Goal: Task Accomplishment & Management: Use online tool/utility

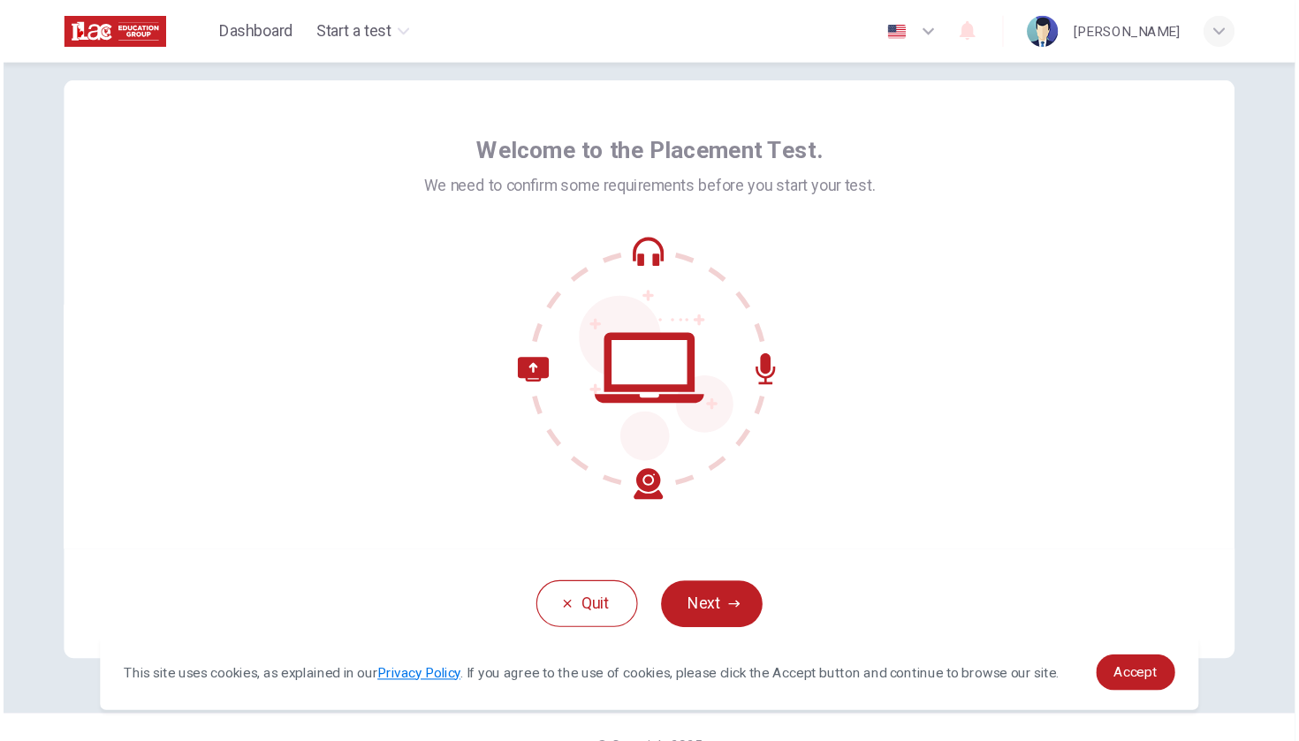
scroll to position [45, 0]
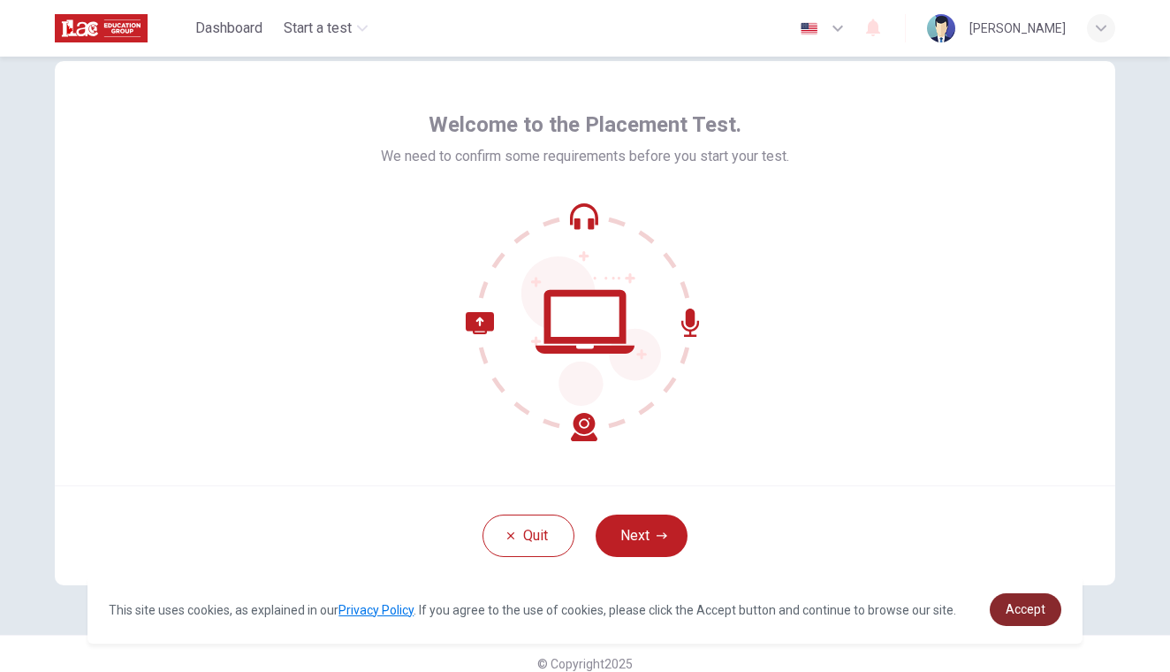
click at [1022, 605] on span "Accept" at bounding box center [1026, 609] width 40 height 14
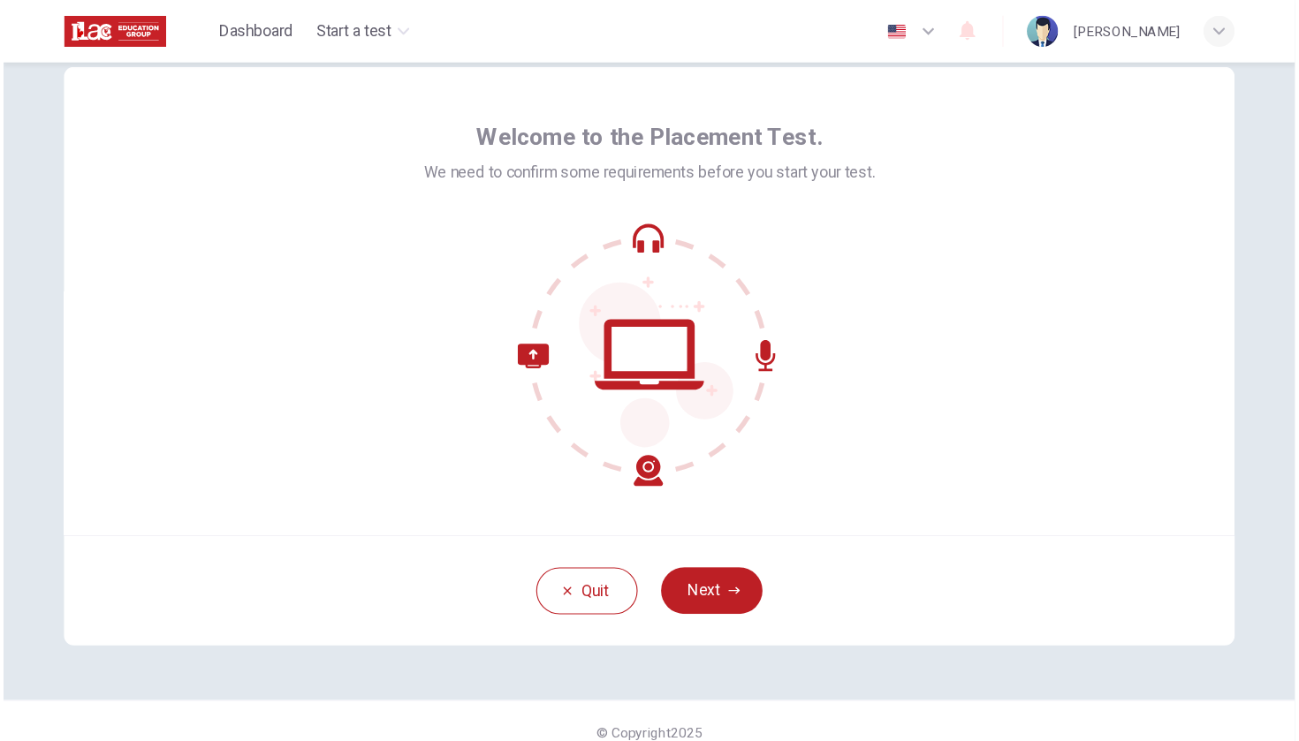
scroll to position [0, 0]
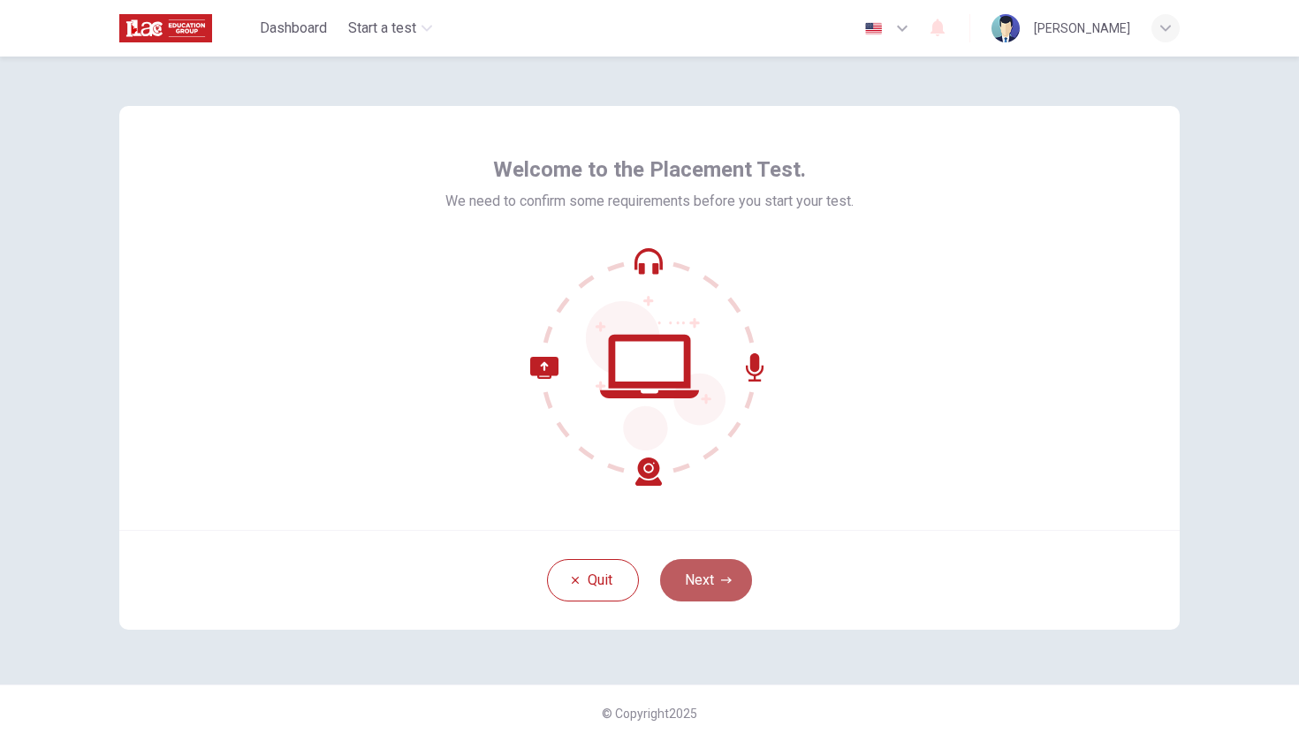
click at [686, 568] on button "Next" at bounding box center [706, 580] width 92 height 42
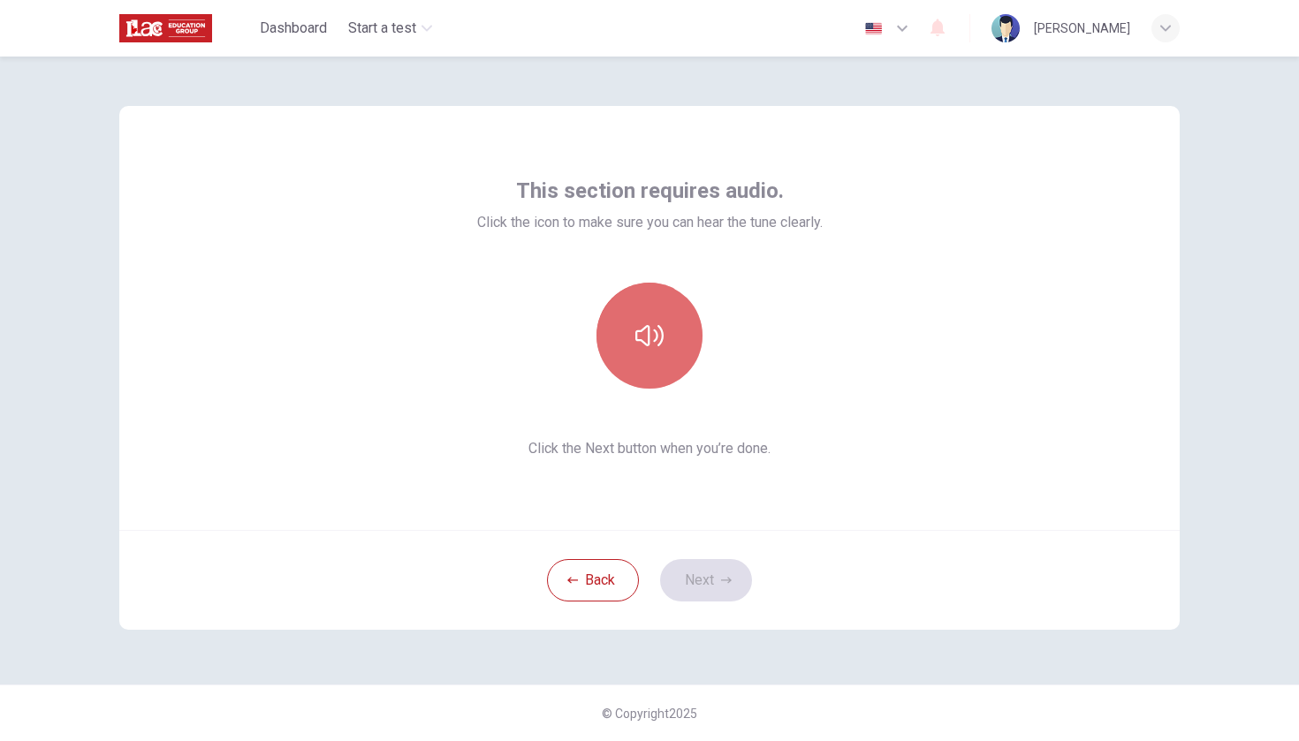
click at [649, 341] on icon "button" at bounding box center [649, 335] width 28 height 21
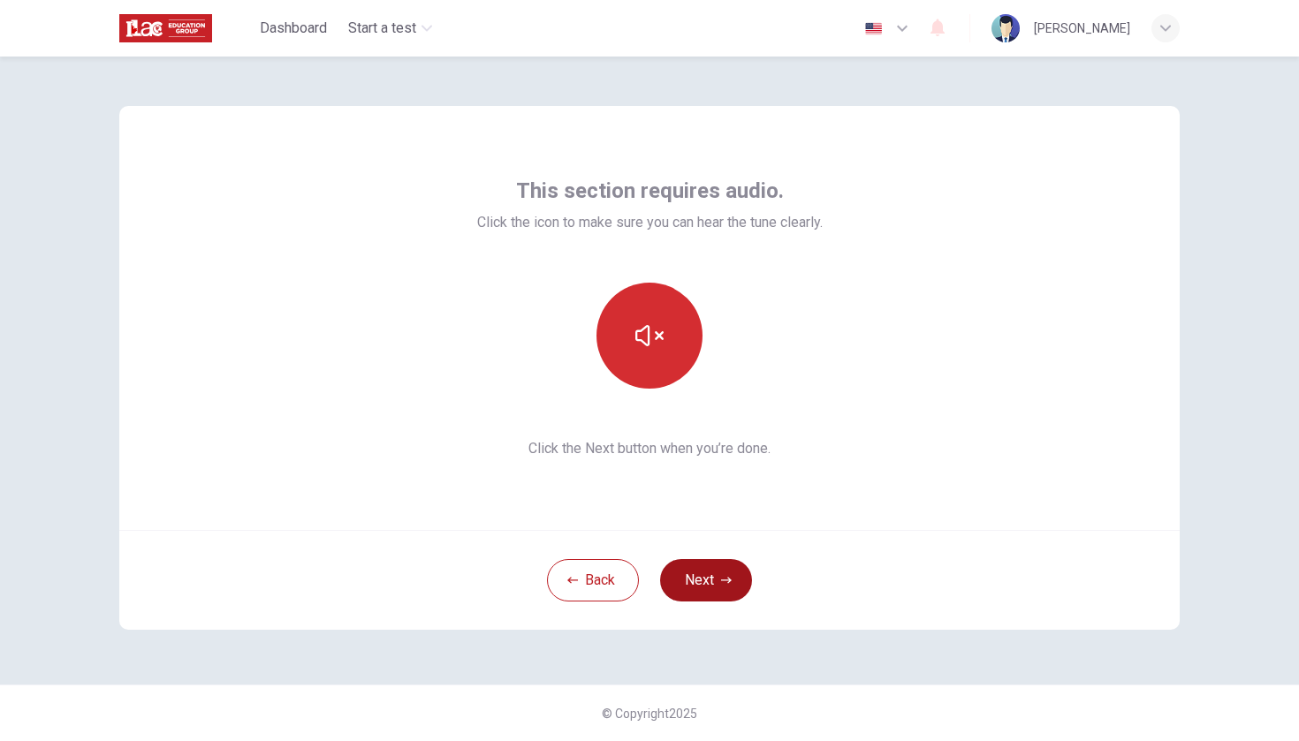
click at [697, 589] on button "Next" at bounding box center [706, 580] width 92 height 42
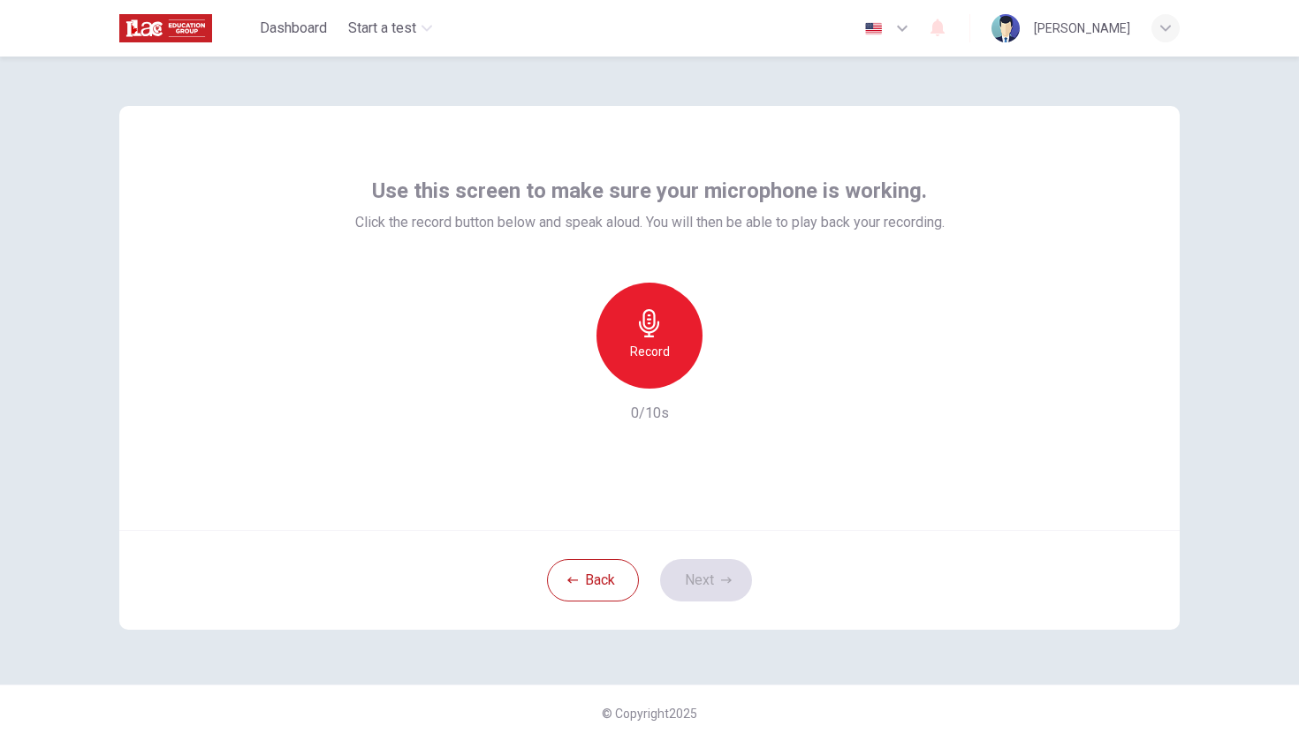
click at [646, 356] on h6 "Record" at bounding box center [650, 351] width 40 height 21
click at [728, 381] on icon "button" at bounding box center [731, 375] width 18 height 18
click at [570, 380] on icon "button" at bounding box center [568, 375] width 16 height 16
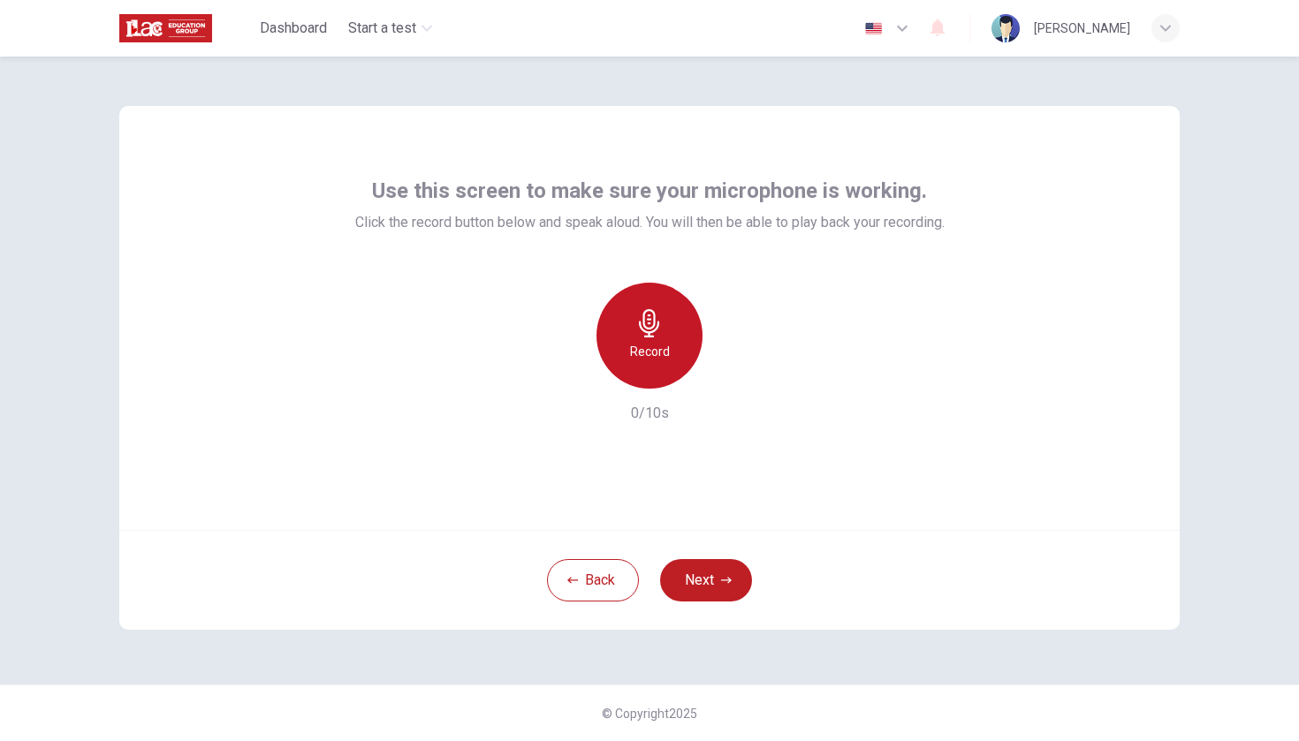
click at [649, 355] on h6 "Record" at bounding box center [650, 351] width 40 height 21
click at [730, 374] on icon "button" at bounding box center [732, 374] width 8 height 11
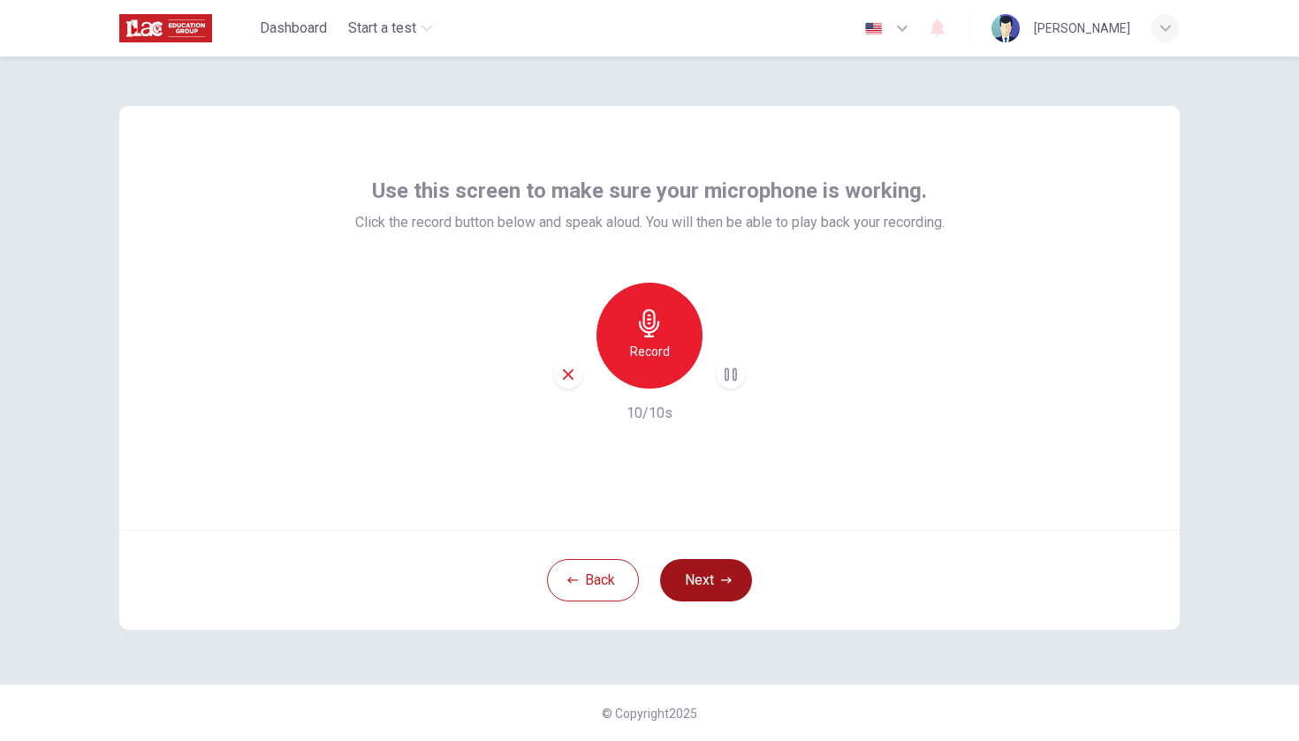
click at [697, 585] on button "Next" at bounding box center [706, 580] width 92 height 42
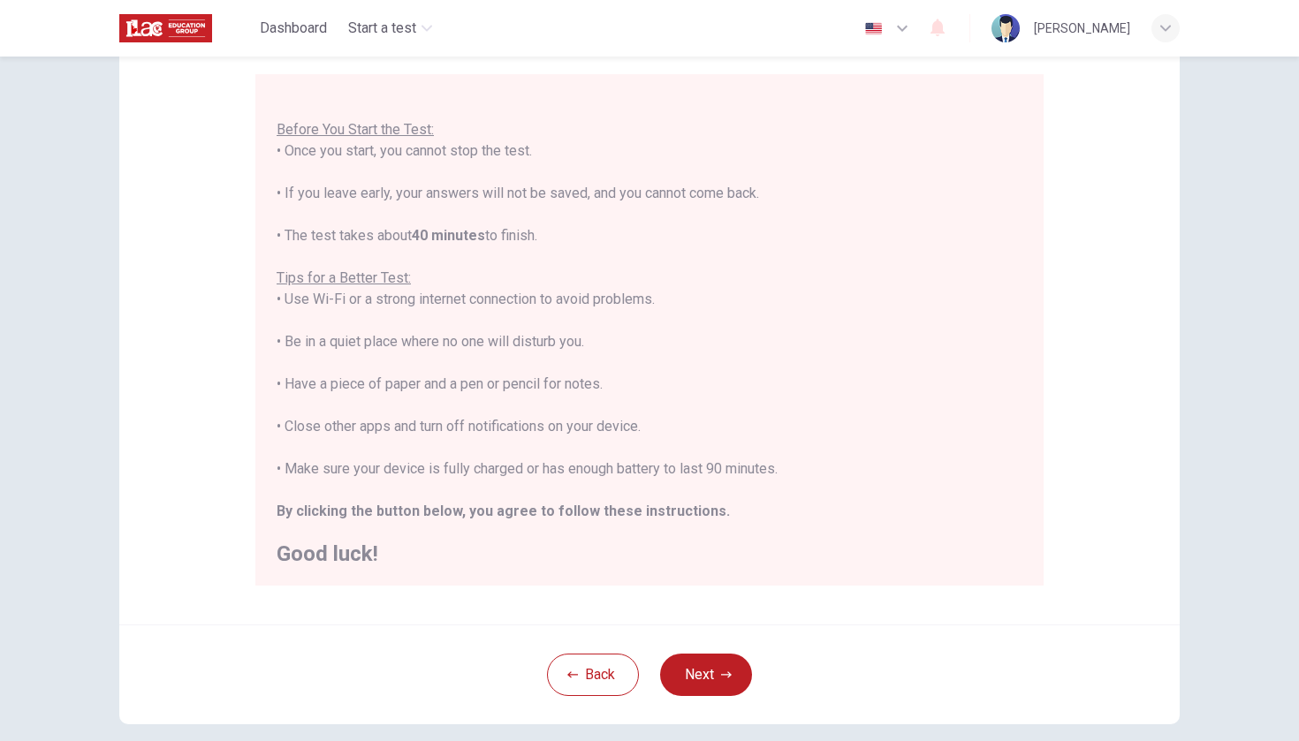
scroll to position [153, 0]
click at [700, 671] on button "Next" at bounding box center [706, 674] width 92 height 42
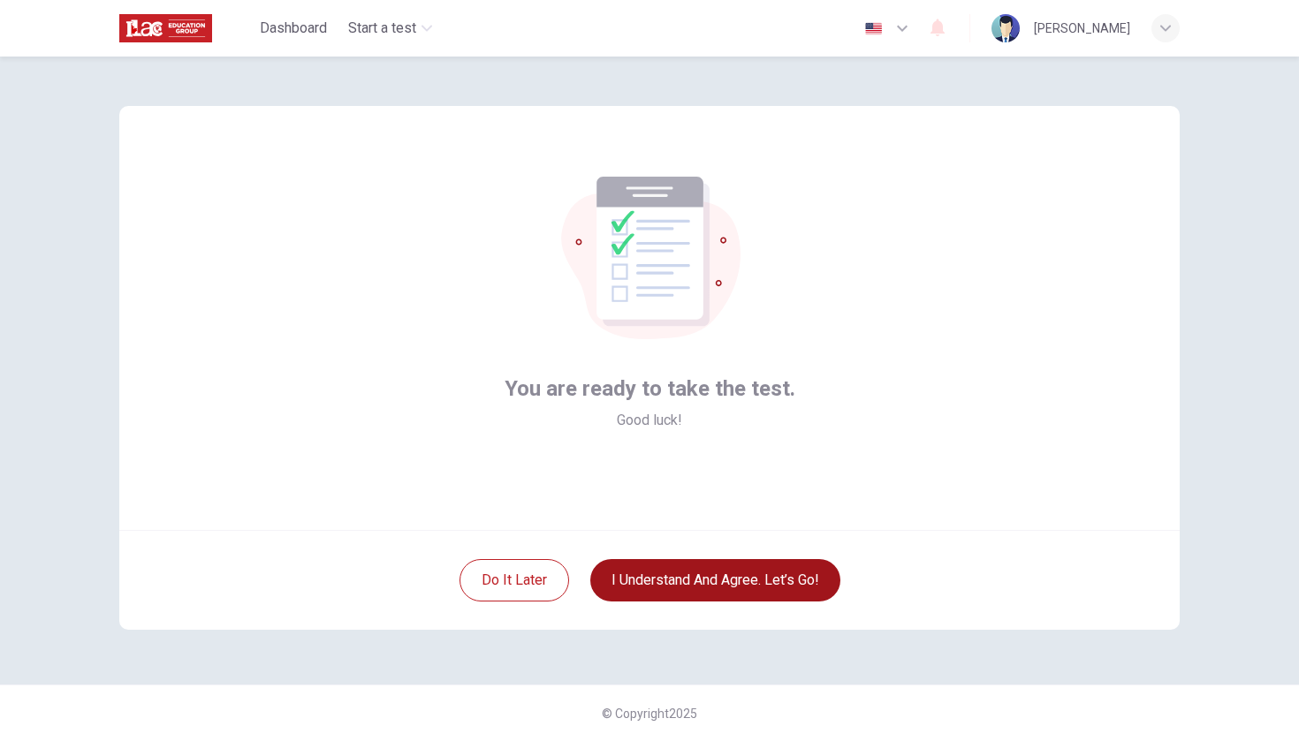
scroll to position [0, 0]
click at [652, 592] on button "I understand and agree. Let’s go!" at bounding box center [715, 580] width 250 height 42
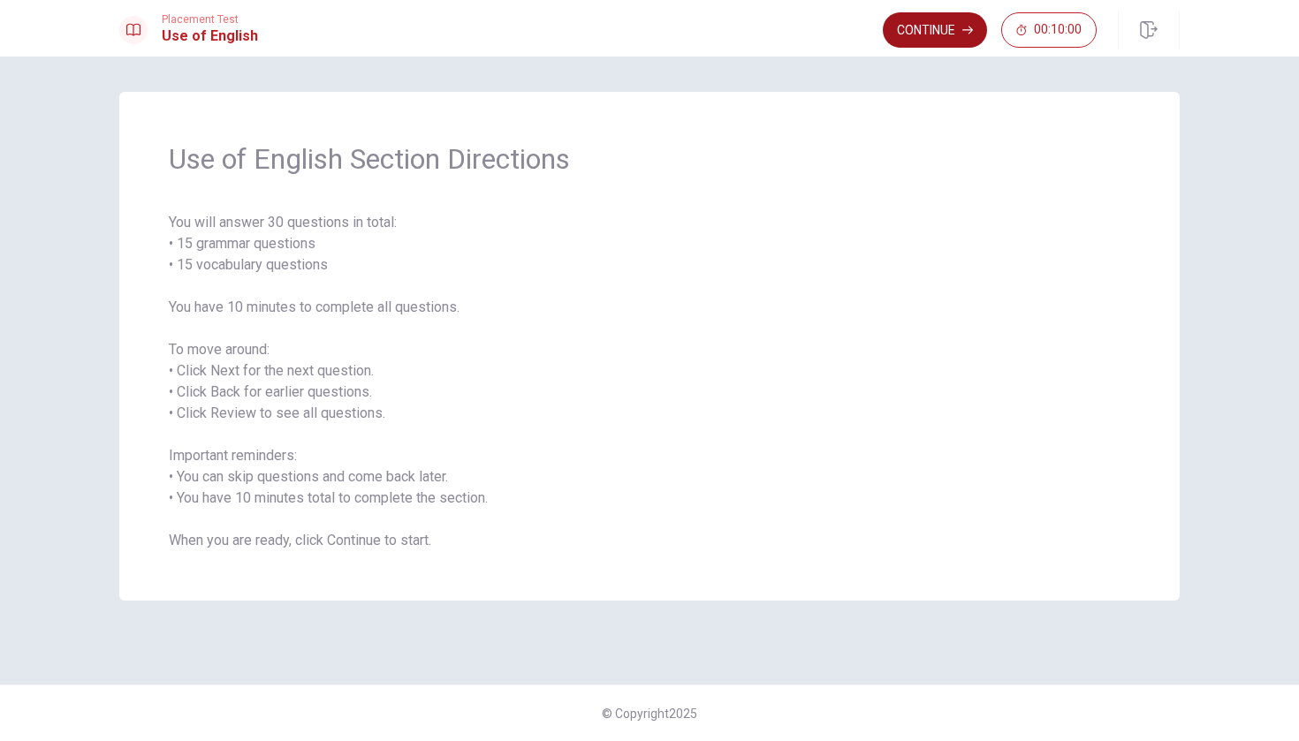
click at [929, 26] on button "Continue" at bounding box center [935, 29] width 104 height 35
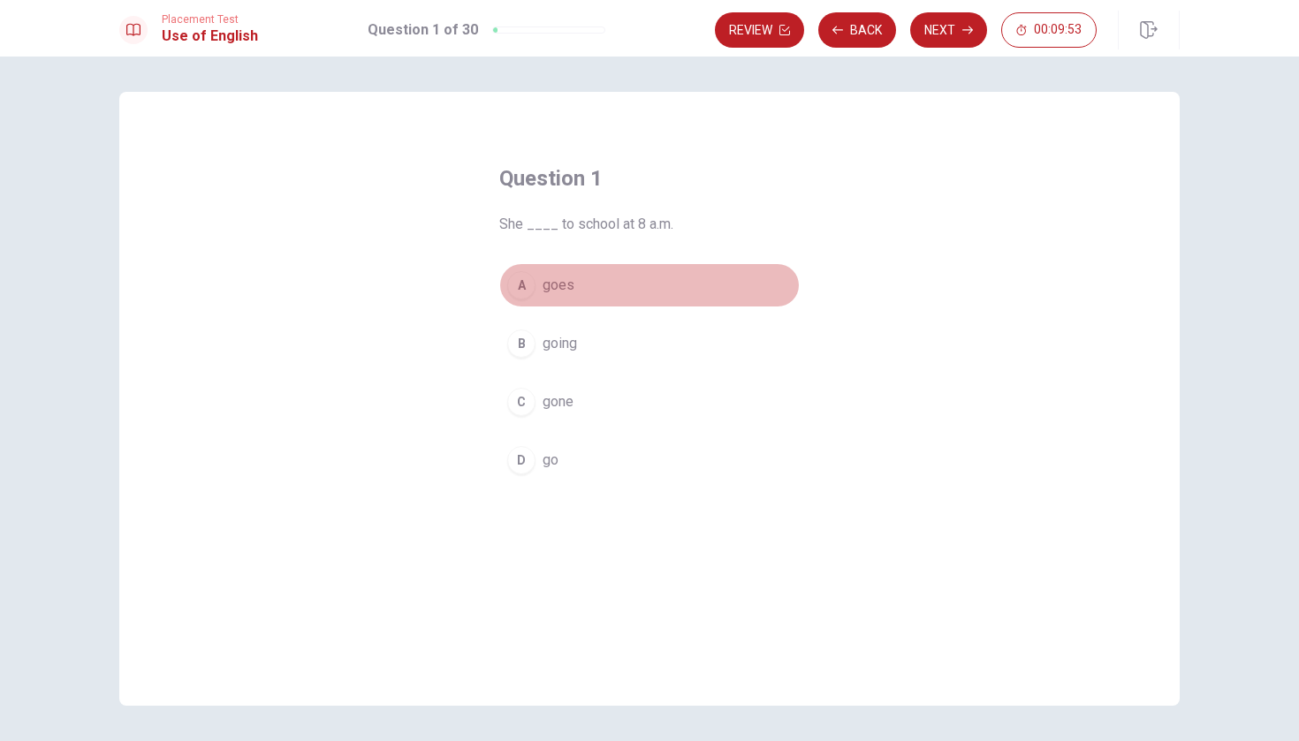
click at [517, 283] on div "A" at bounding box center [521, 285] width 28 height 28
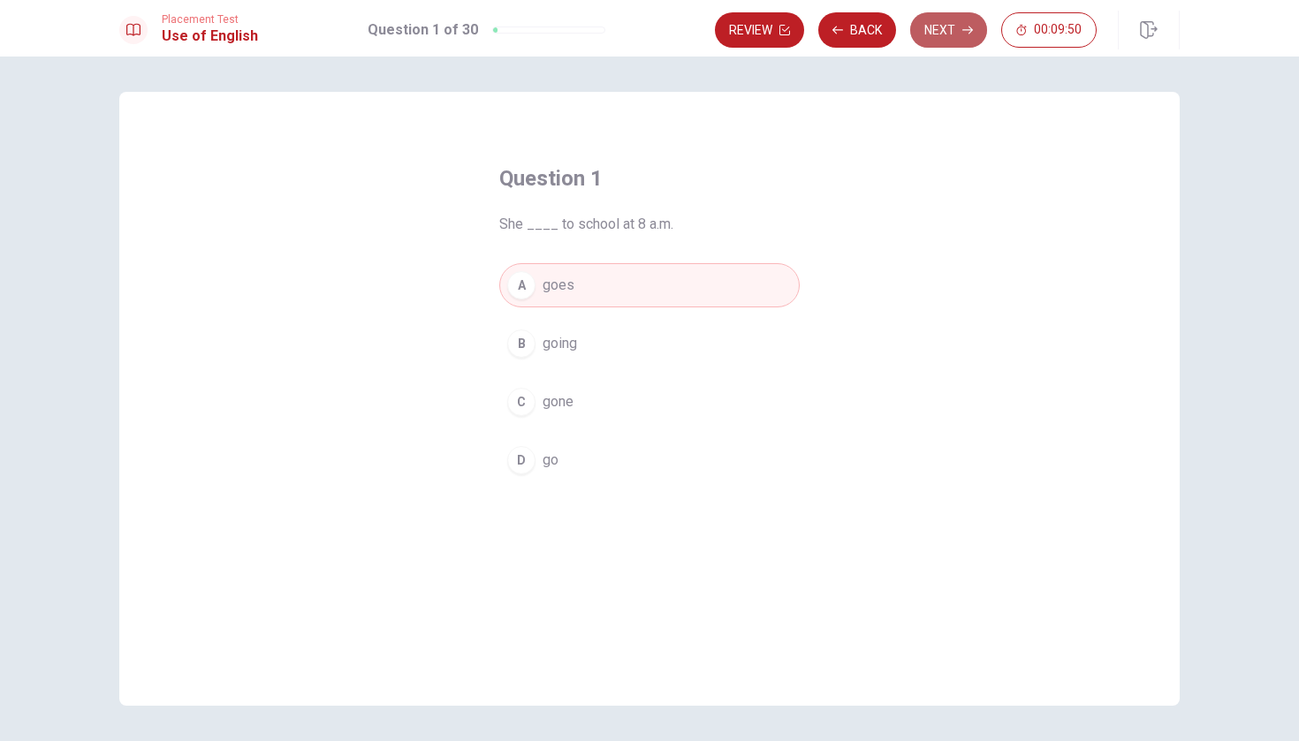
click at [938, 41] on button "Next" at bounding box center [948, 29] width 77 height 35
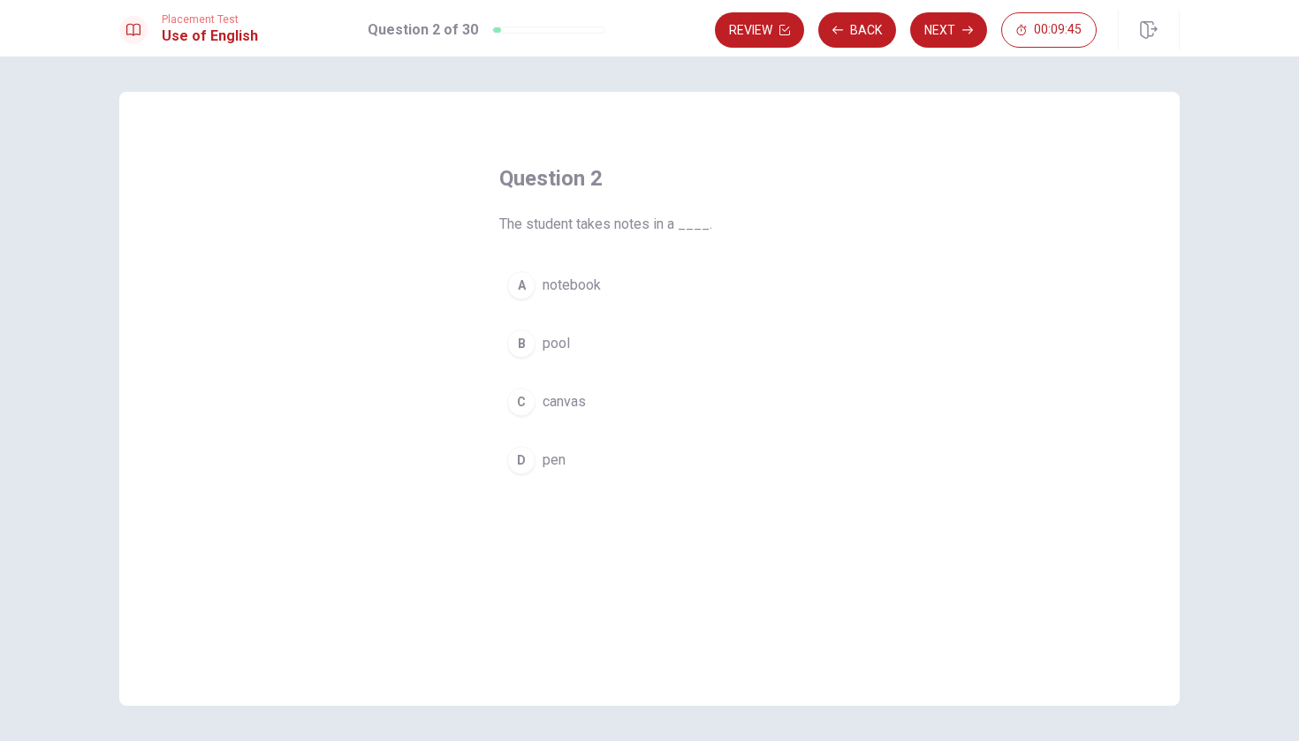
click at [515, 287] on div "A" at bounding box center [521, 285] width 28 height 28
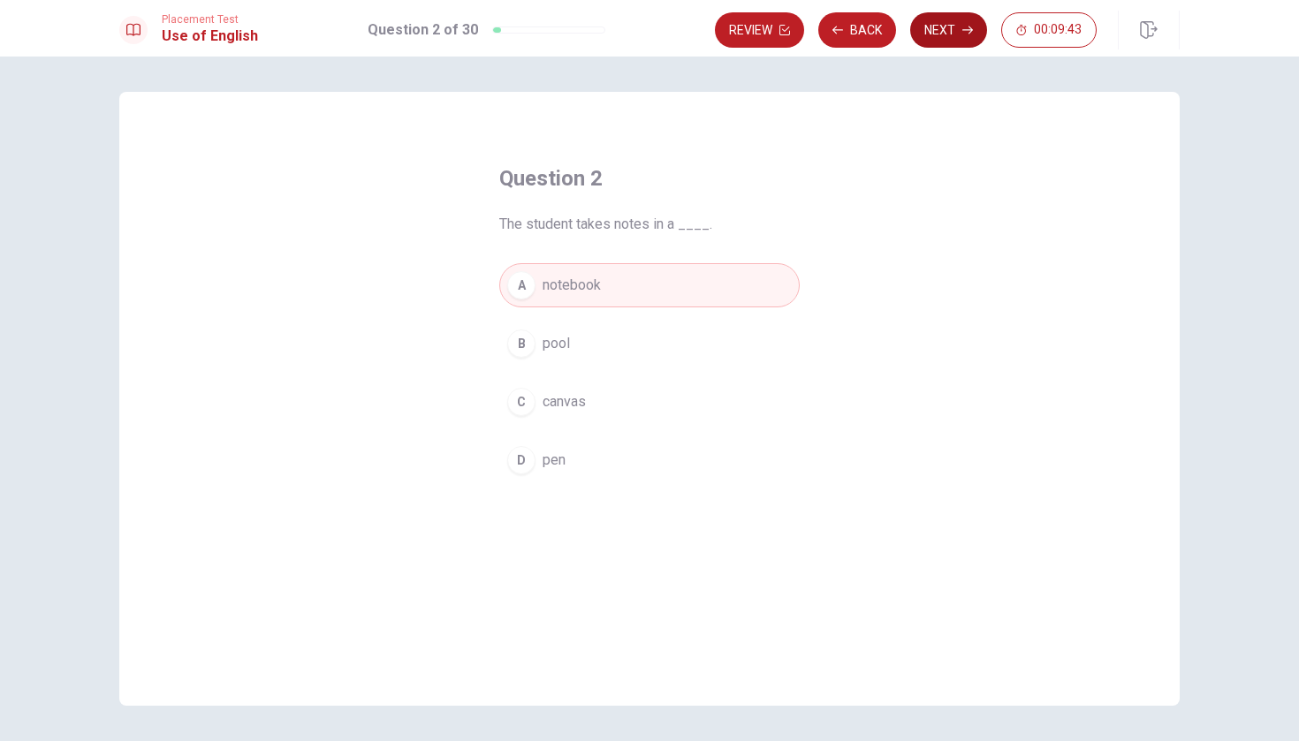
click at [947, 32] on button "Next" at bounding box center [948, 29] width 77 height 35
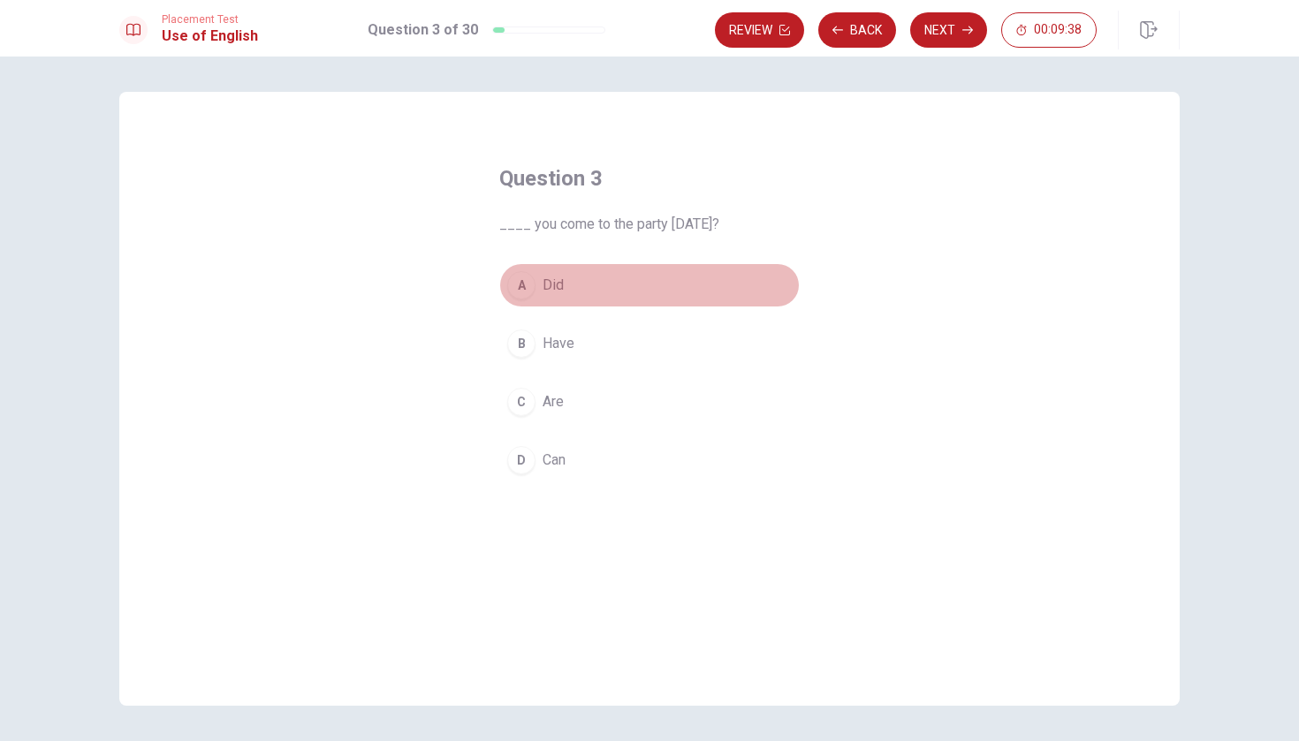
click at [525, 290] on div "A" at bounding box center [521, 285] width 28 height 28
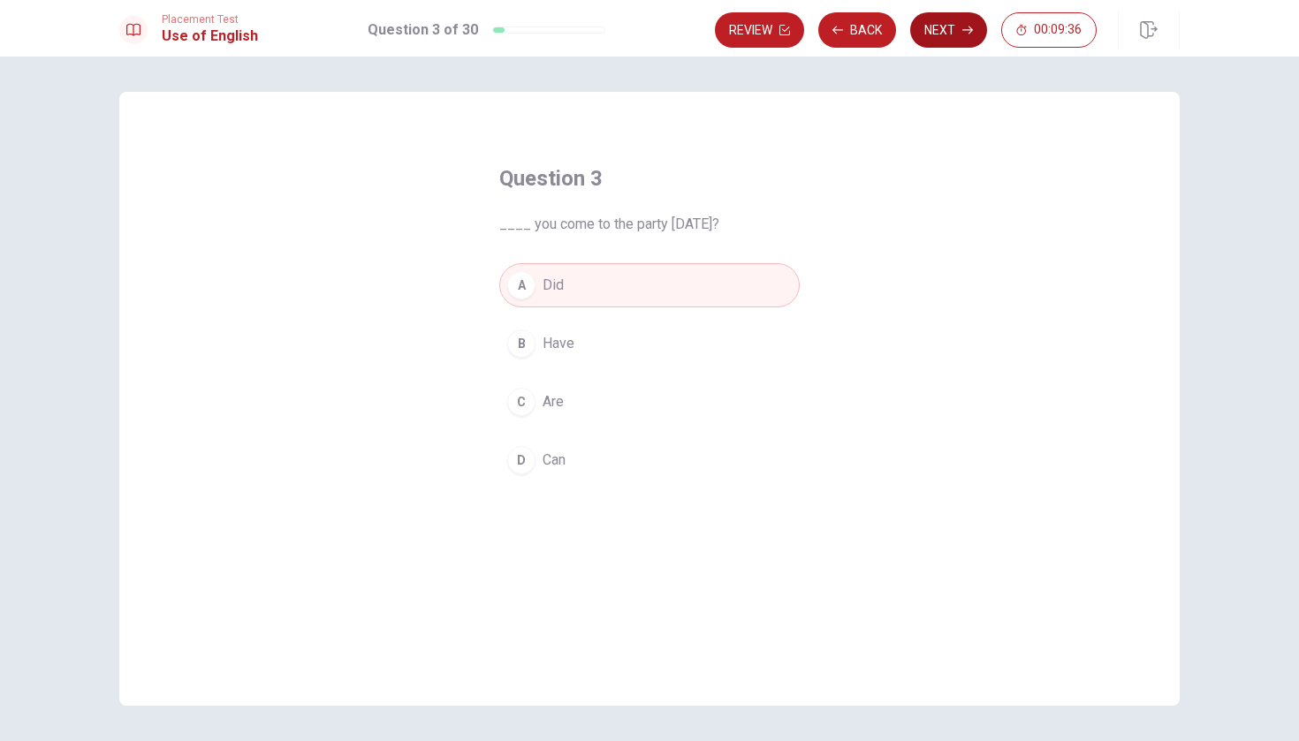
click at [940, 38] on button "Next" at bounding box center [948, 29] width 77 height 35
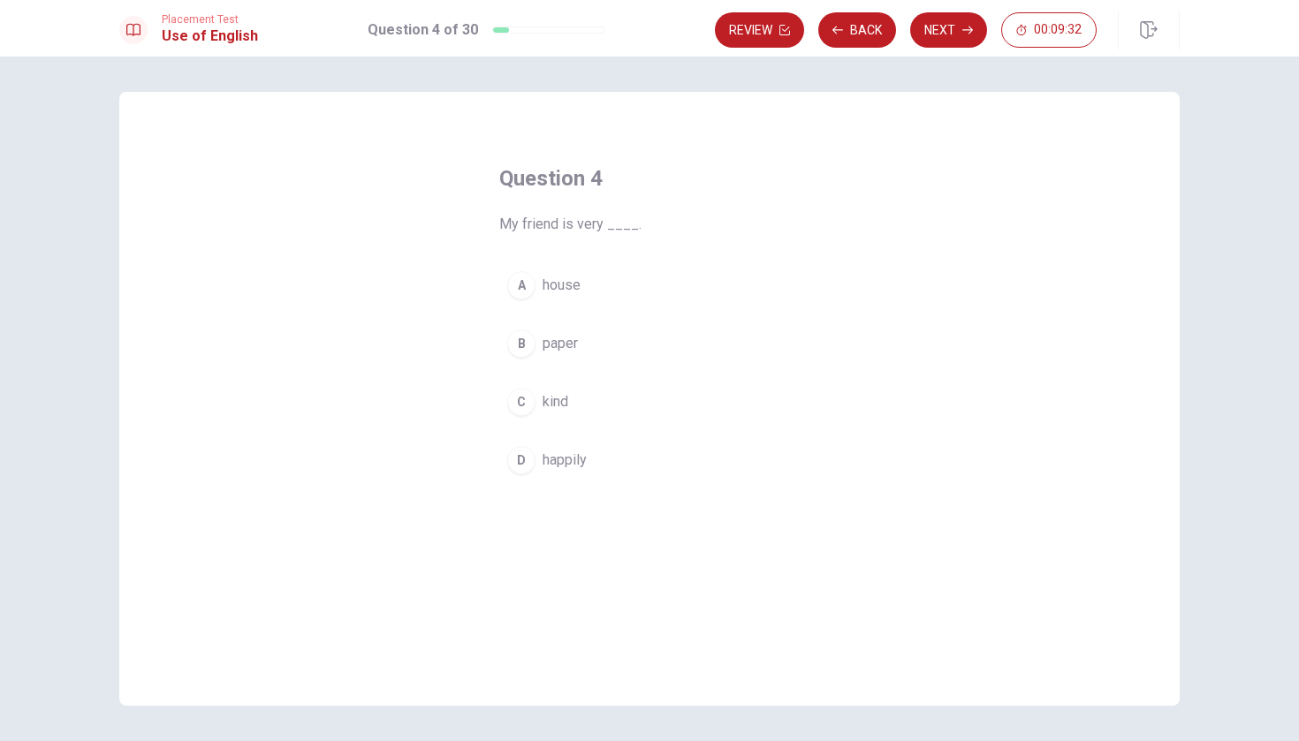
click at [513, 466] on div "D" at bounding box center [521, 460] width 28 height 28
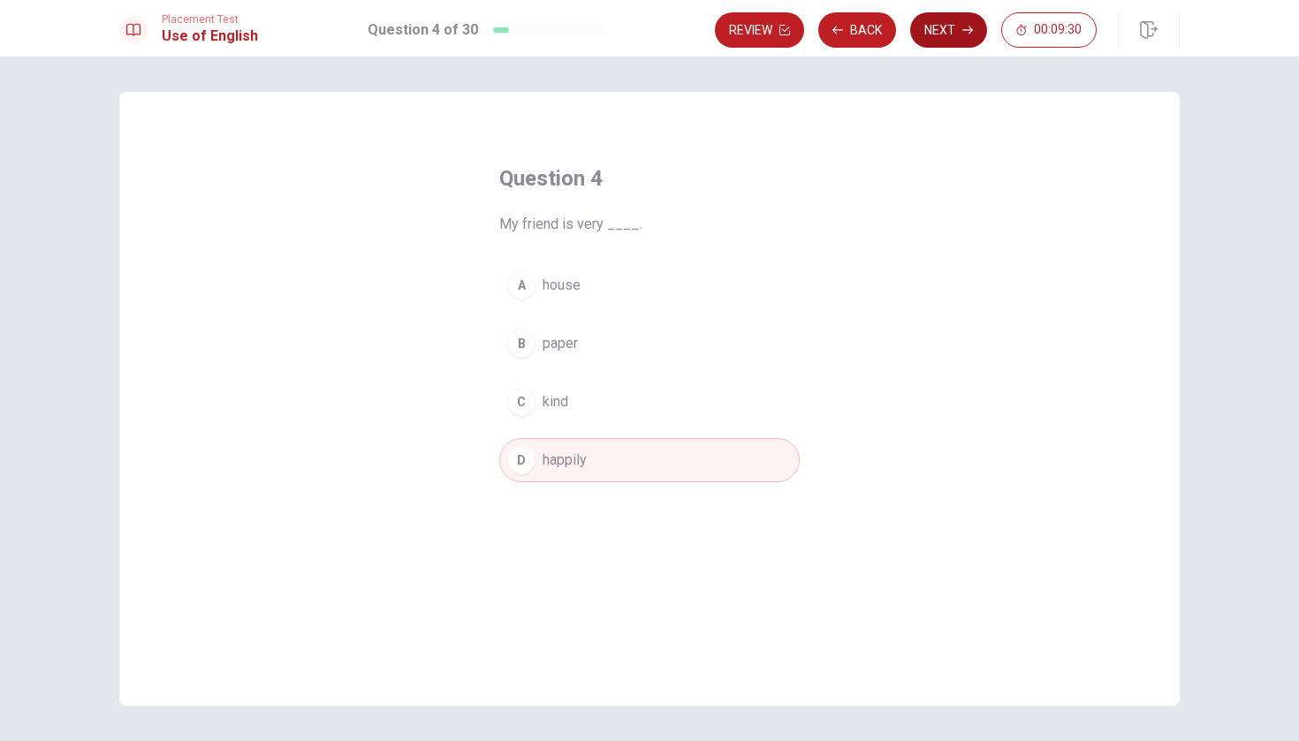
click at [942, 39] on button "Next" at bounding box center [948, 29] width 77 height 35
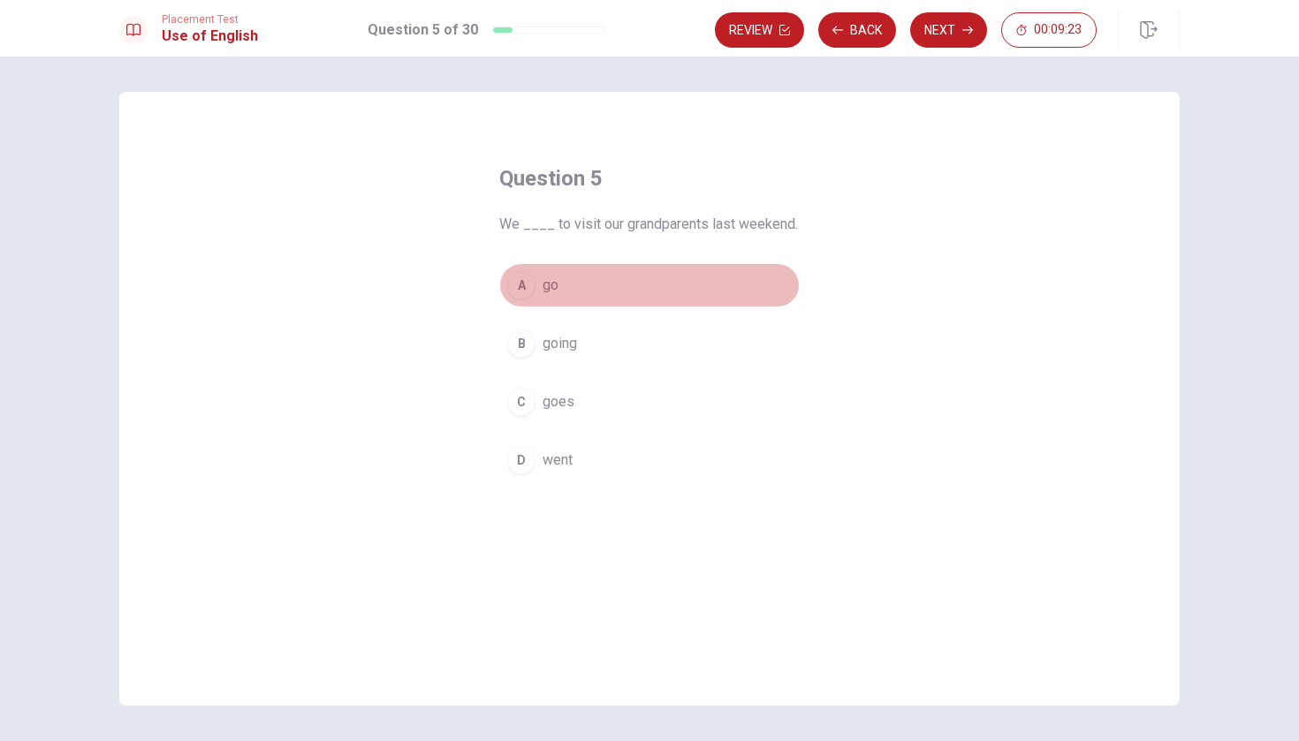
click at [524, 284] on div "A" at bounding box center [521, 285] width 28 height 28
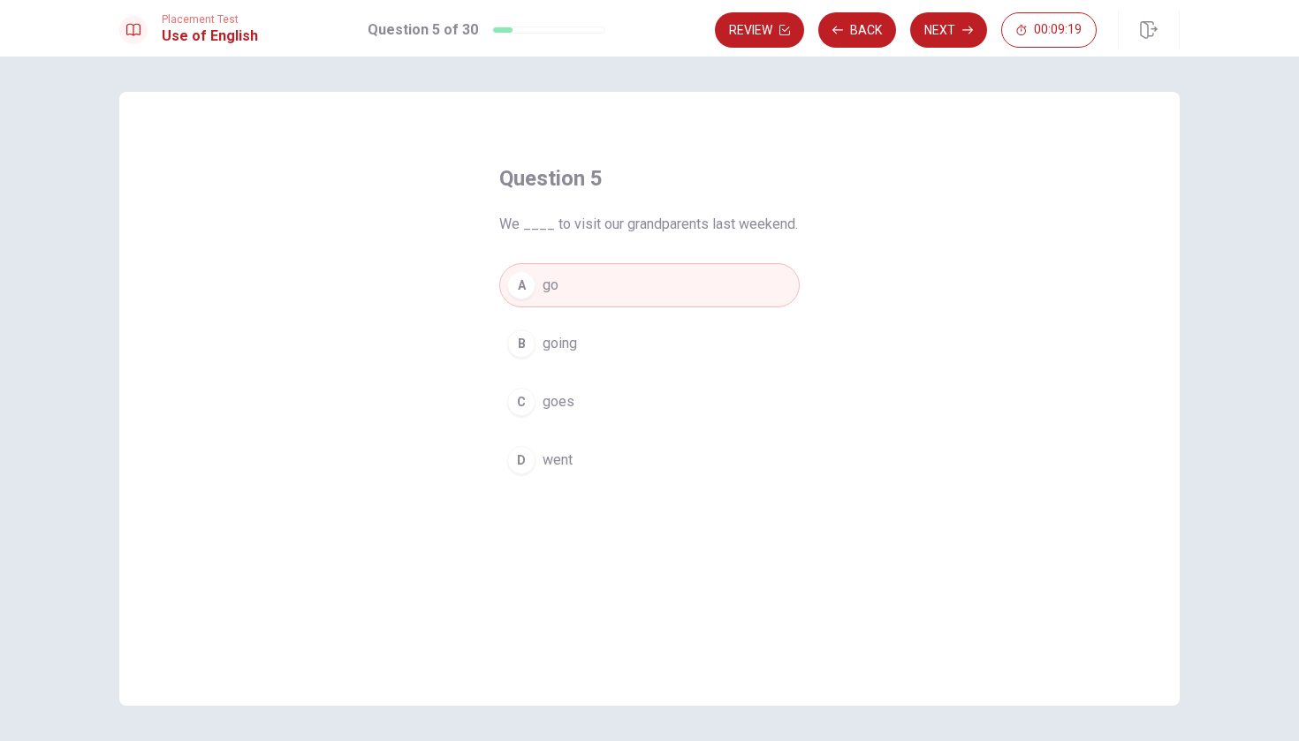
click at [617, 475] on button "D went" at bounding box center [649, 460] width 300 height 44
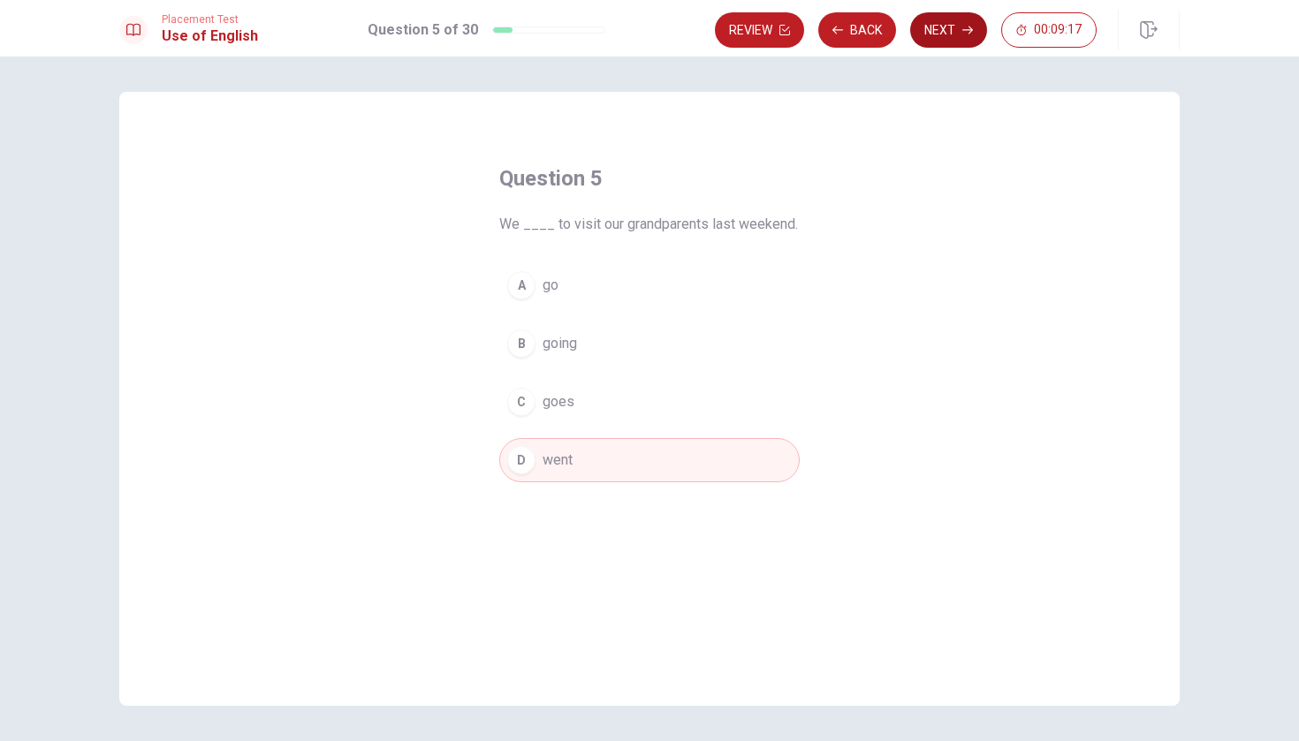
click at [943, 33] on button "Next" at bounding box center [948, 29] width 77 height 35
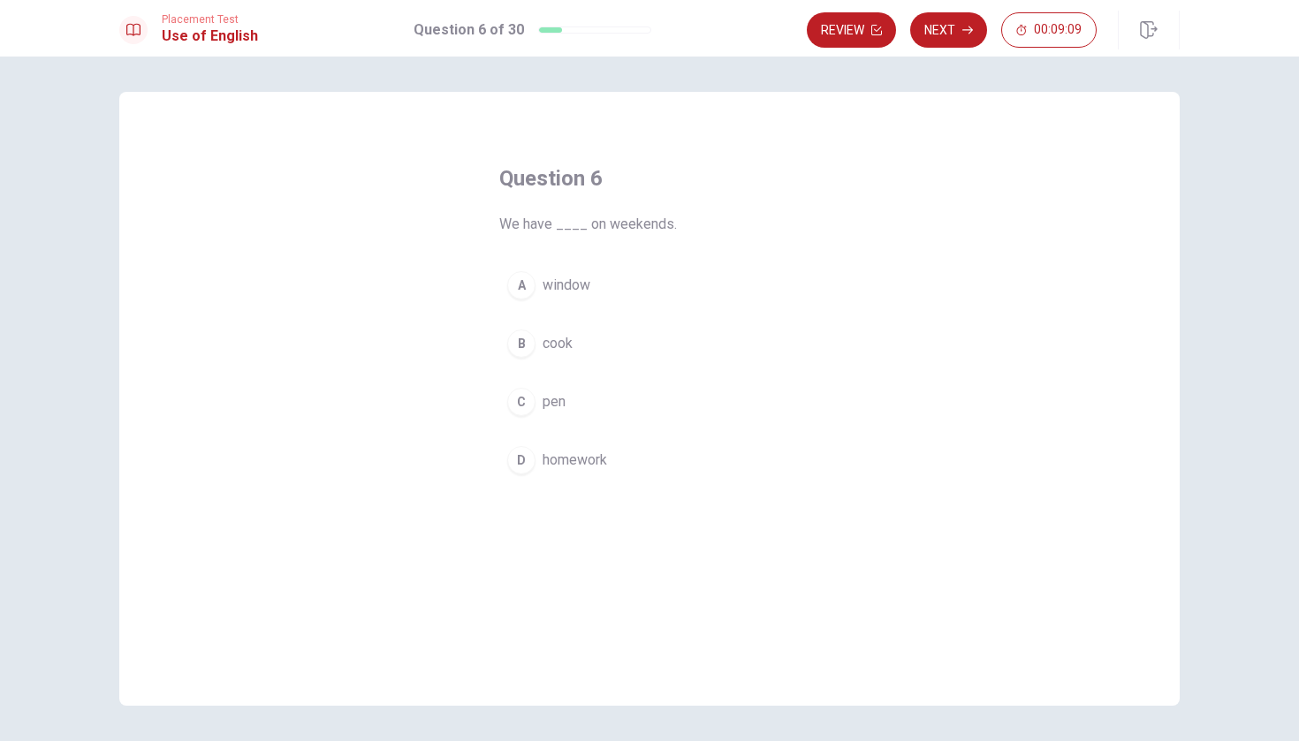
click at [518, 460] on div "D" at bounding box center [521, 460] width 28 height 28
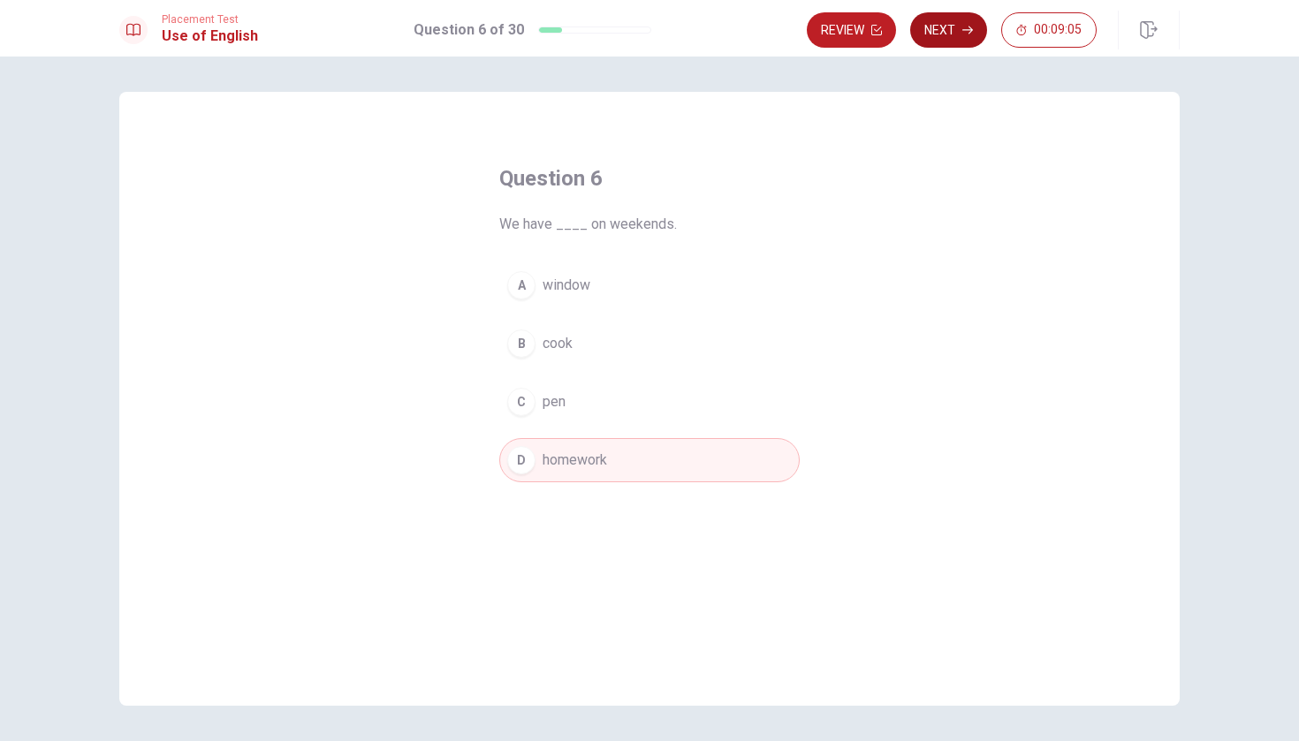
click at [964, 35] on button "Next" at bounding box center [948, 29] width 77 height 35
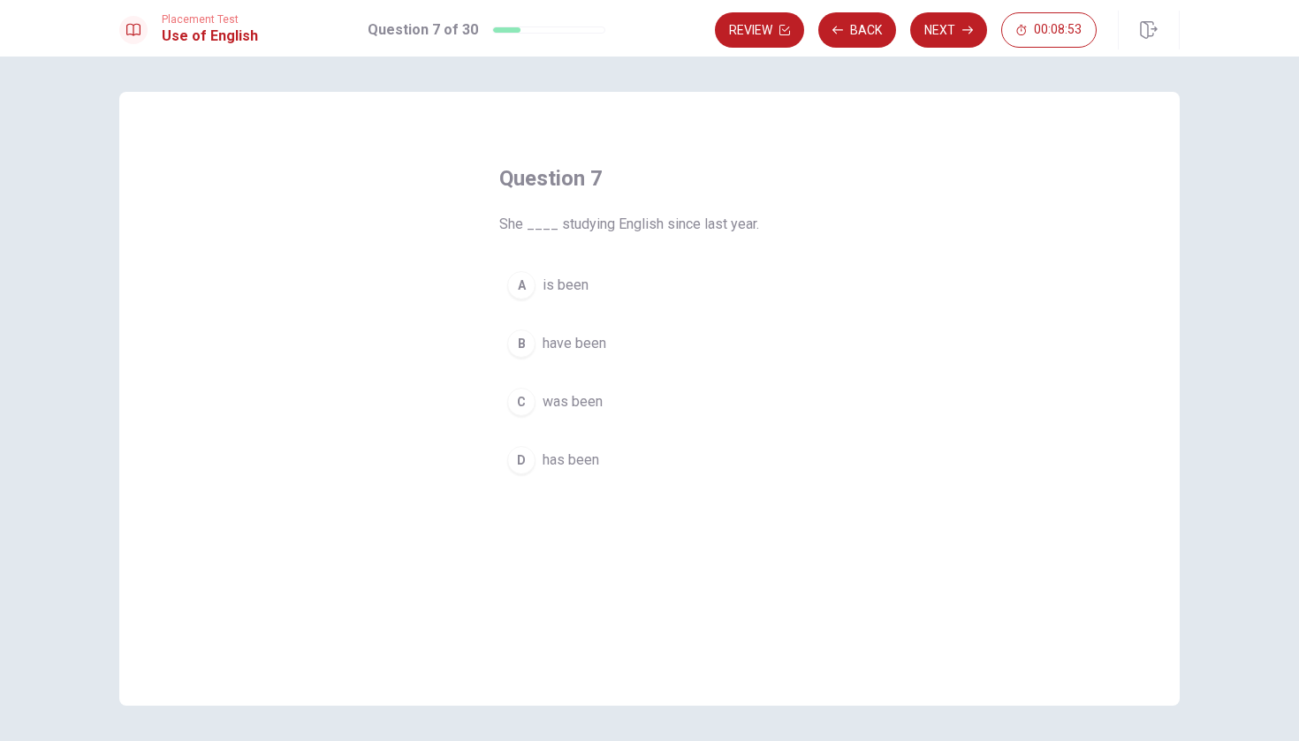
click at [583, 462] on span "has been" at bounding box center [571, 460] width 57 height 21
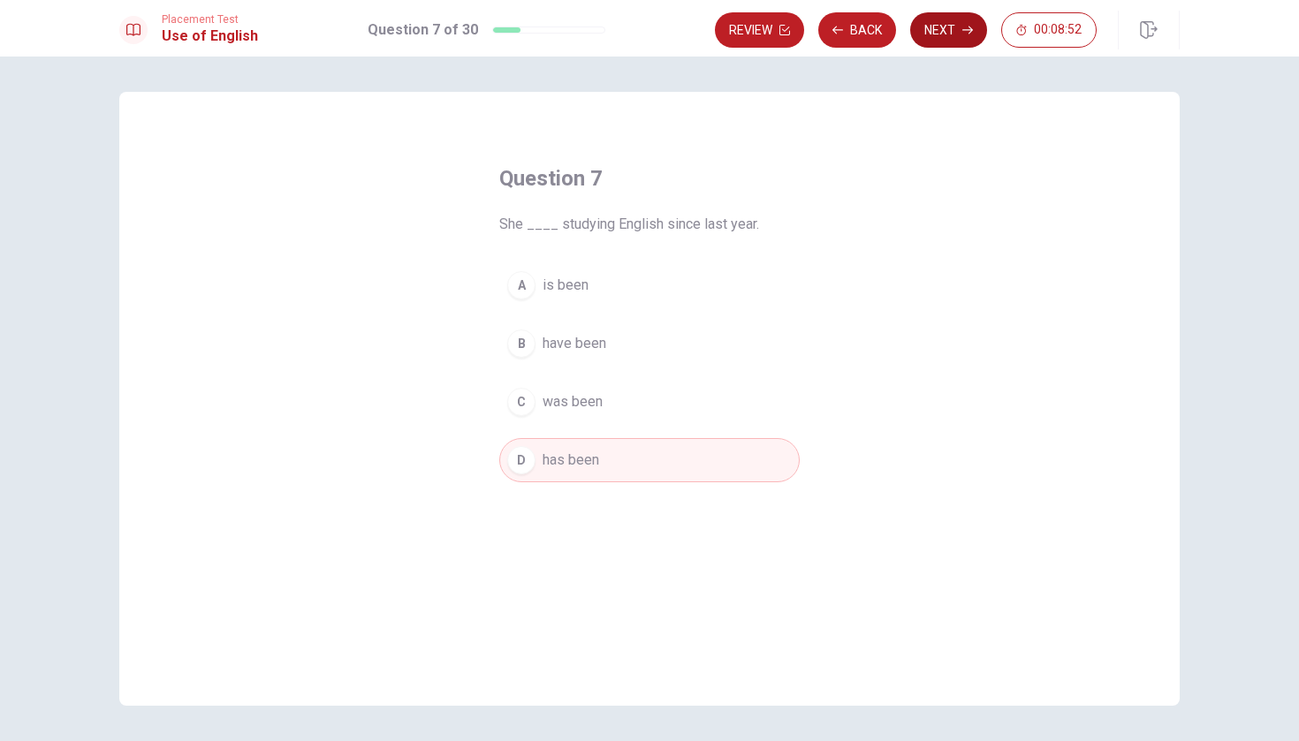
click at [944, 40] on button "Next" at bounding box center [948, 29] width 77 height 35
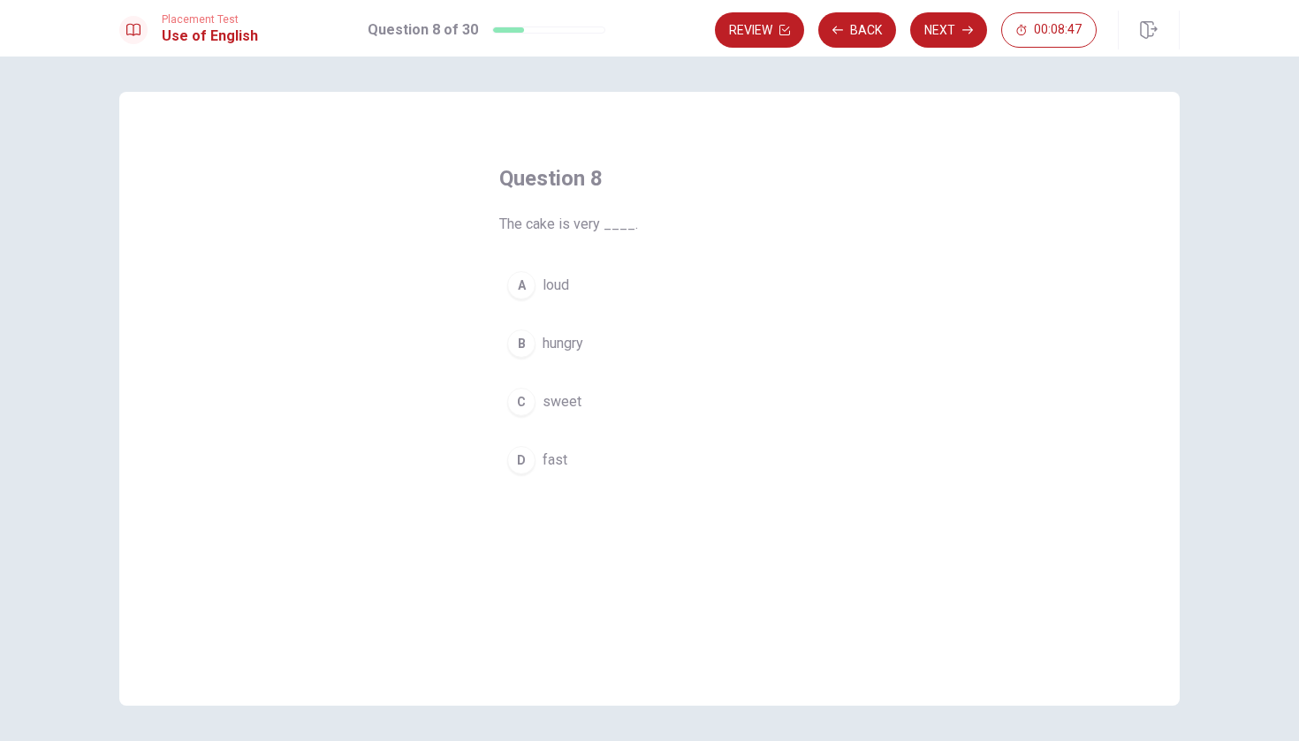
click at [532, 404] on div "C" at bounding box center [521, 402] width 28 height 28
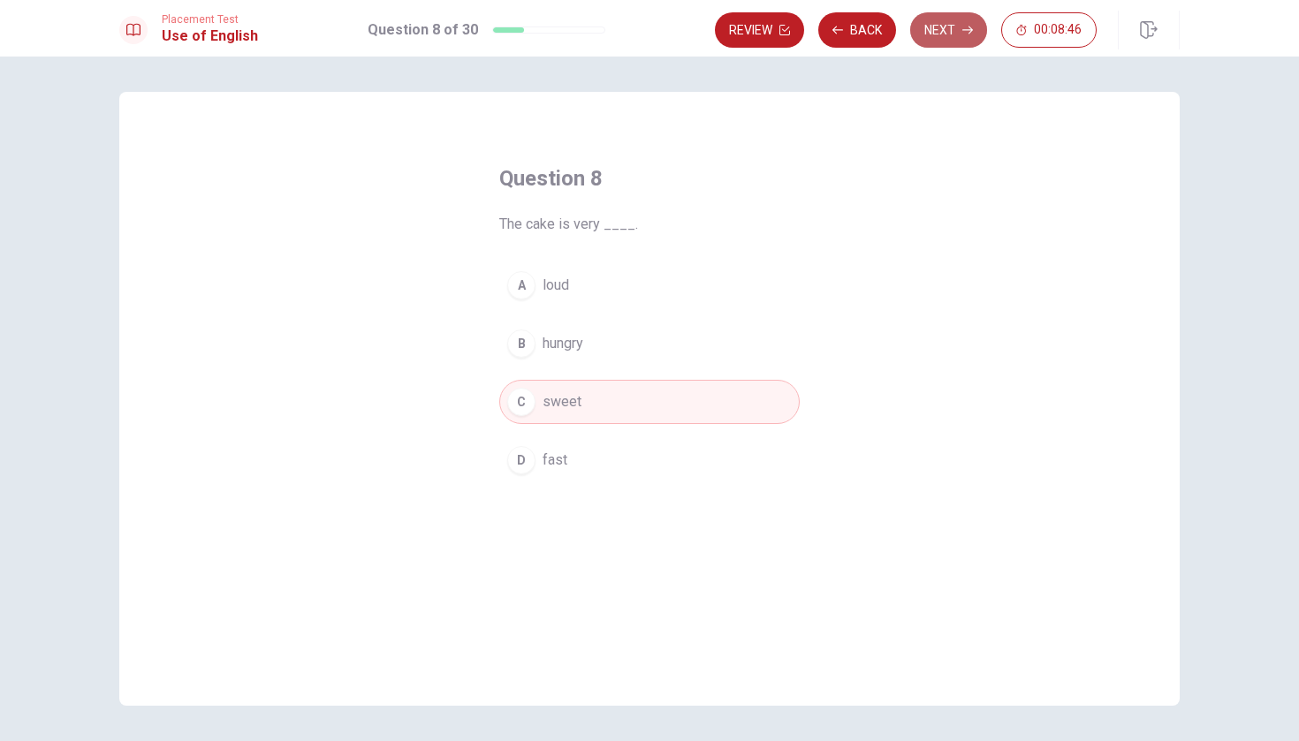
click at [969, 19] on button "Next" at bounding box center [948, 29] width 77 height 35
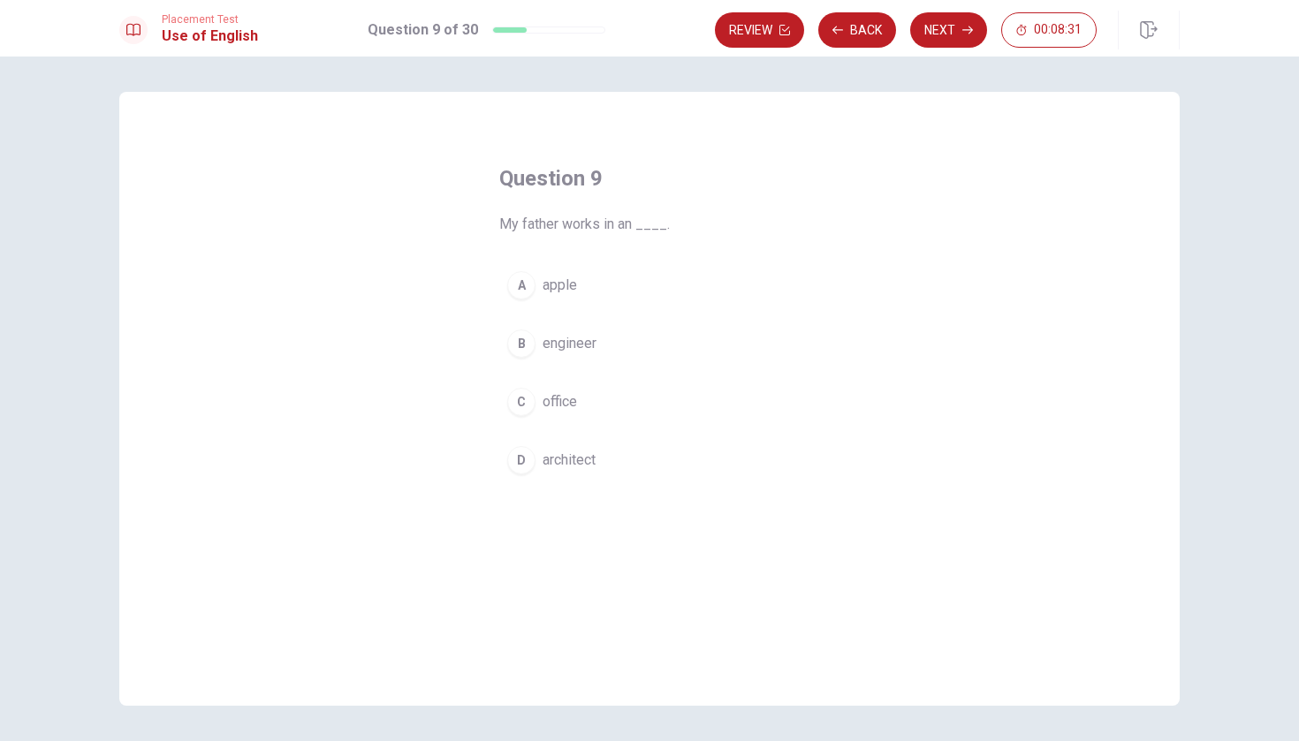
click at [591, 453] on span "architect" at bounding box center [569, 460] width 53 height 21
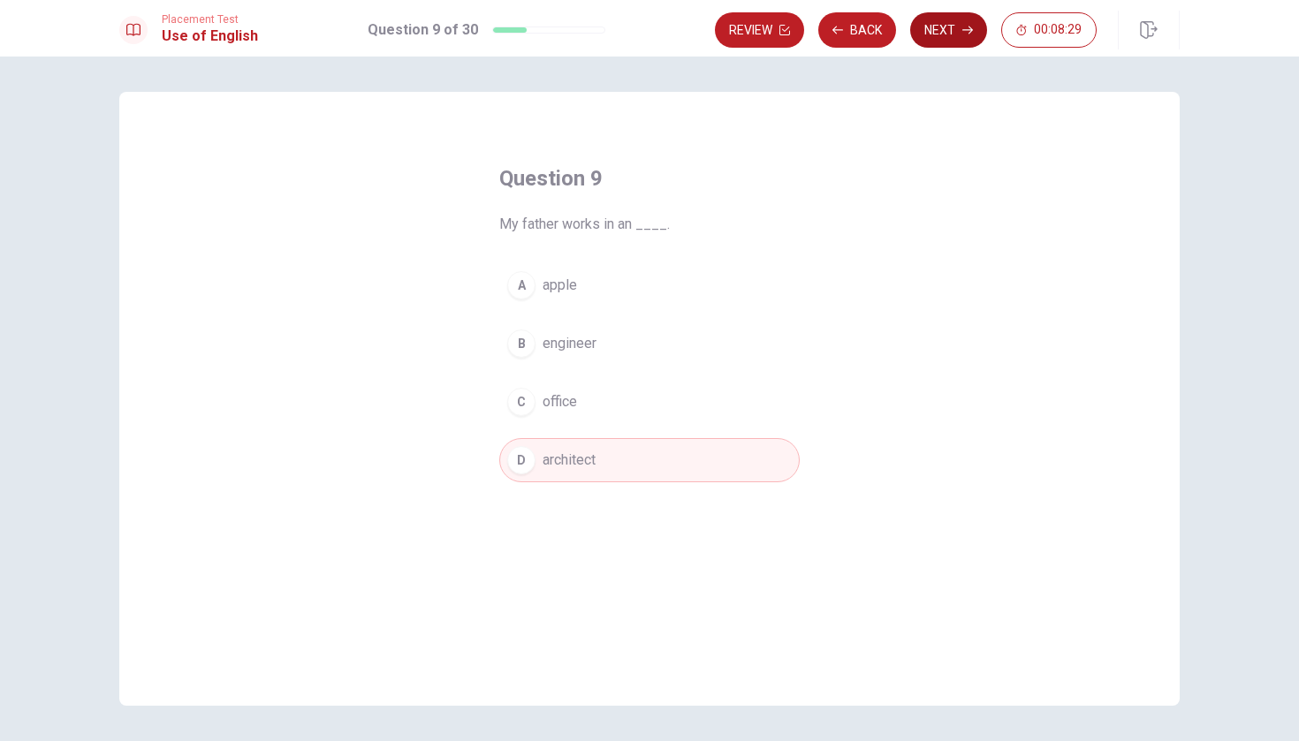
click at [955, 42] on button "Next" at bounding box center [948, 29] width 77 height 35
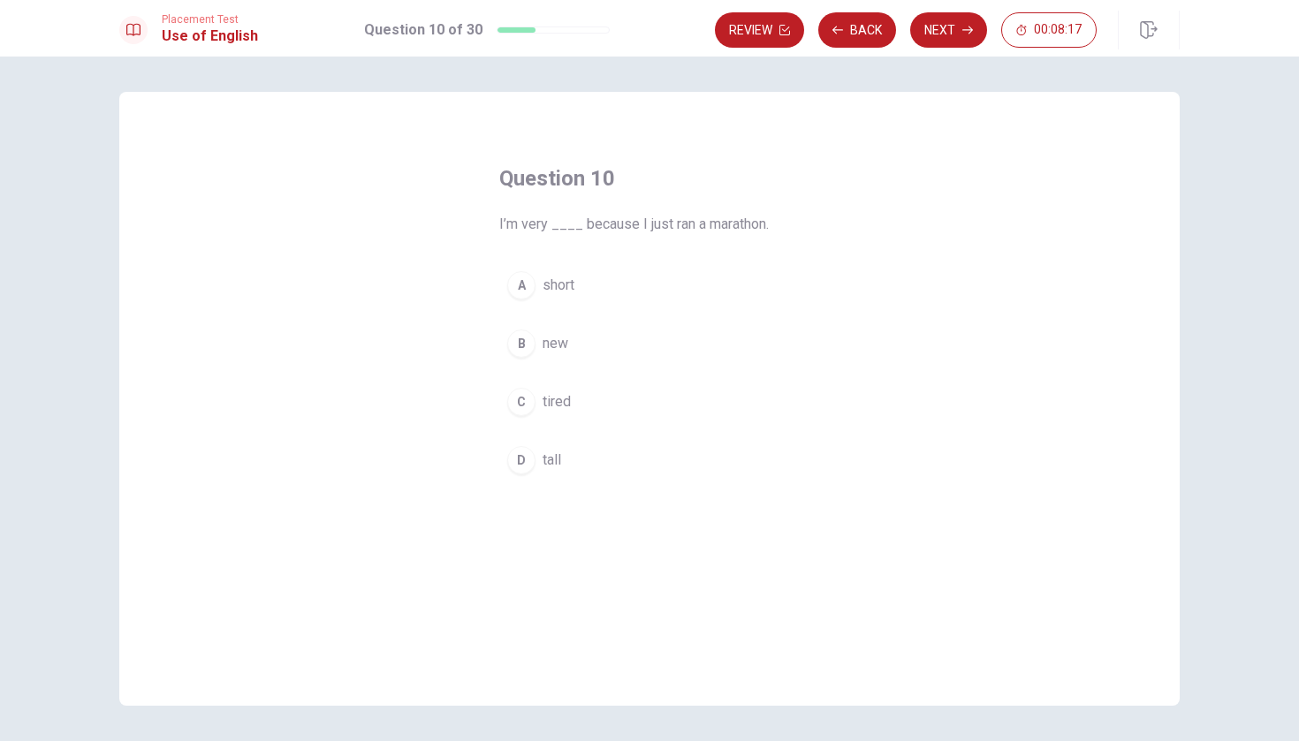
click at [637, 393] on button "C tired" at bounding box center [649, 402] width 300 height 44
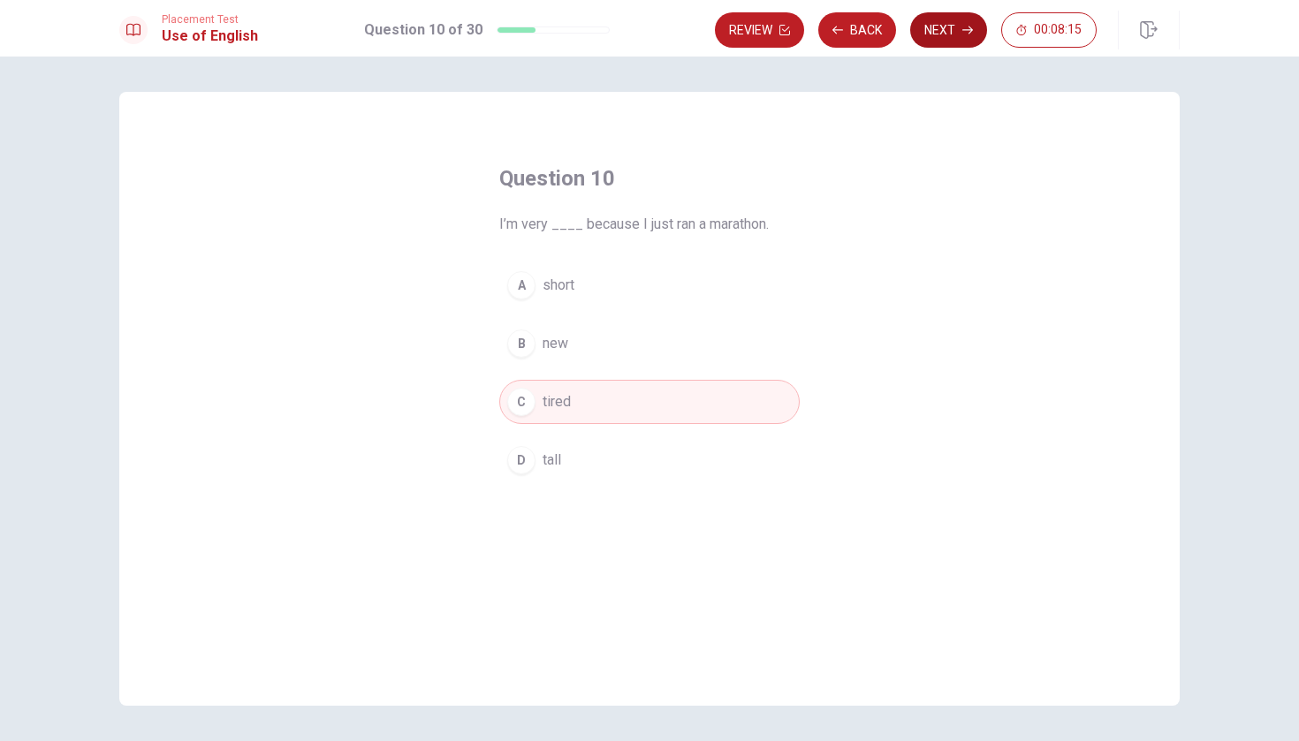
click at [962, 34] on icon "button" at bounding box center [967, 30] width 11 height 11
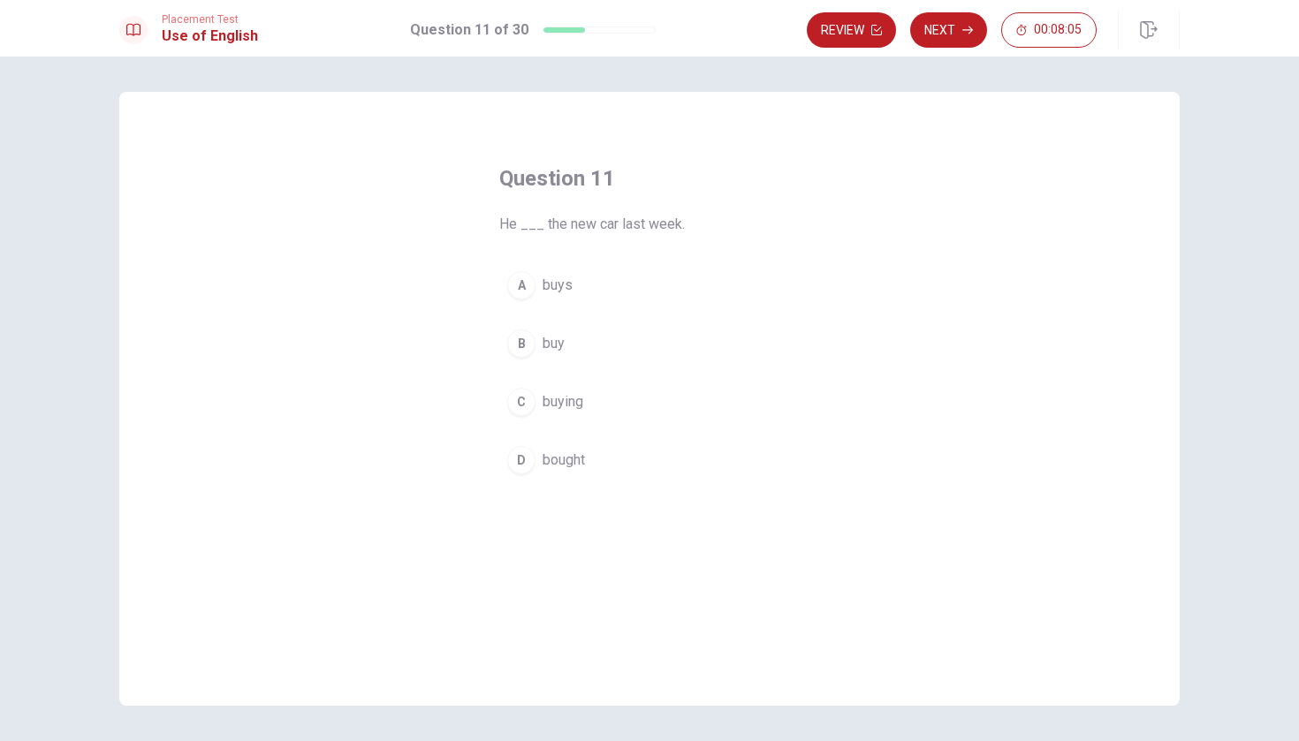
click at [603, 280] on button "A buys" at bounding box center [649, 285] width 300 height 44
click at [616, 462] on button "D bought" at bounding box center [649, 460] width 300 height 44
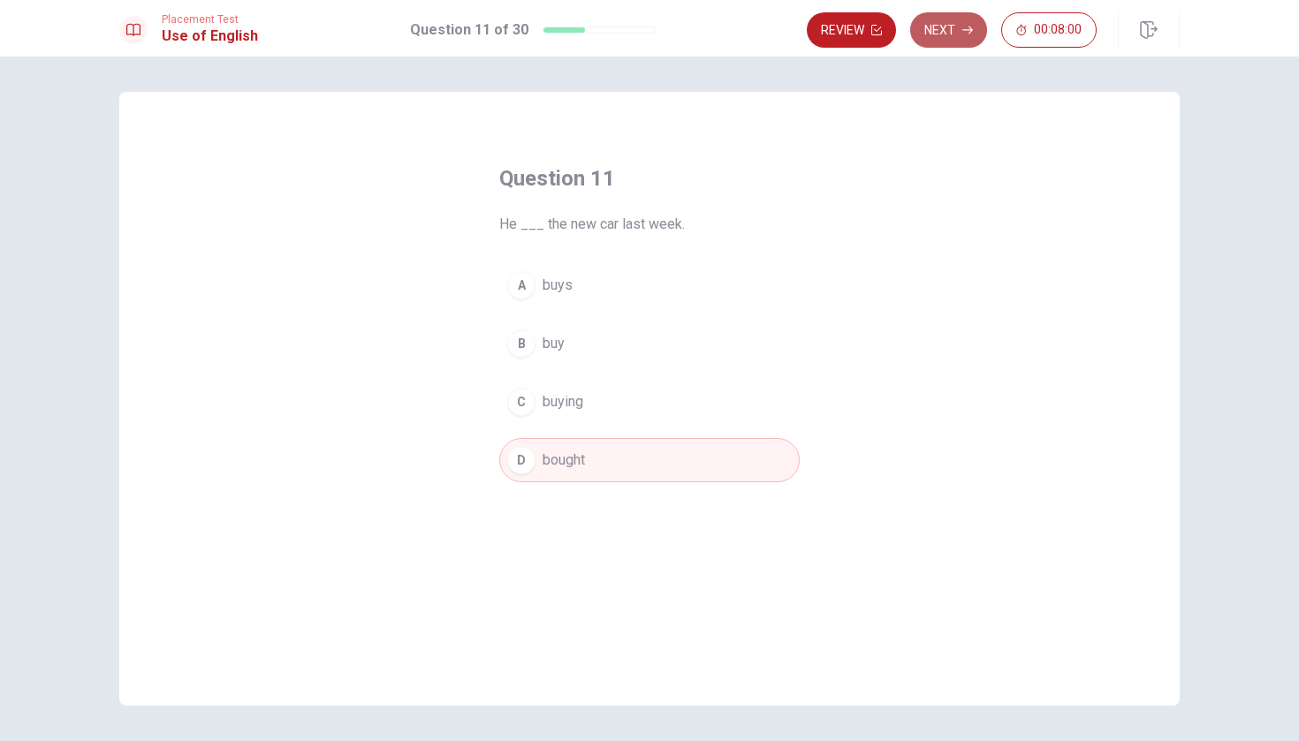
click at [949, 27] on button "Next" at bounding box center [948, 29] width 77 height 35
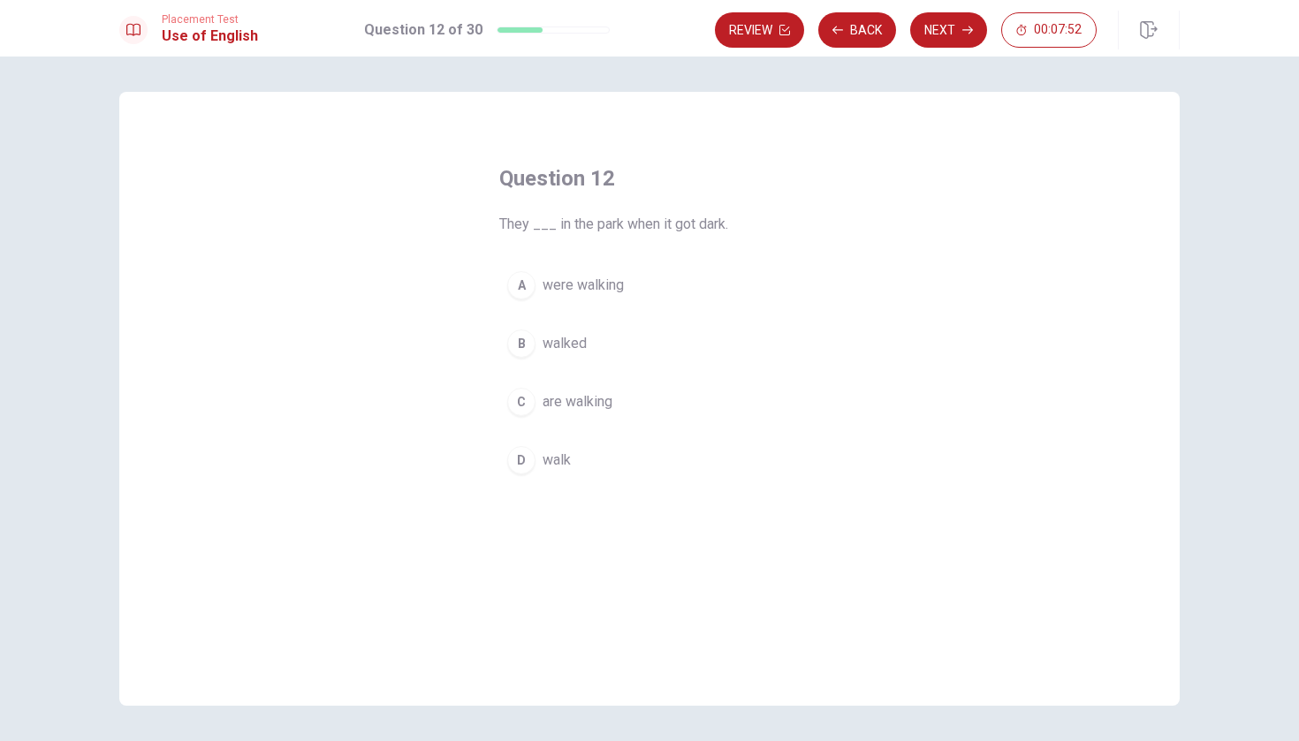
click at [674, 403] on button "C are walking" at bounding box center [649, 402] width 300 height 44
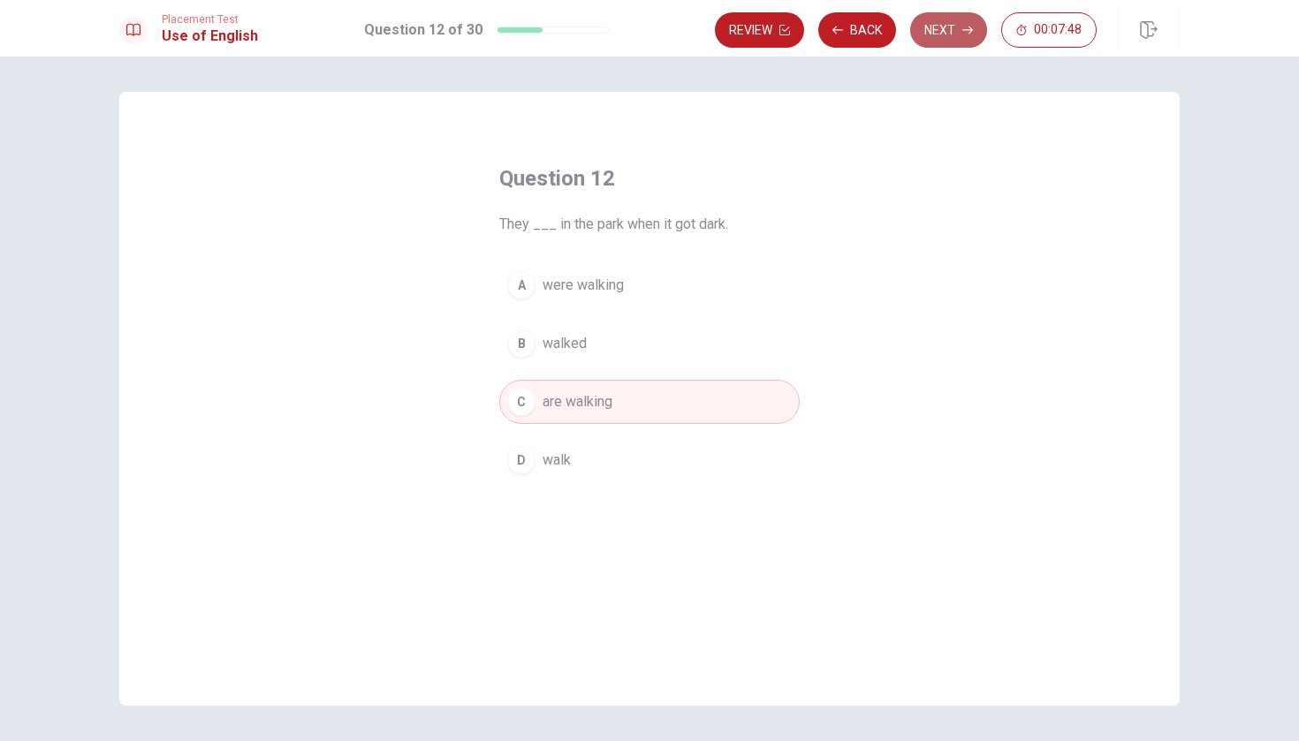
click at [962, 31] on icon "button" at bounding box center [967, 30] width 11 height 11
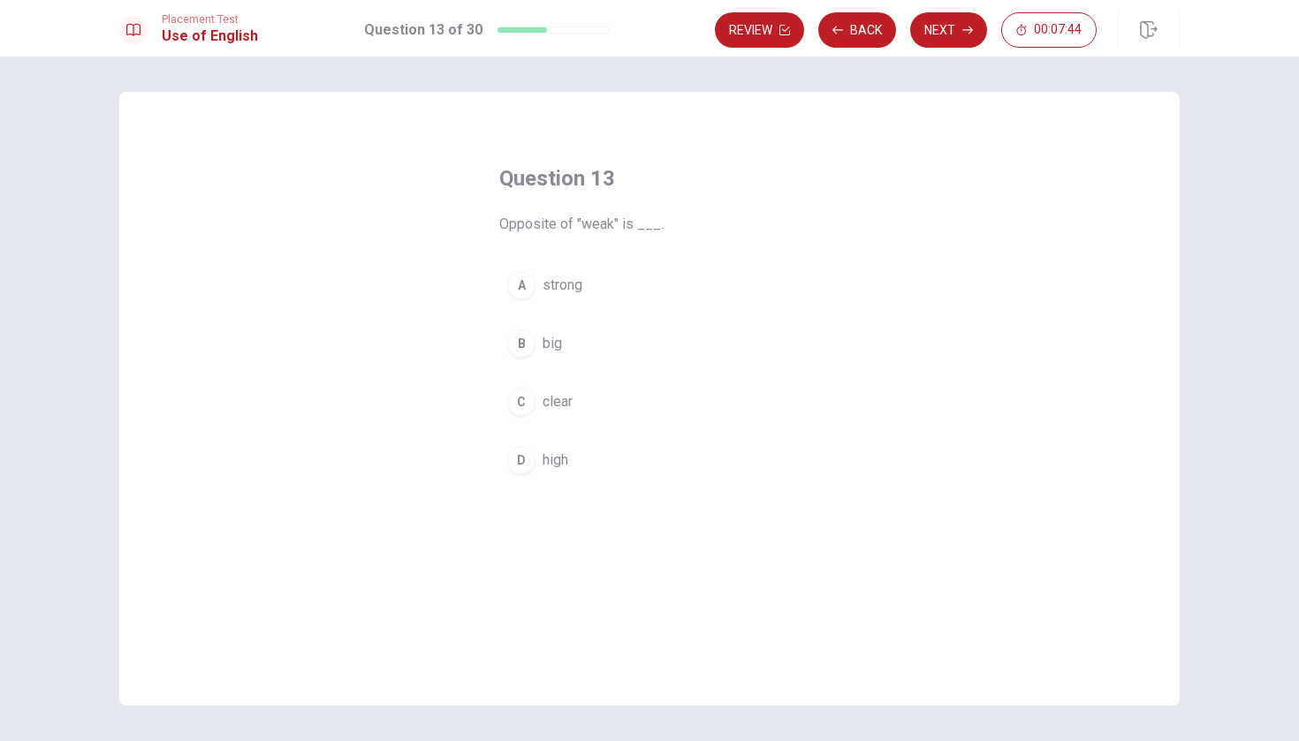
click at [556, 290] on span "strong" at bounding box center [563, 285] width 40 height 21
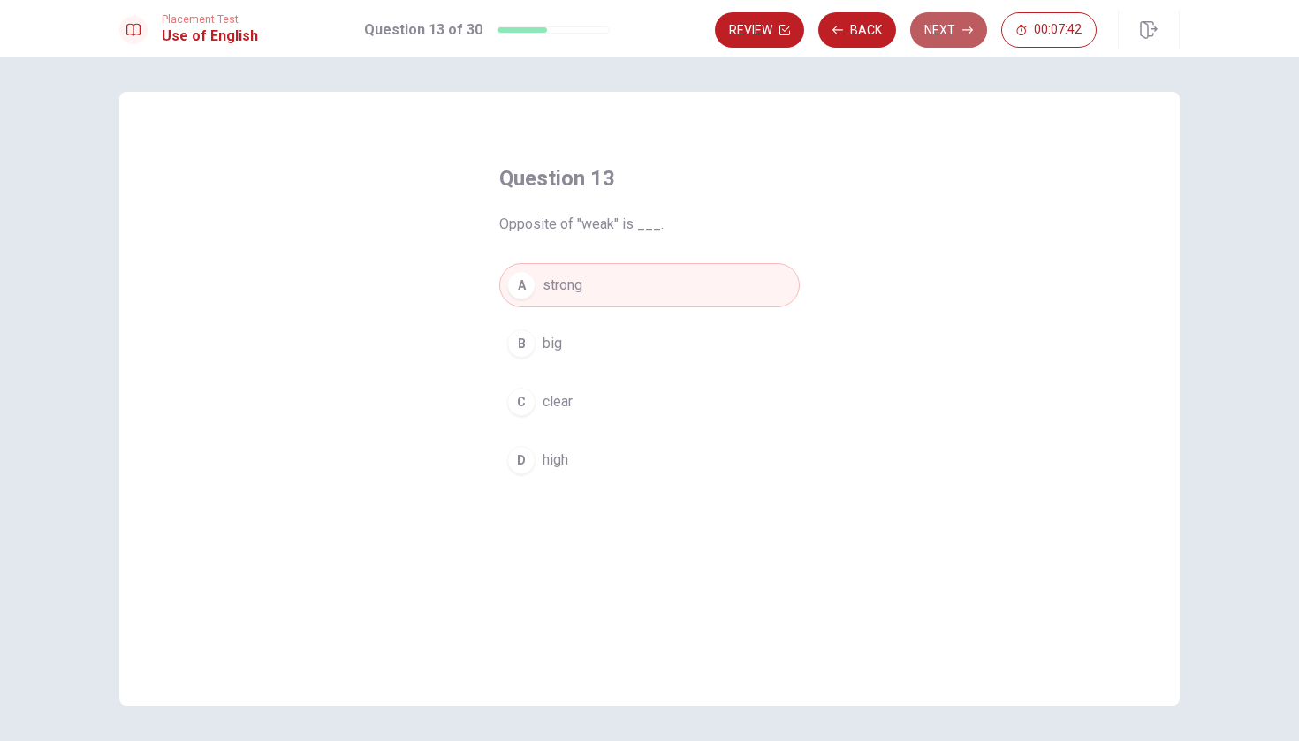
click at [943, 34] on button "Next" at bounding box center [948, 29] width 77 height 35
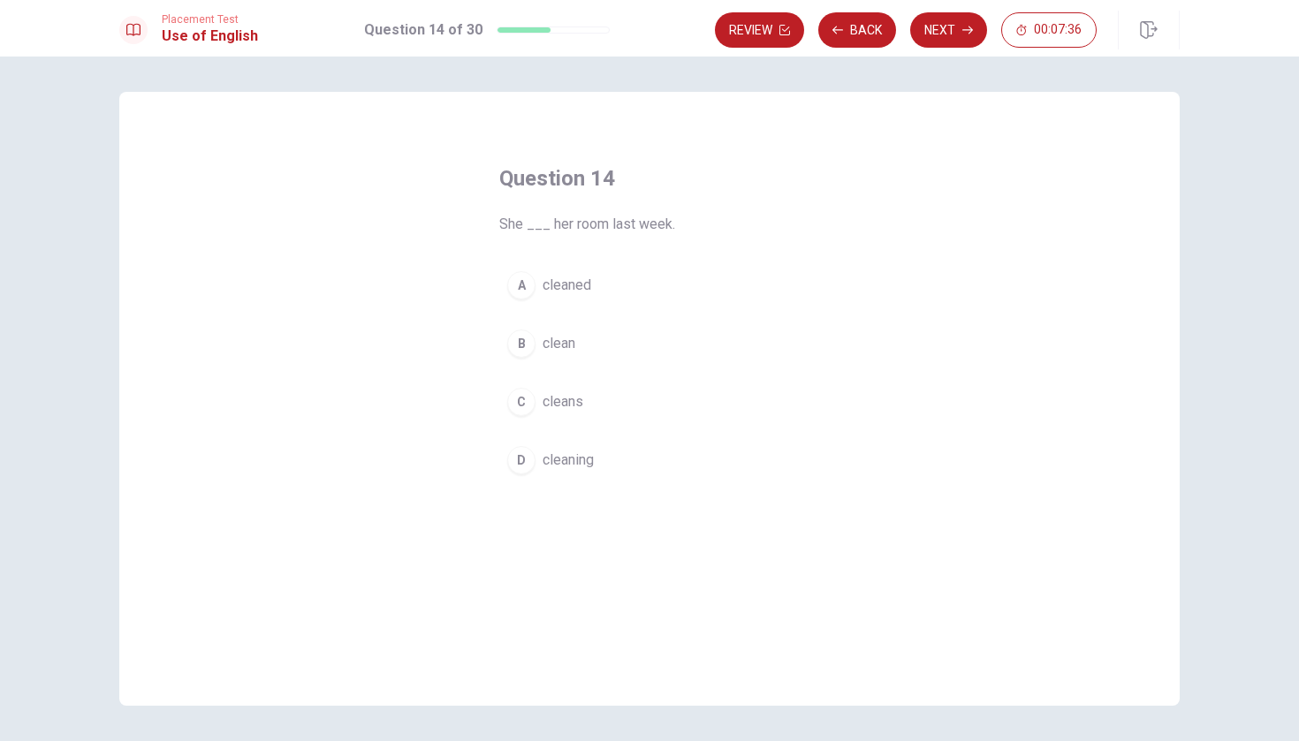
click at [576, 290] on span "cleaned" at bounding box center [567, 285] width 49 height 21
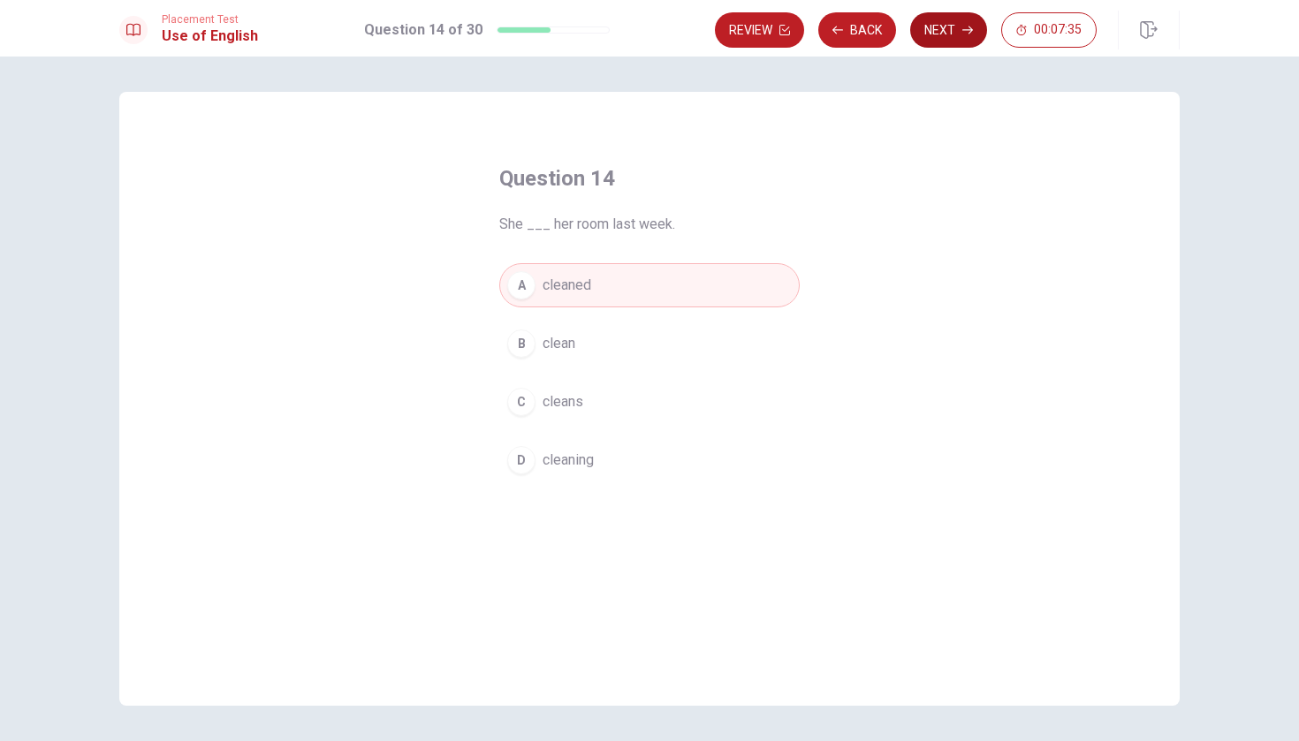
click at [951, 20] on button "Next" at bounding box center [948, 29] width 77 height 35
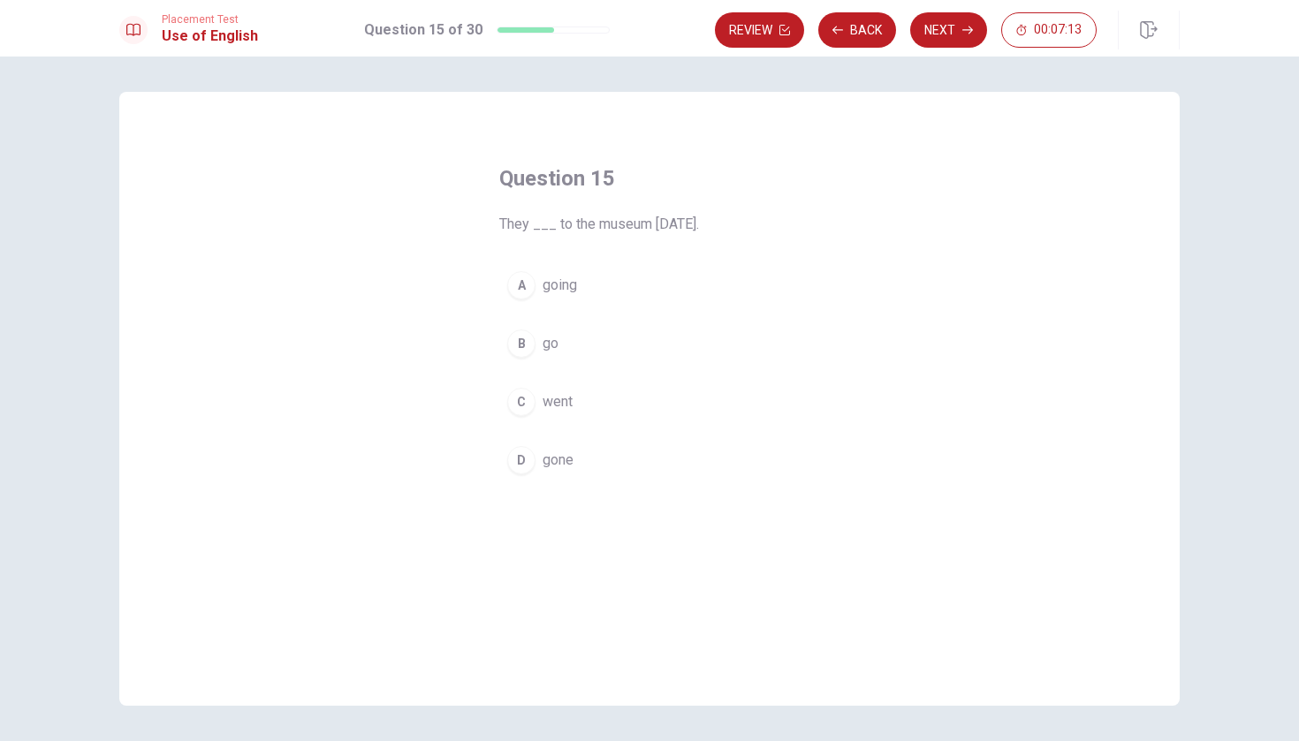
click at [557, 406] on span "went" at bounding box center [558, 401] width 30 height 21
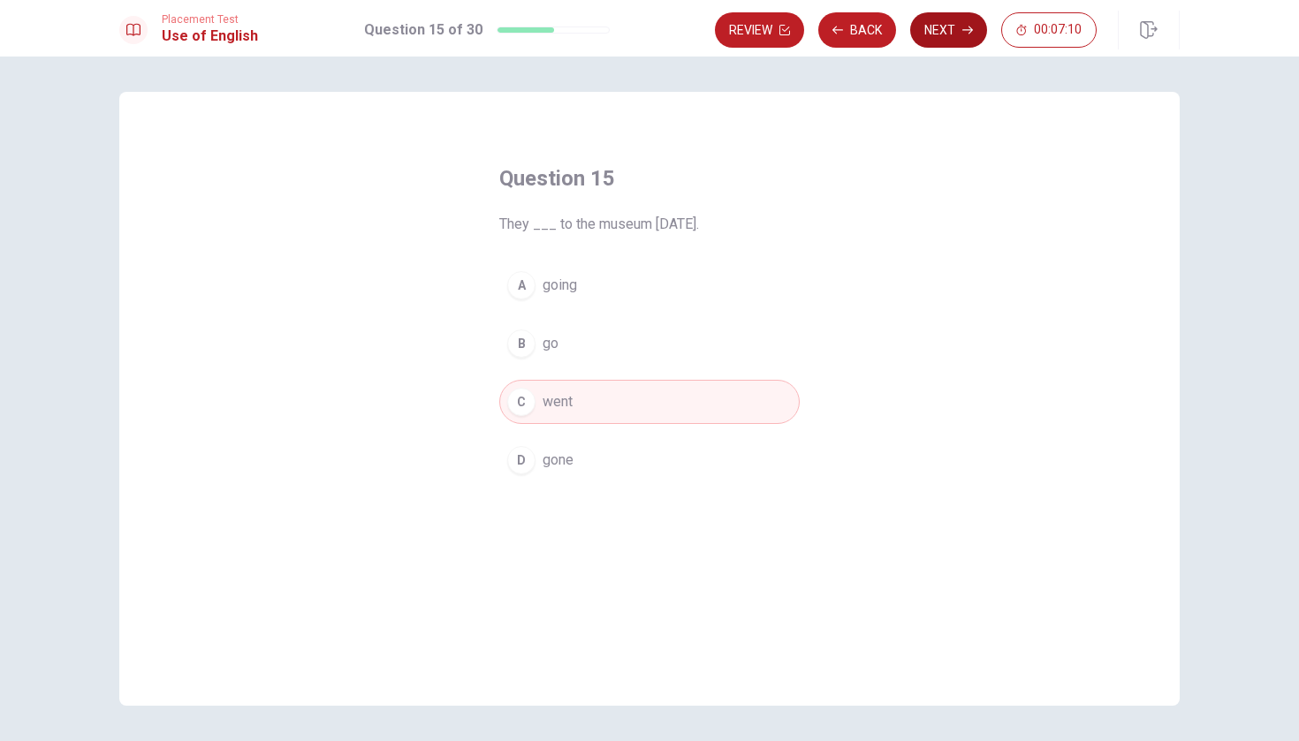
click at [952, 38] on button "Next" at bounding box center [948, 29] width 77 height 35
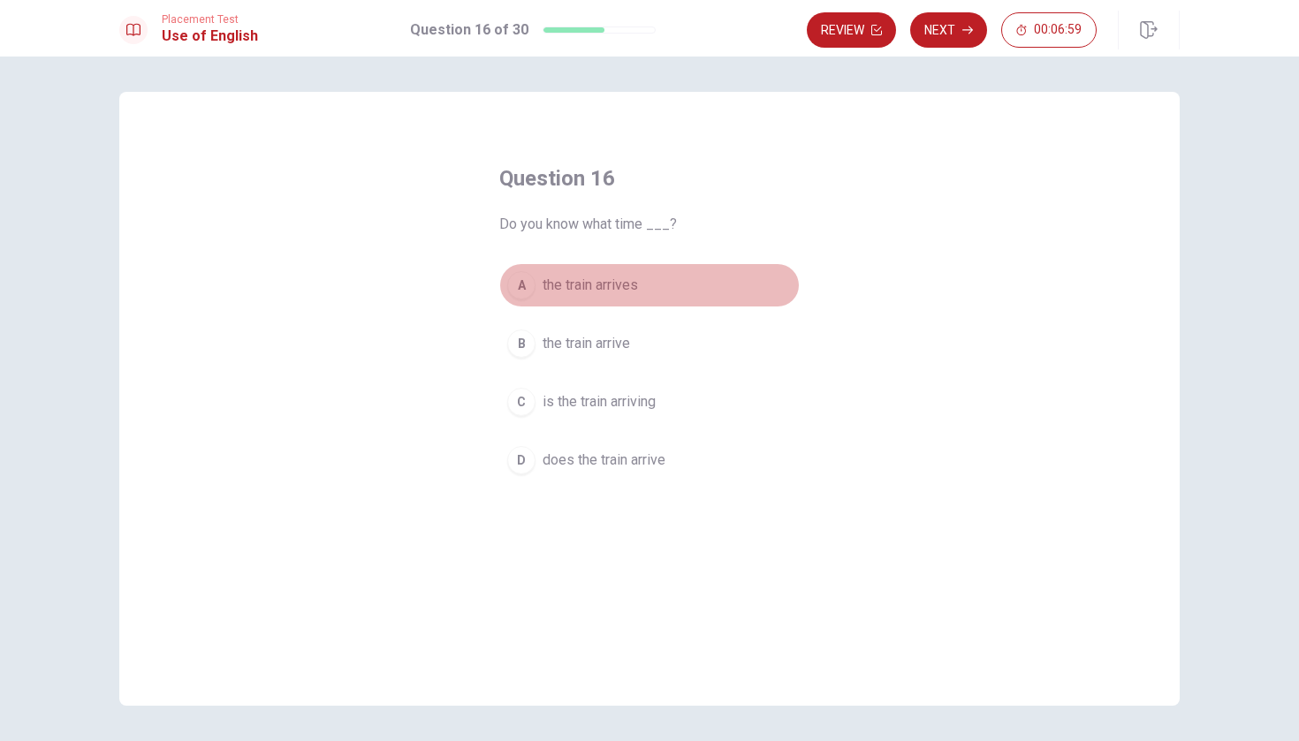
click at [612, 287] on span "the train arrives" at bounding box center [590, 285] width 95 height 21
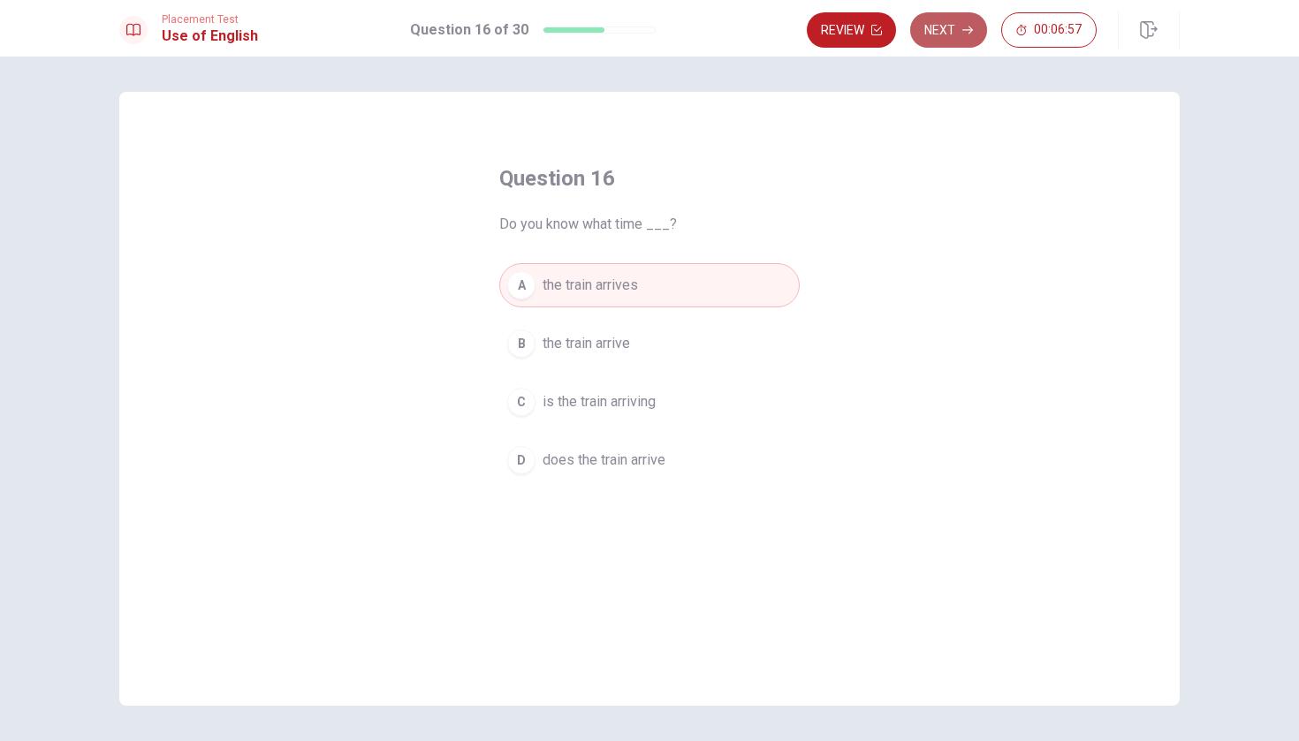
click at [944, 19] on button "Next" at bounding box center [948, 29] width 77 height 35
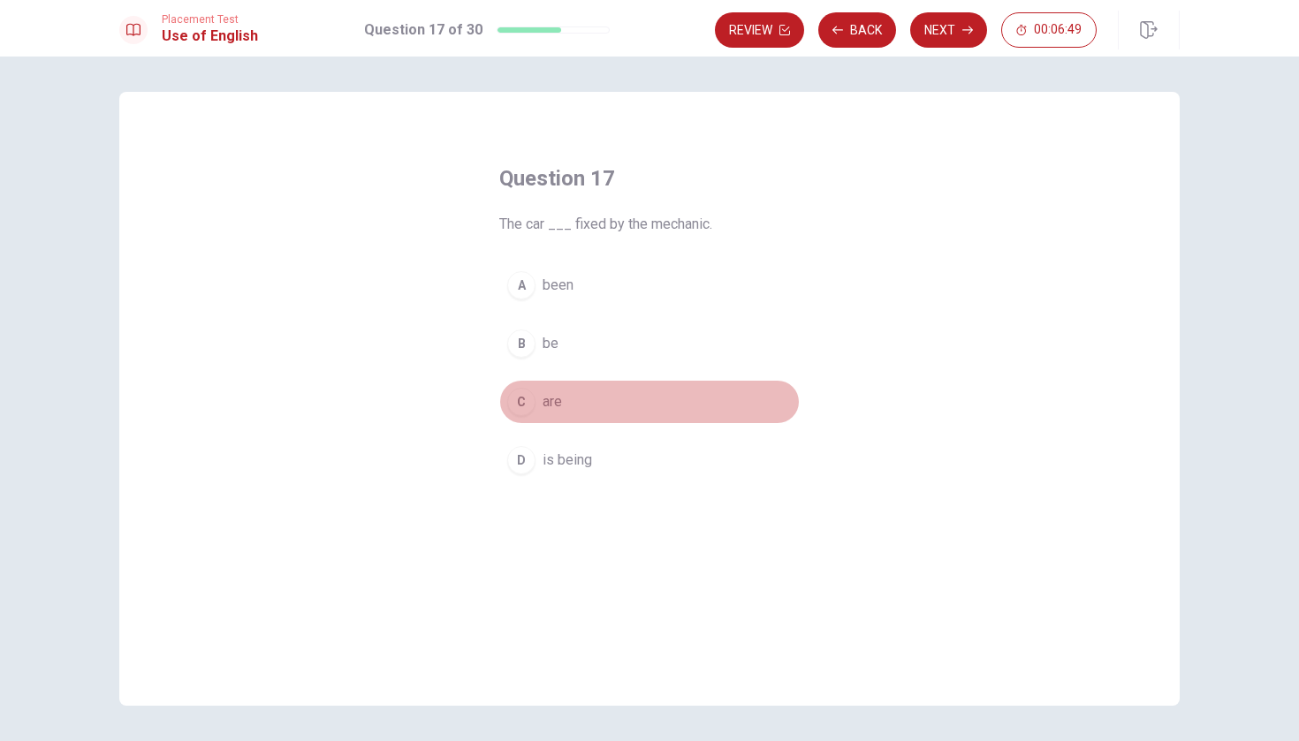
click at [562, 410] on button "C are" at bounding box center [649, 402] width 300 height 44
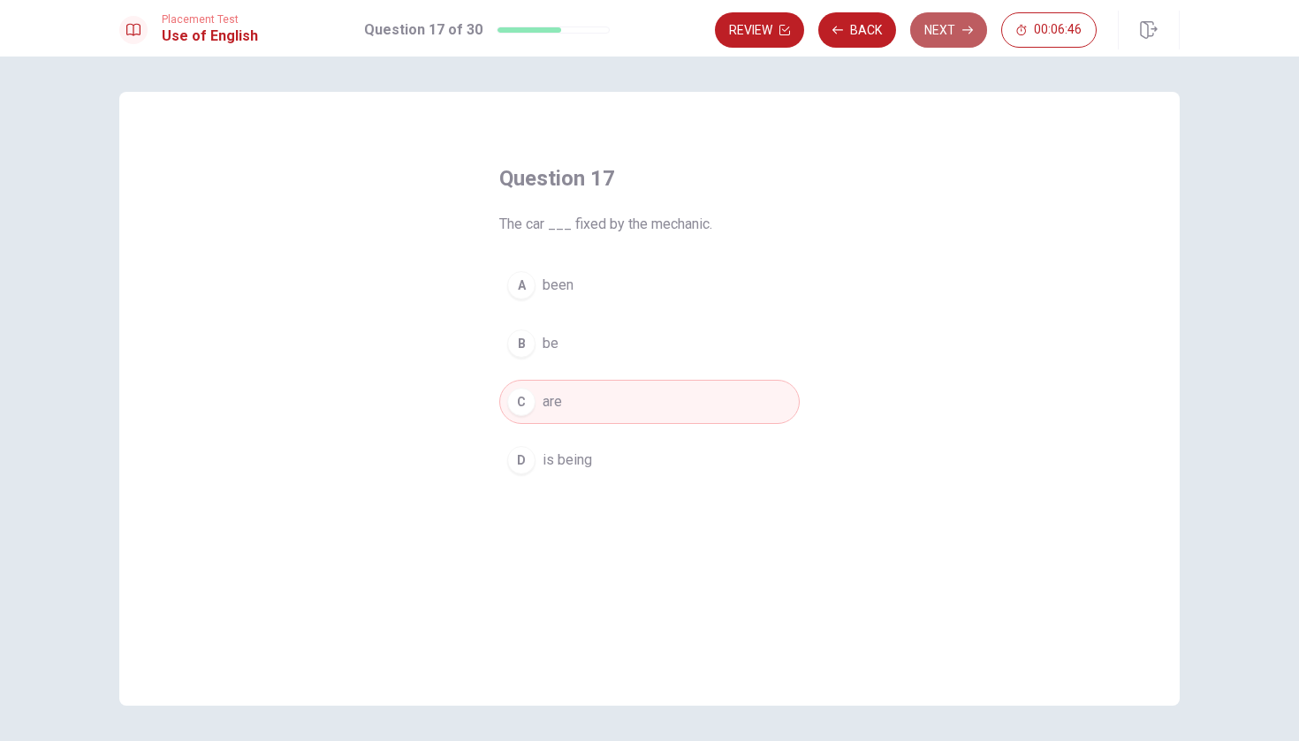
click at [943, 27] on button "Next" at bounding box center [948, 29] width 77 height 35
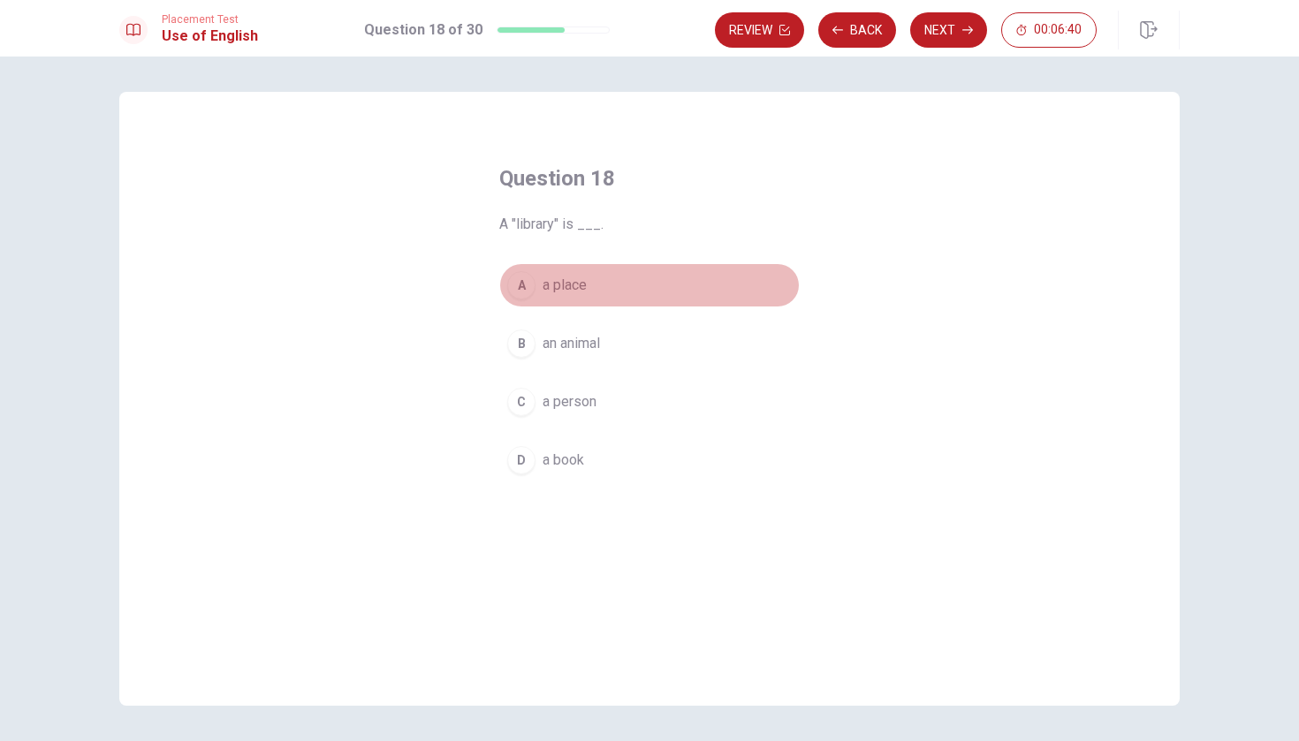
click at [573, 295] on span "a place" at bounding box center [565, 285] width 44 height 21
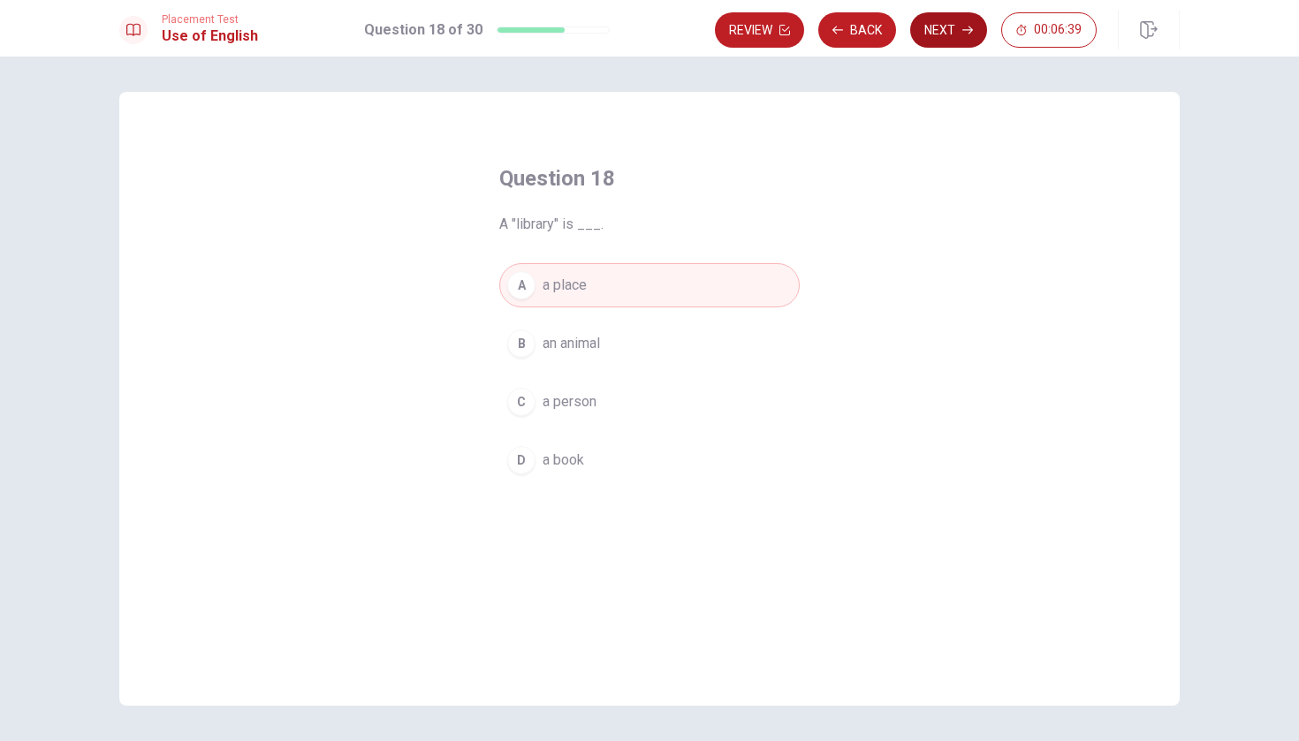
click at [928, 38] on button "Next" at bounding box center [948, 29] width 77 height 35
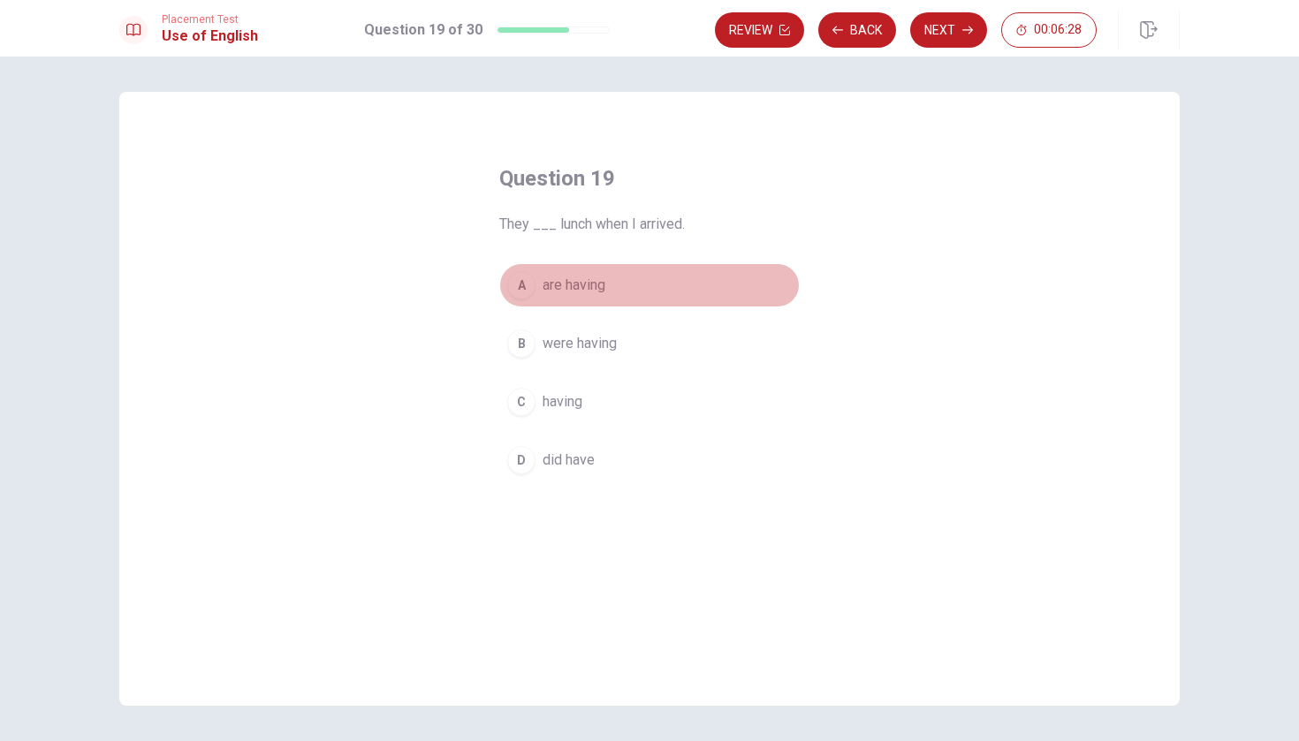
click at [650, 279] on button "A are having" at bounding box center [649, 285] width 300 height 44
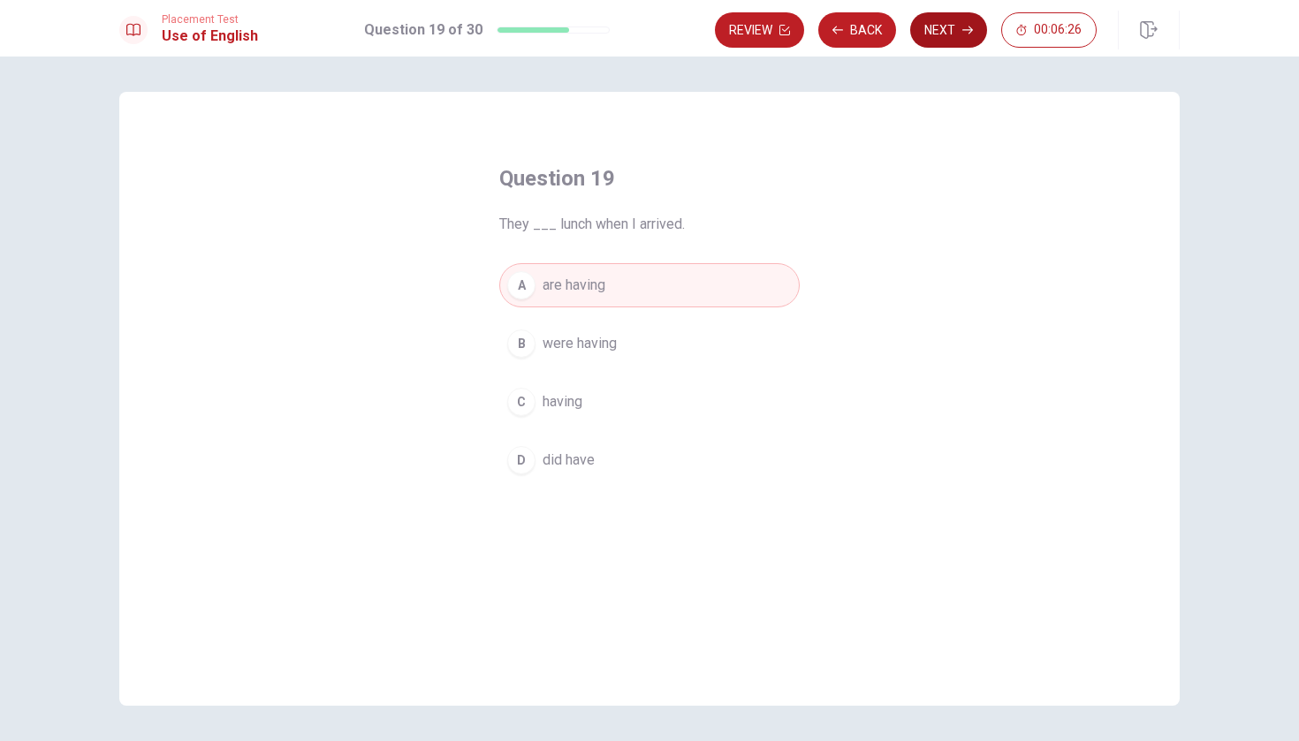
click at [953, 33] on button "Next" at bounding box center [948, 29] width 77 height 35
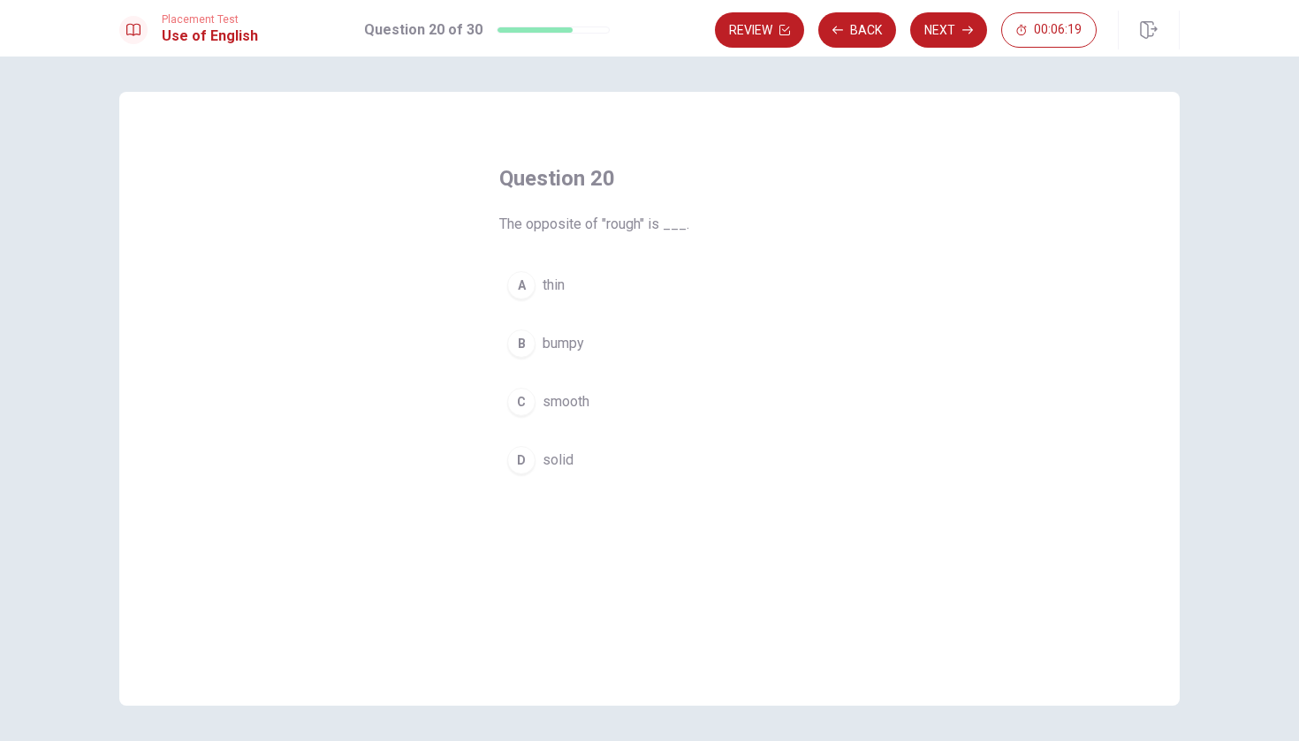
click at [564, 401] on span "smooth" at bounding box center [566, 401] width 47 height 21
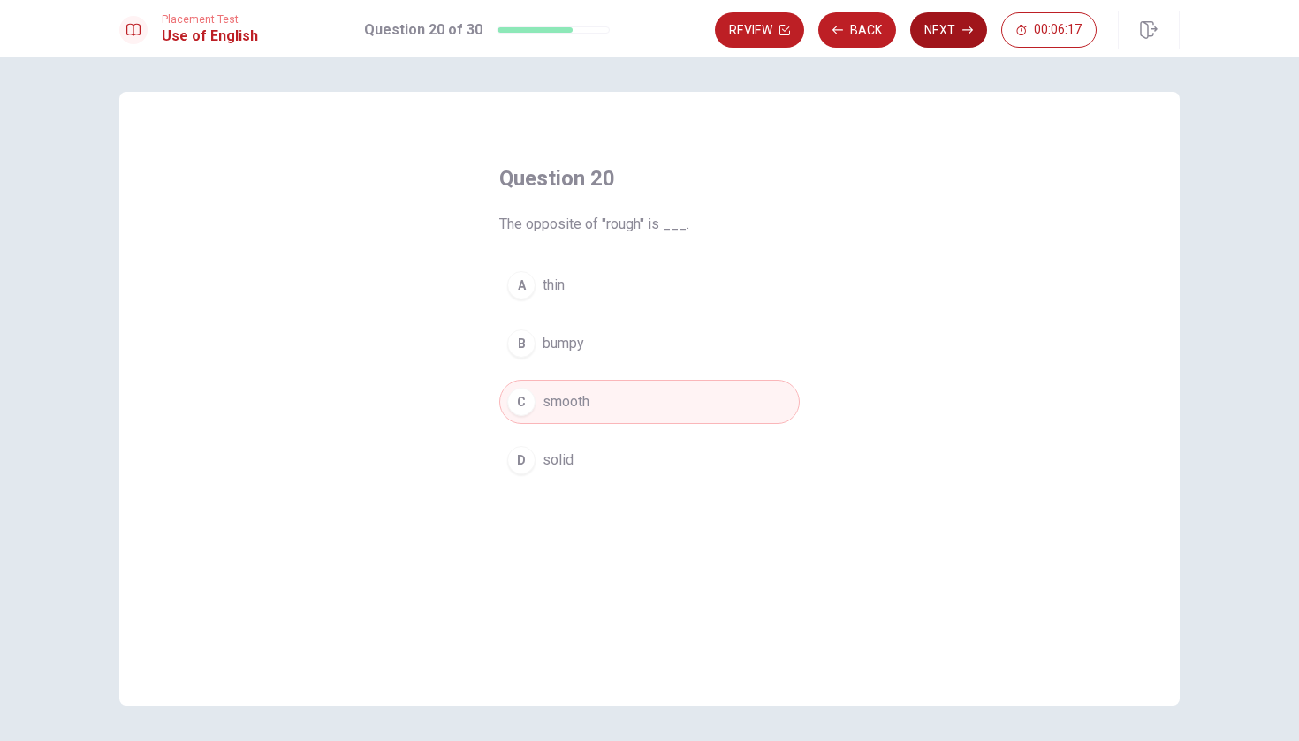
click at [944, 30] on button "Next" at bounding box center [948, 29] width 77 height 35
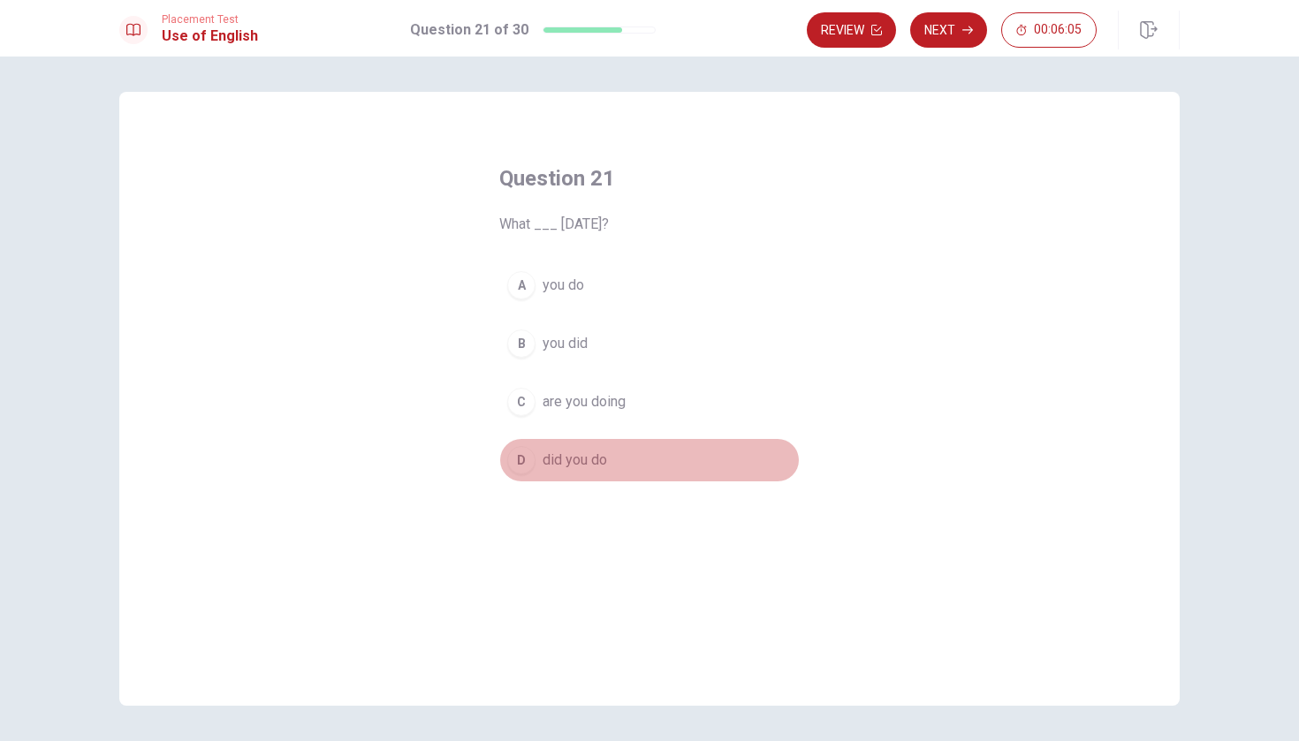
click at [621, 470] on button "D did you do" at bounding box center [649, 460] width 300 height 44
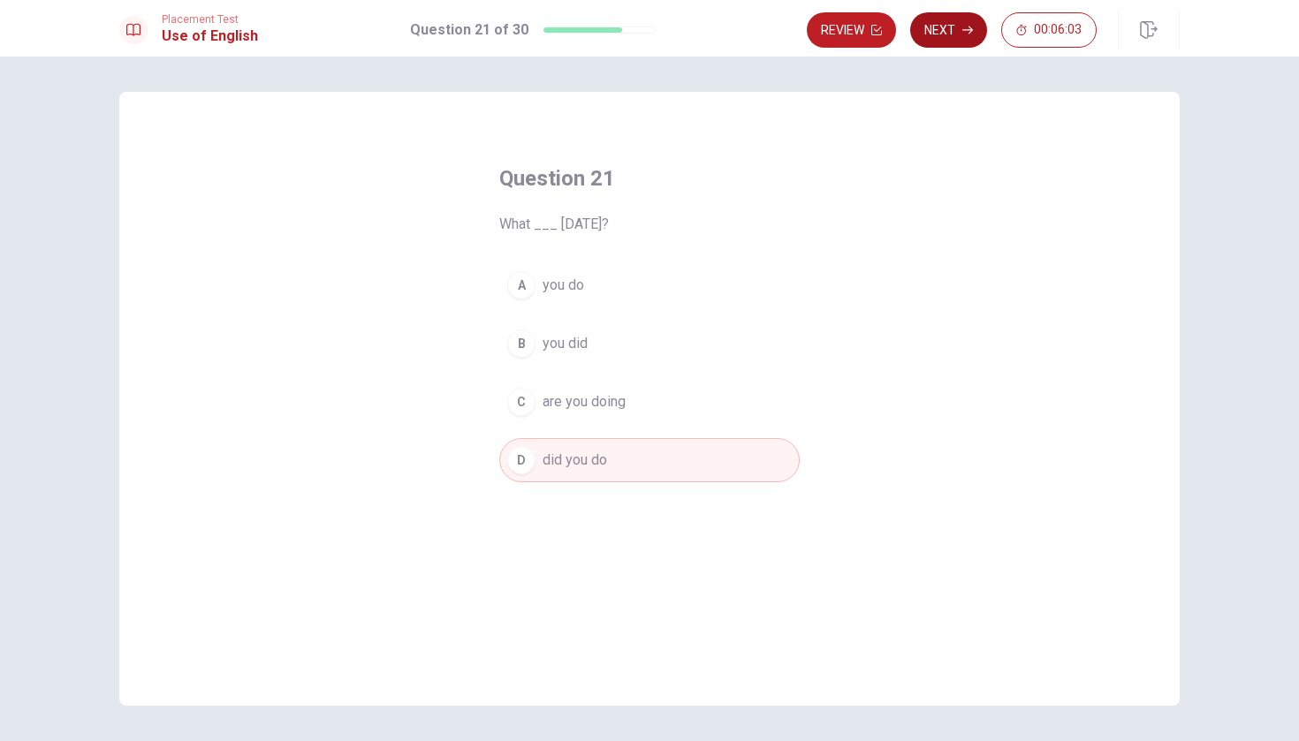
click at [952, 39] on button "Next" at bounding box center [948, 29] width 77 height 35
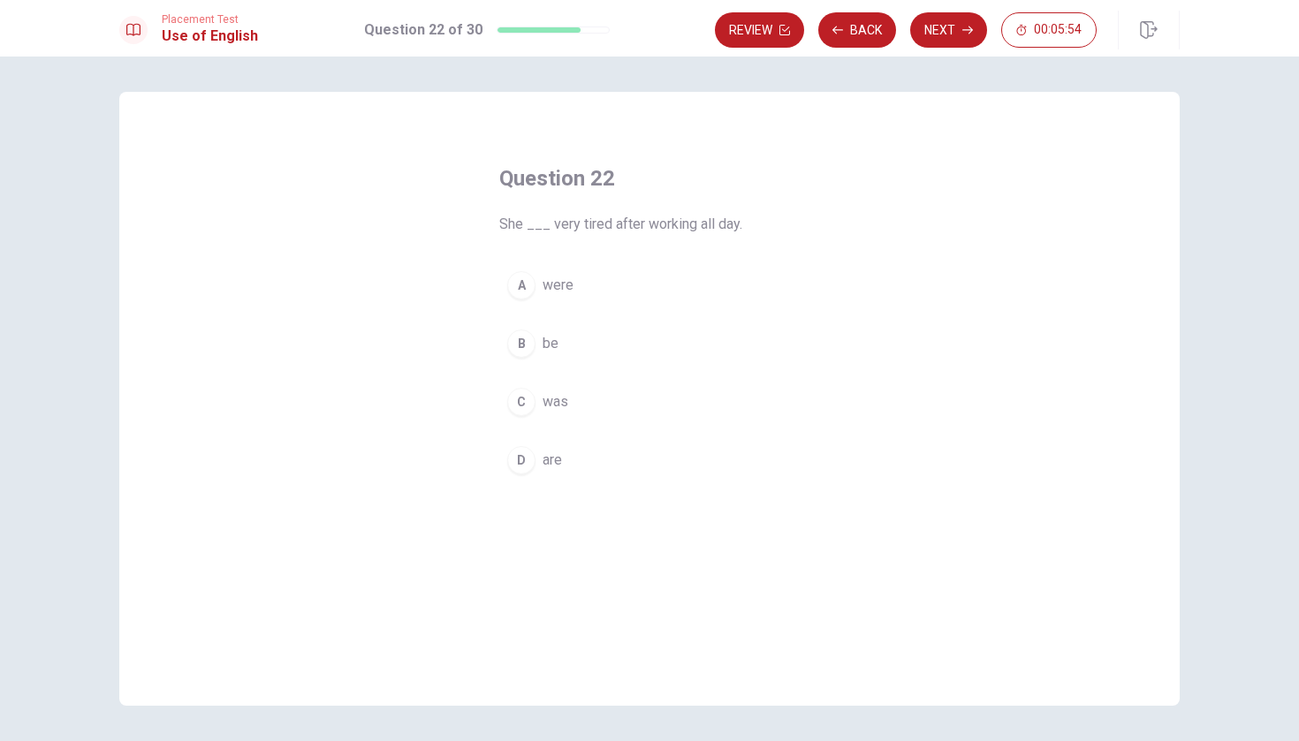
click at [551, 404] on span "was" at bounding box center [556, 401] width 26 height 21
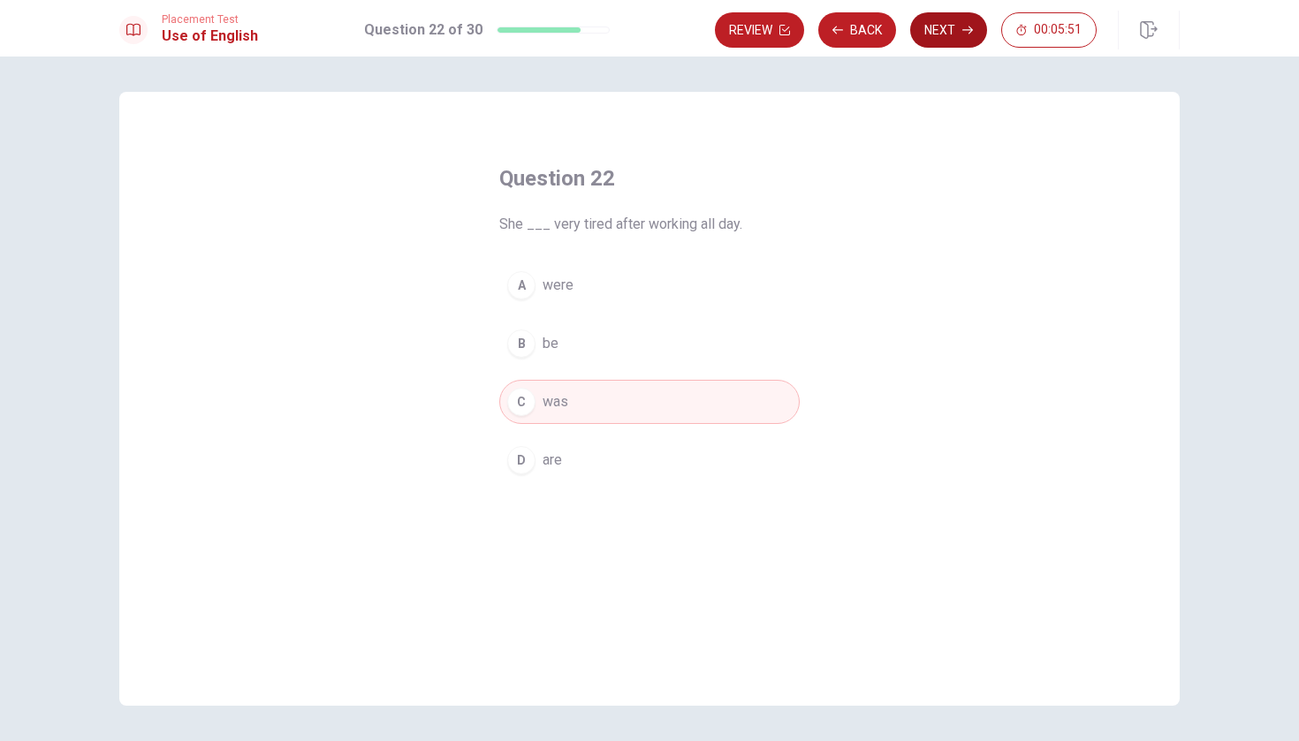
click at [963, 31] on icon "button" at bounding box center [967, 30] width 11 height 11
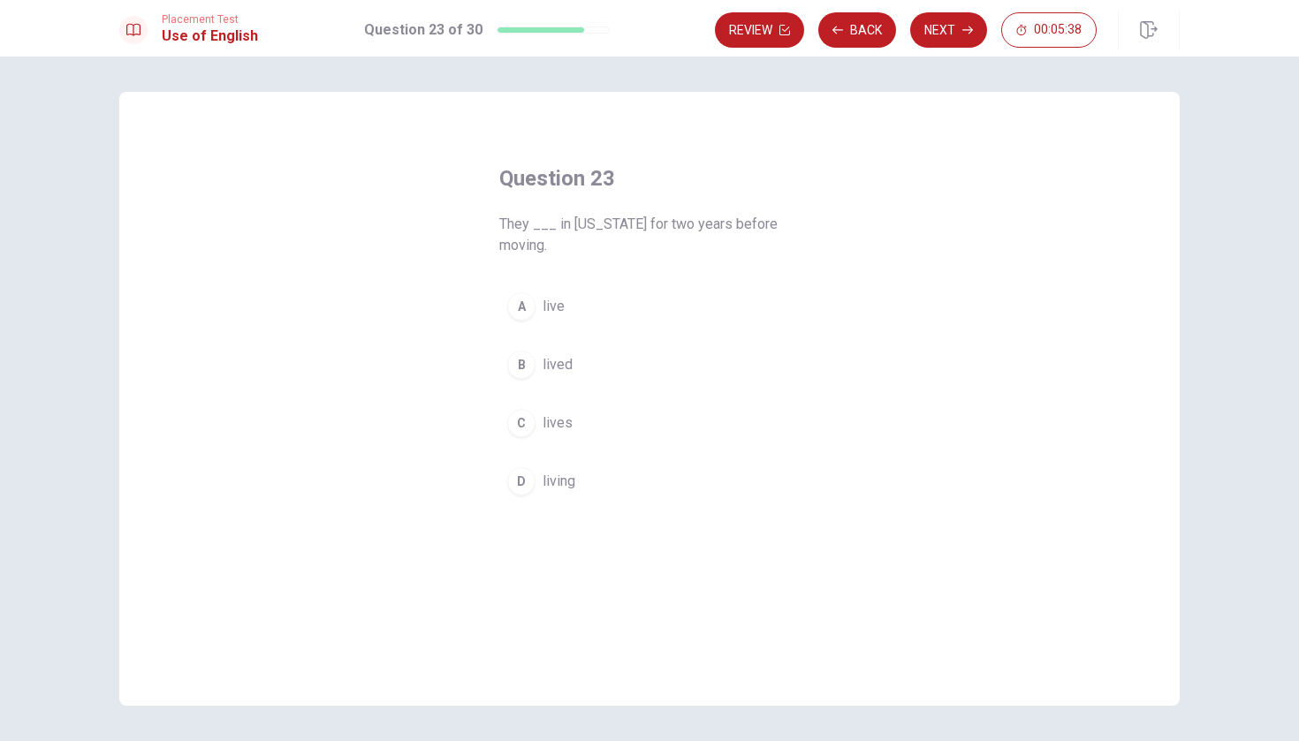
click at [629, 368] on button "B lived" at bounding box center [649, 365] width 300 height 44
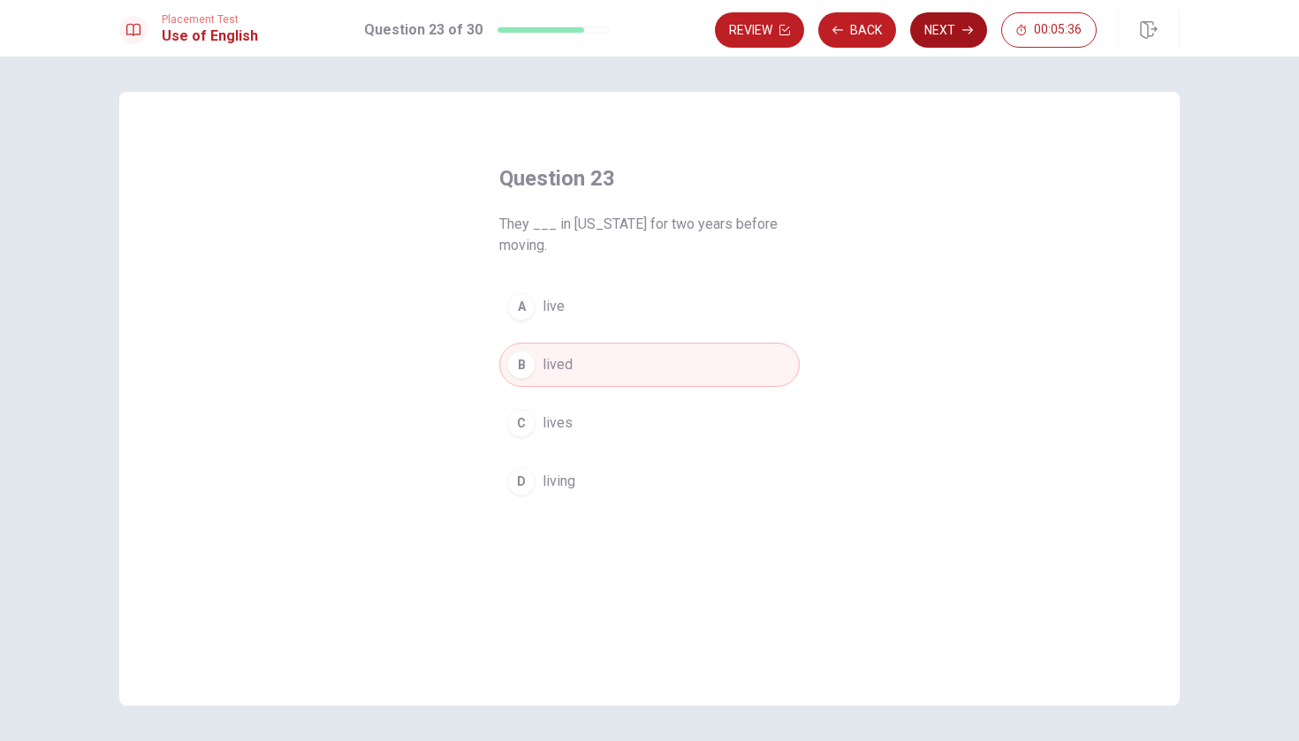
click at [951, 31] on button "Next" at bounding box center [948, 29] width 77 height 35
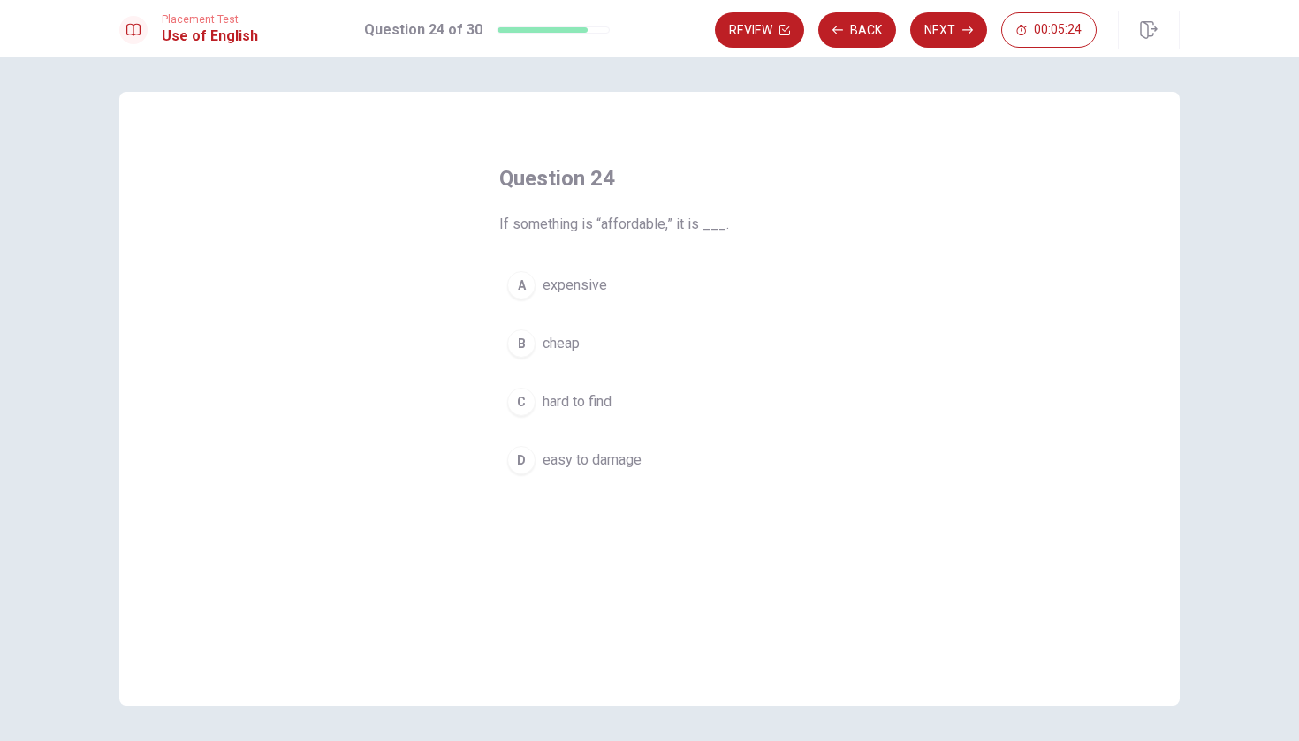
click at [575, 468] on span "easy to damage" at bounding box center [592, 460] width 99 height 21
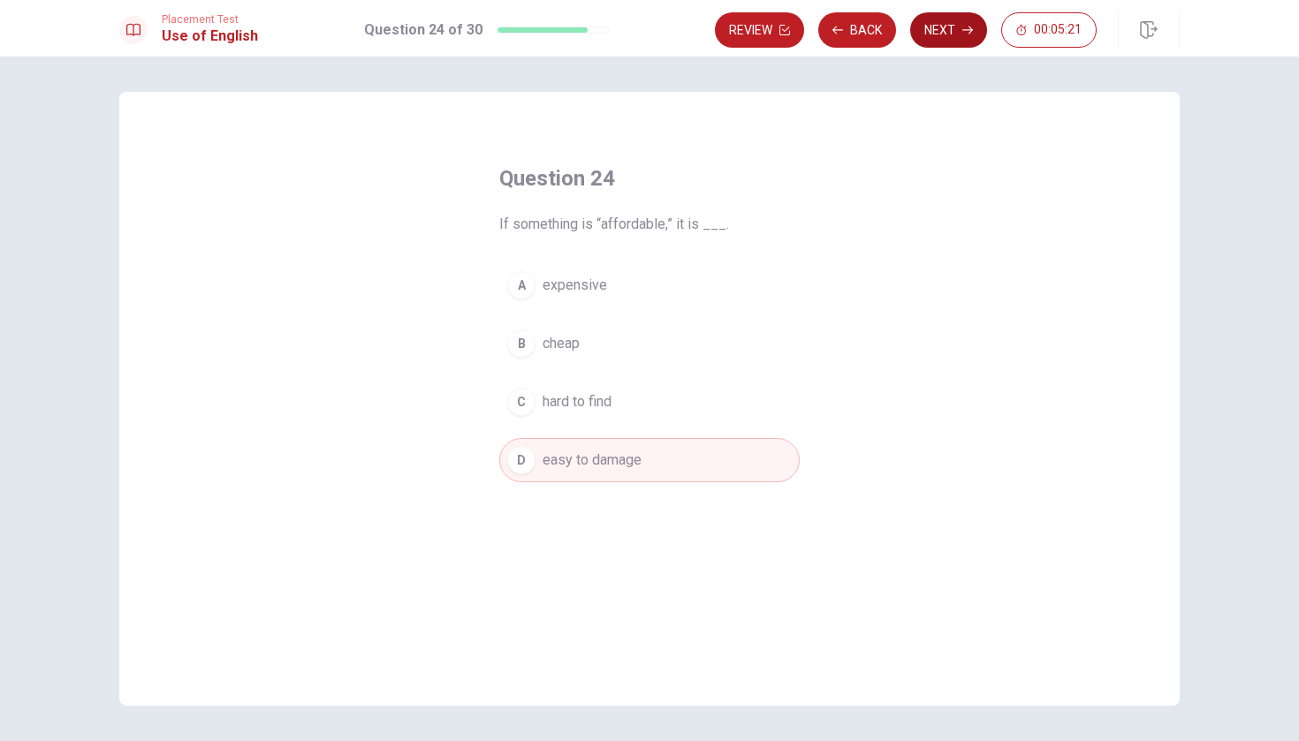
click at [936, 28] on button "Next" at bounding box center [948, 29] width 77 height 35
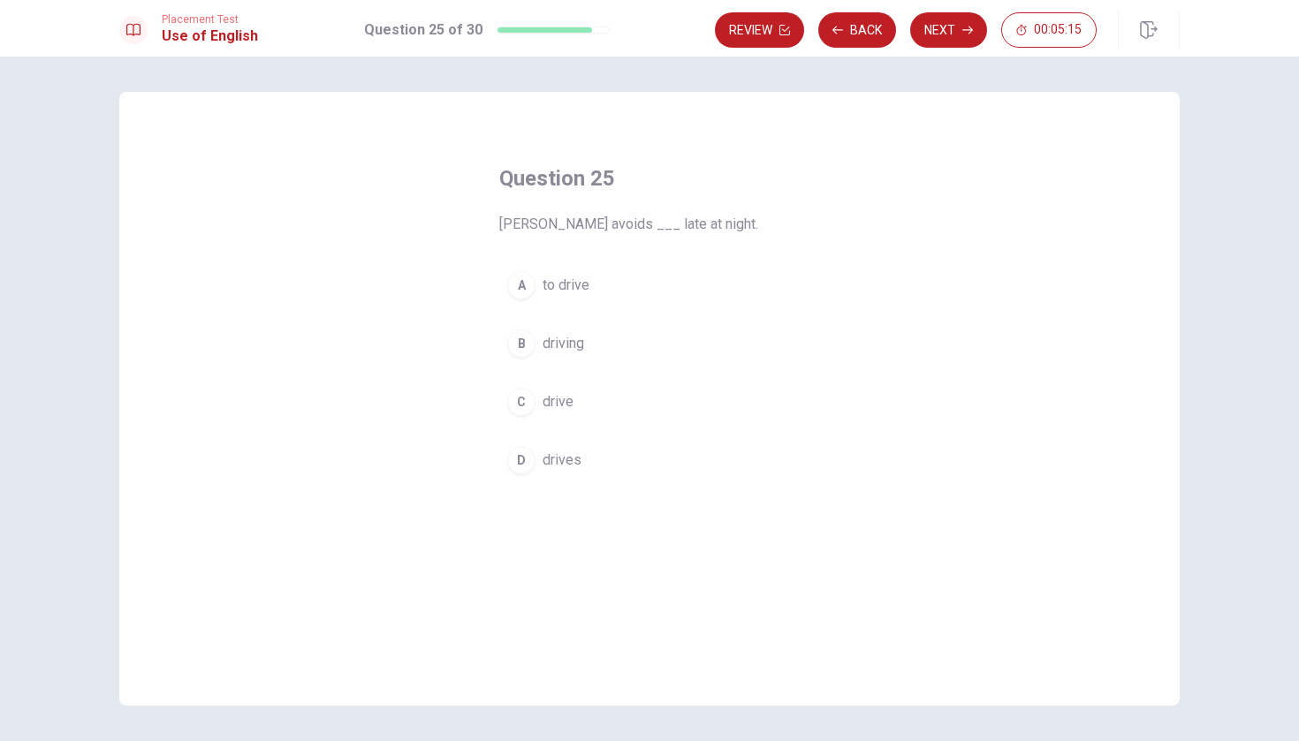
click at [622, 282] on button "A to drive" at bounding box center [649, 285] width 300 height 44
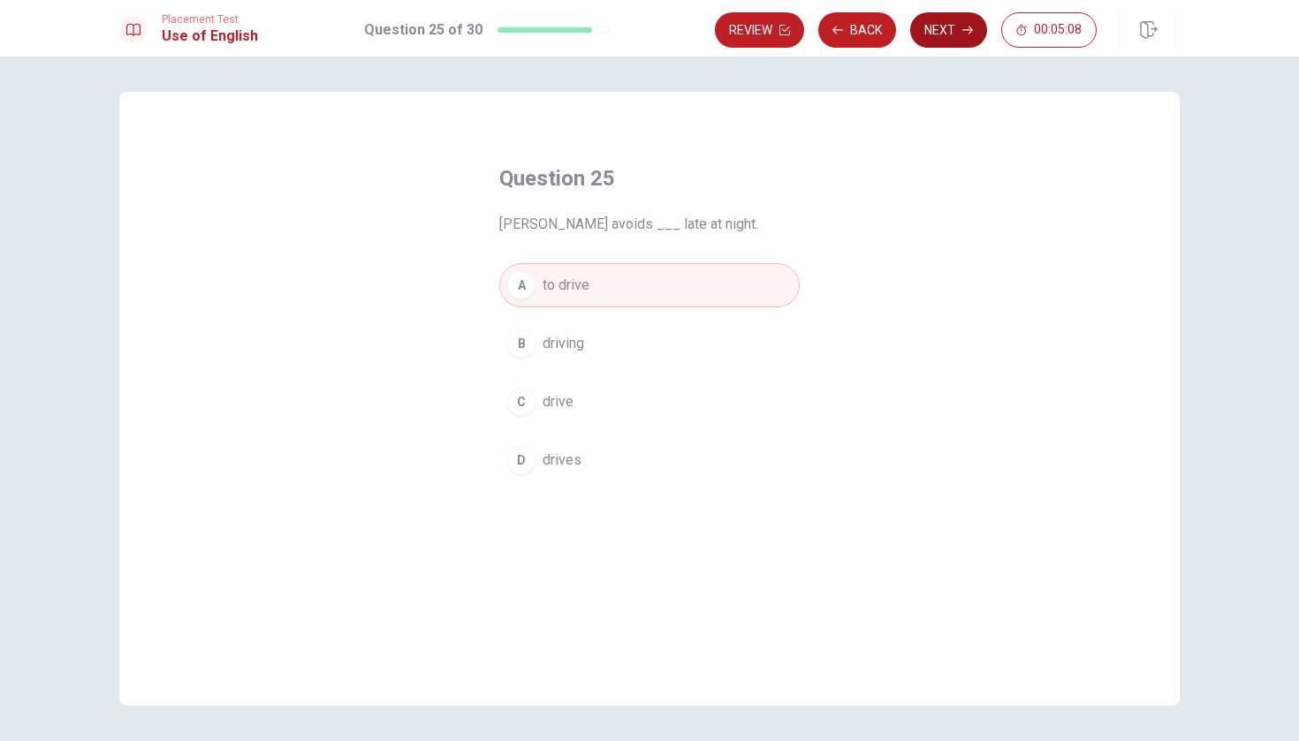
click at [948, 29] on button "Next" at bounding box center [948, 29] width 77 height 35
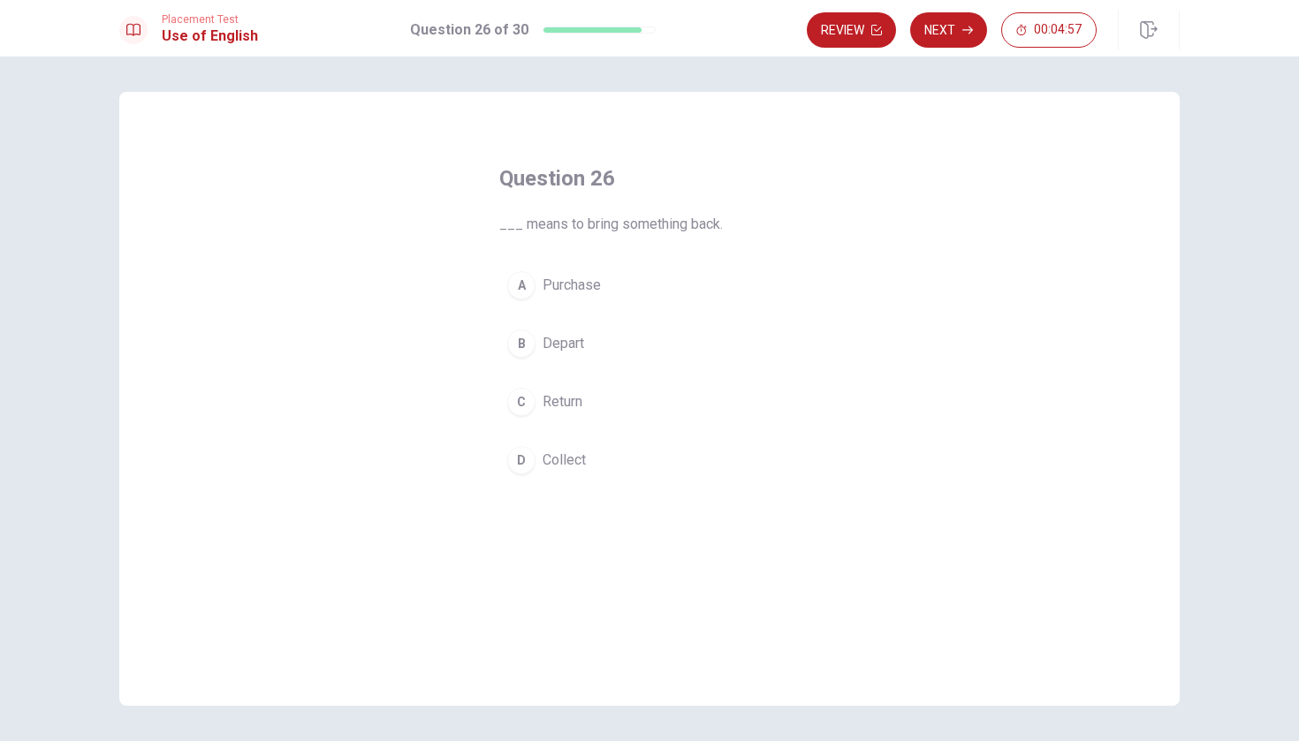
click at [596, 396] on button "C Return" at bounding box center [649, 402] width 300 height 44
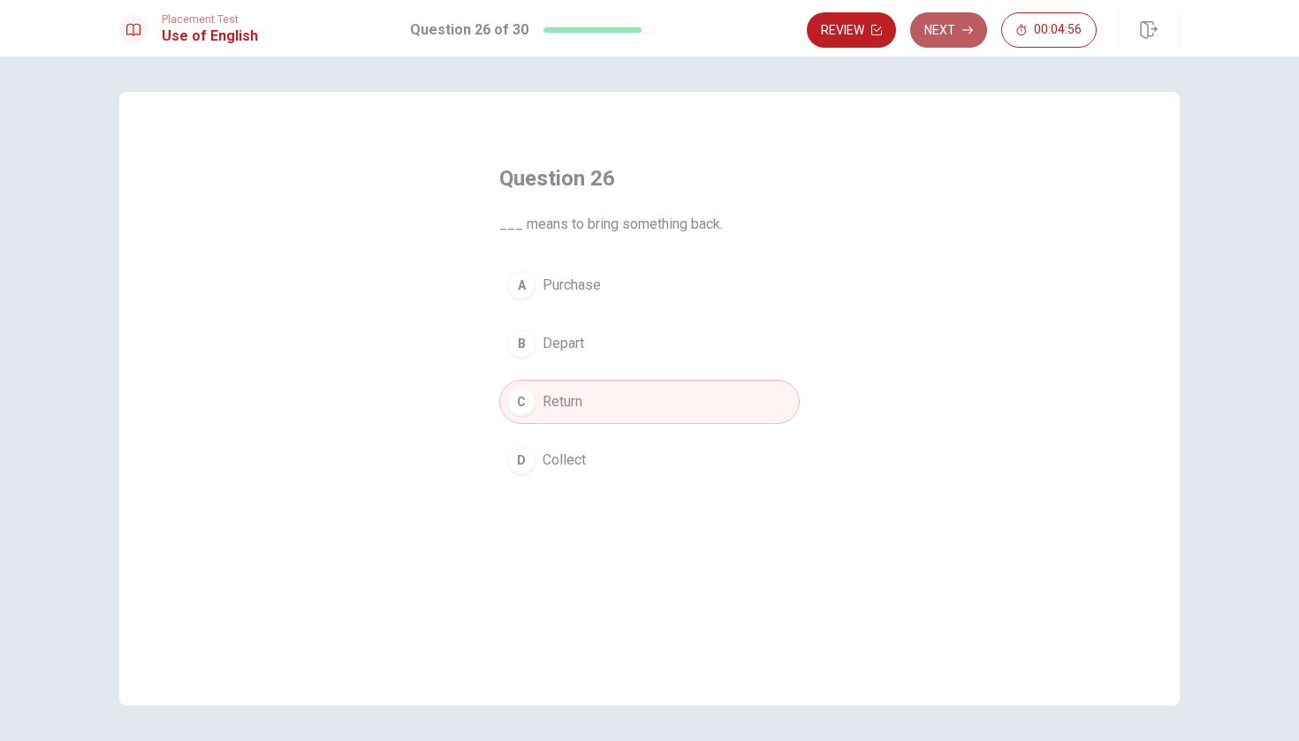
click at [944, 38] on button "Next" at bounding box center [948, 29] width 77 height 35
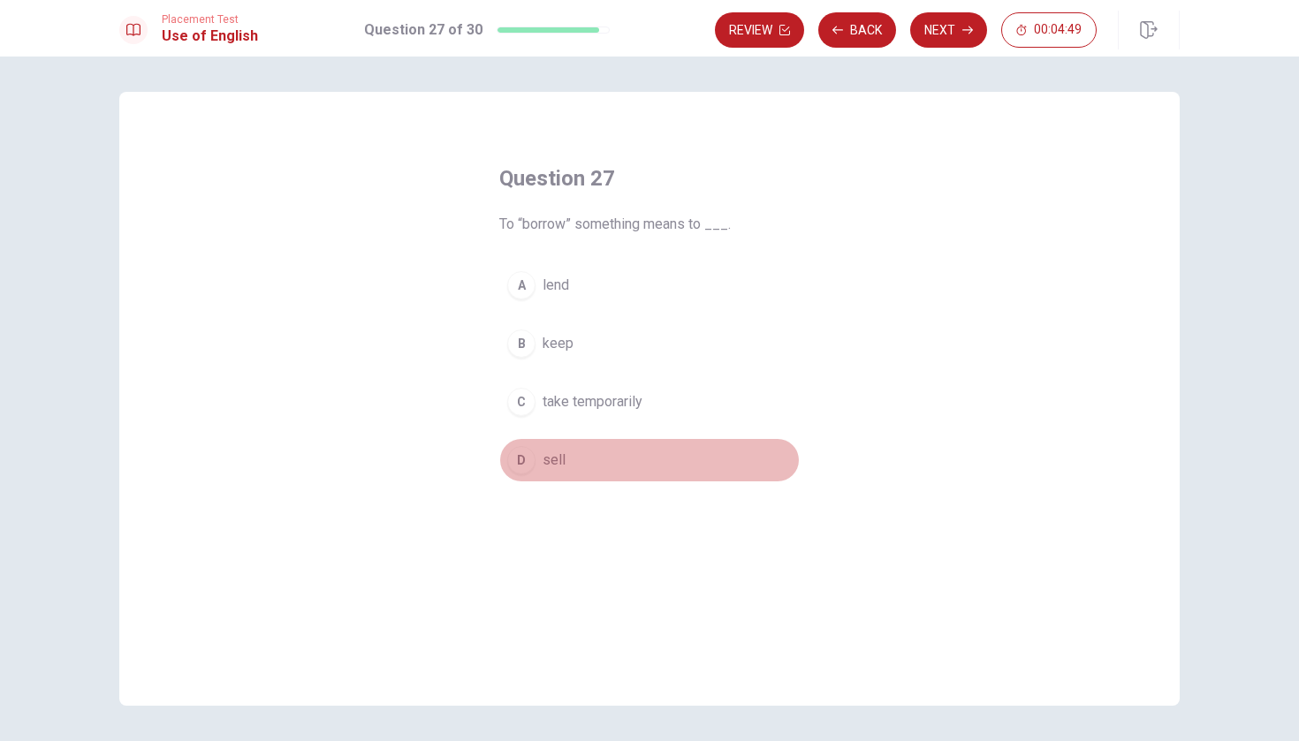
click at [554, 458] on span "sell" at bounding box center [554, 460] width 23 height 21
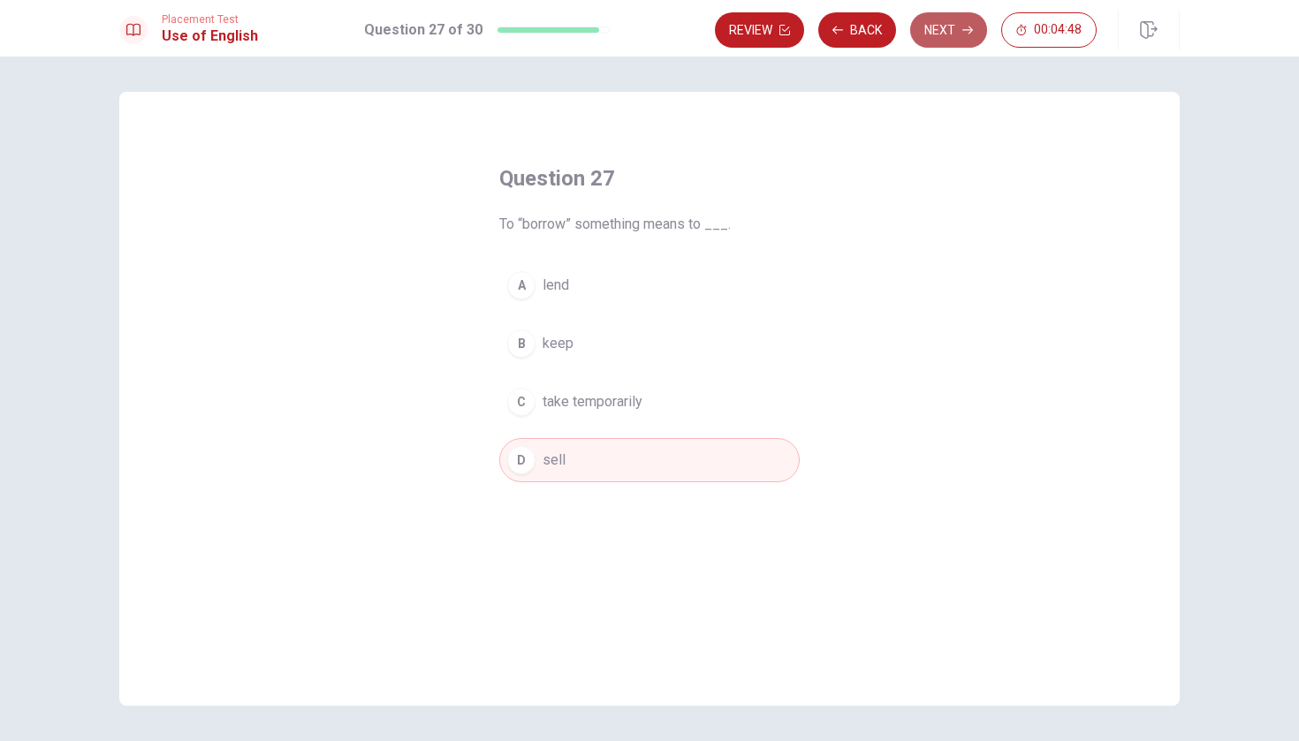
click at [946, 37] on button "Next" at bounding box center [948, 29] width 77 height 35
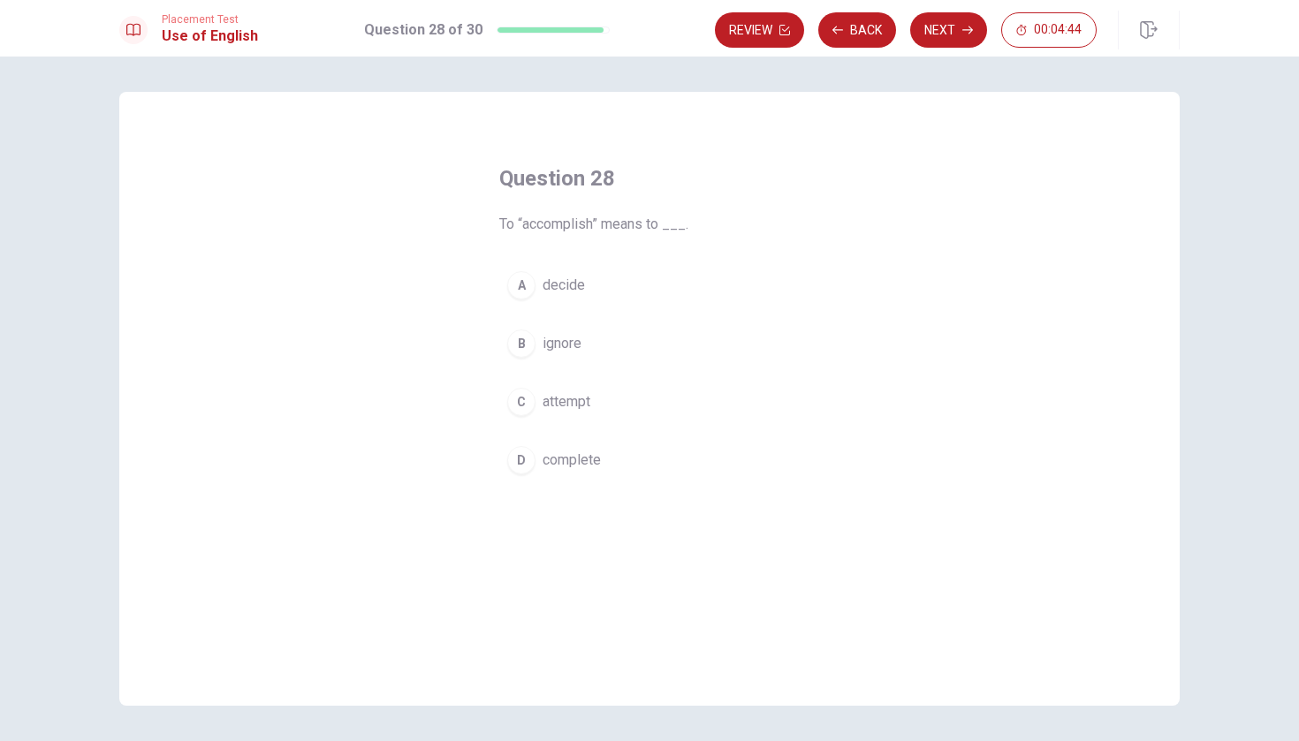
click at [562, 463] on span "complete" at bounding box center [572, 460] width 58 height 21
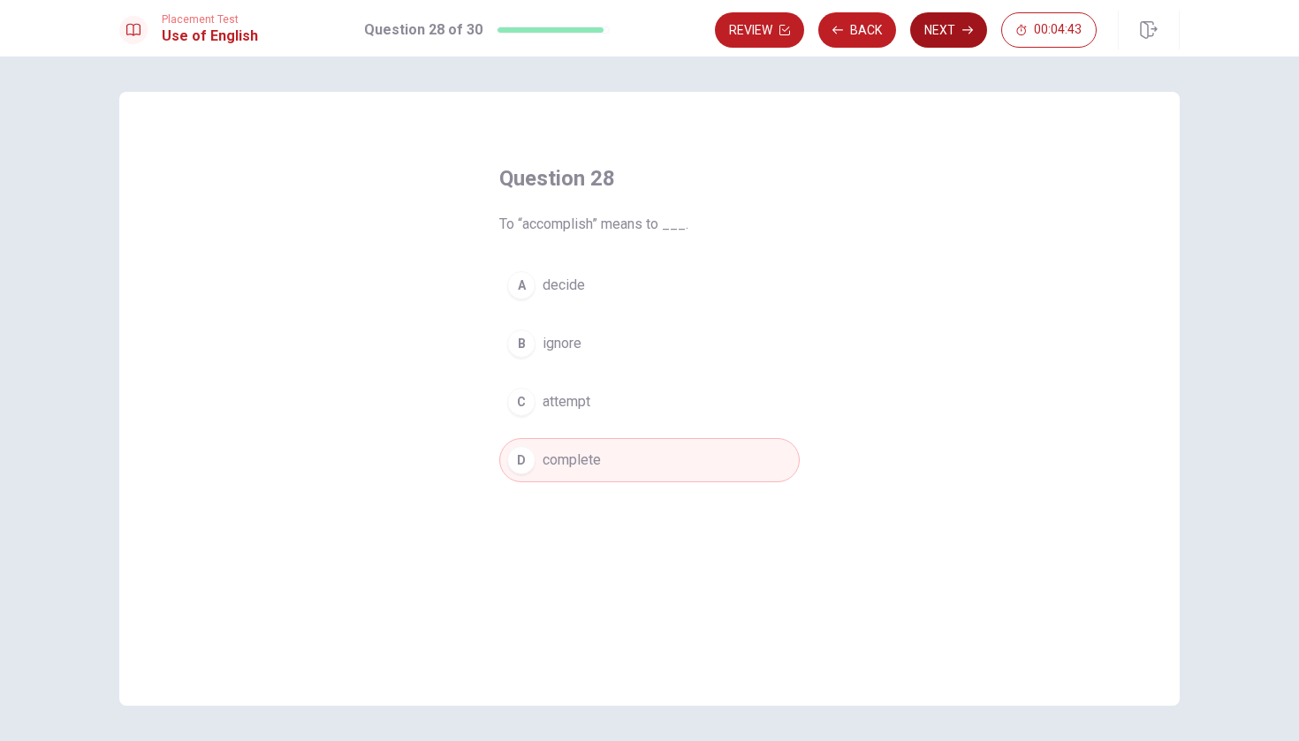
click at [931, 36] on button "Next" at bounding box center [948, 29] width 77 height 35
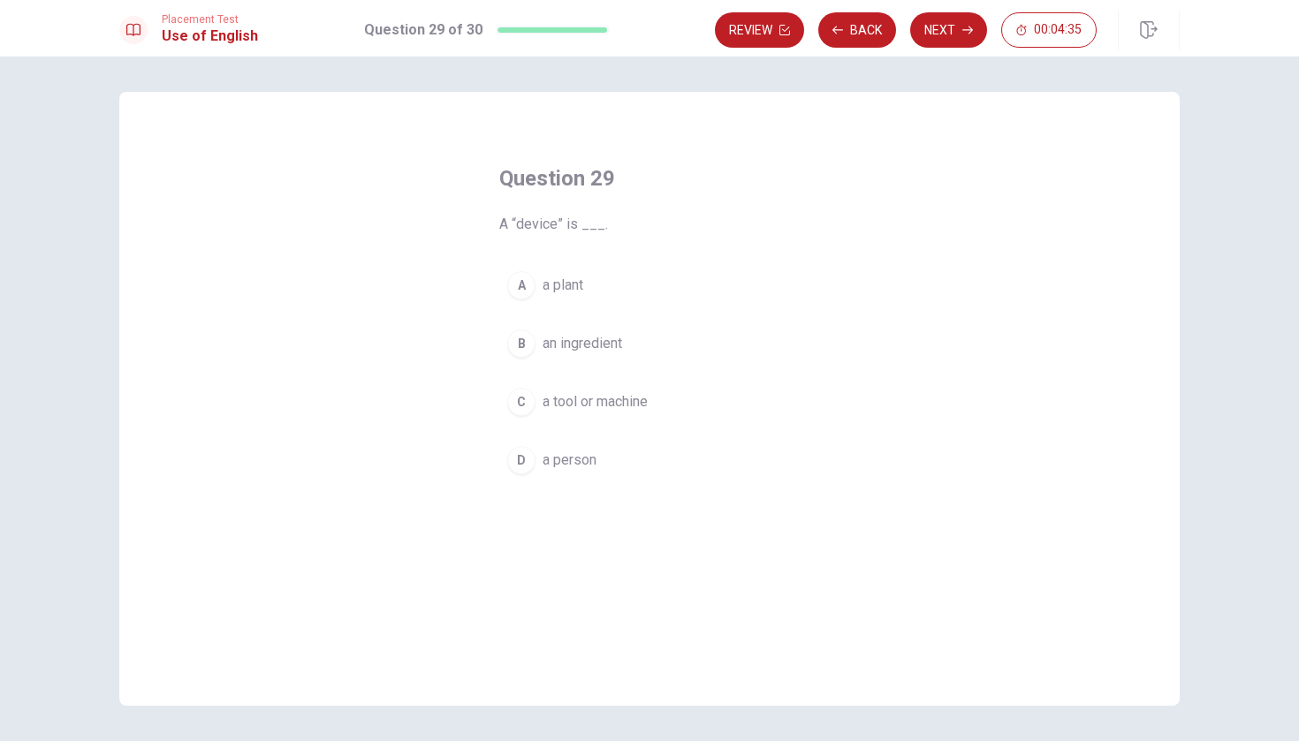
click at [635, 391] on button "C a tool or machine" at bounding box center [649, 402] width 300 height 44
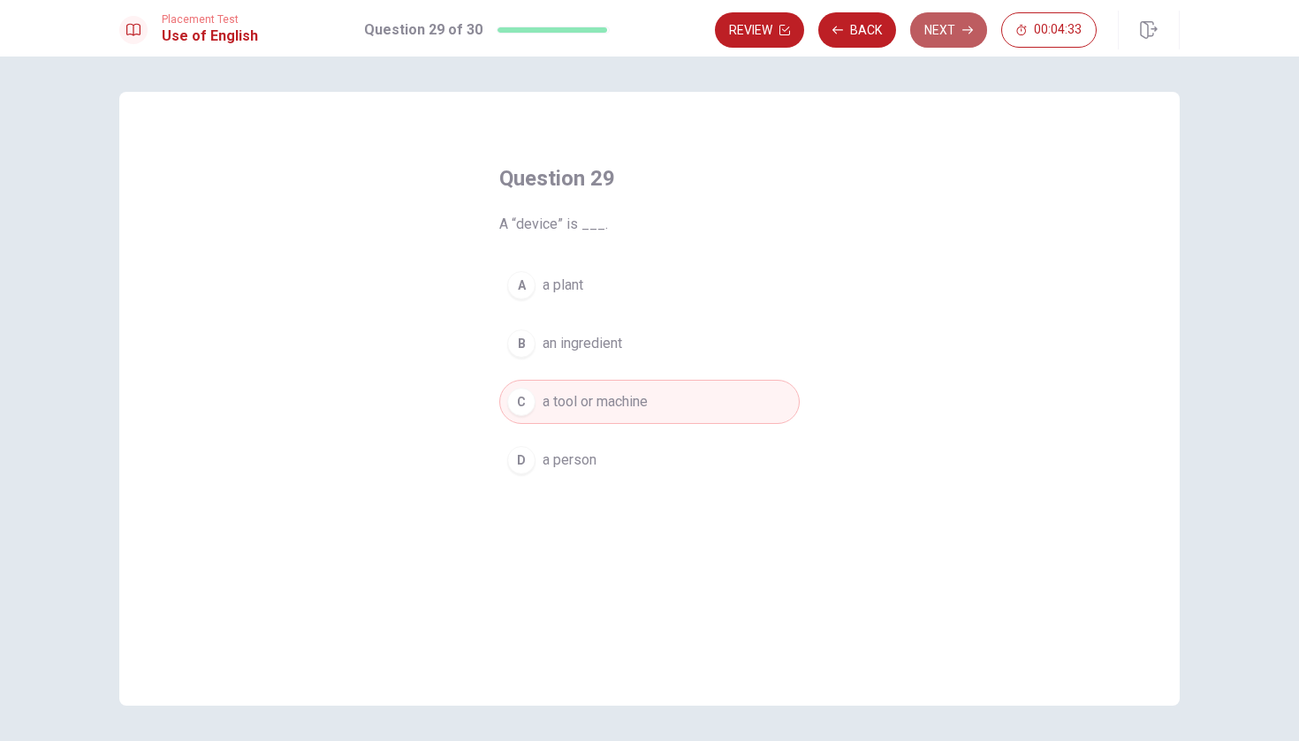
click at [948, 31] on button "Next" at bounding box center [948, 29] width 77 height 35
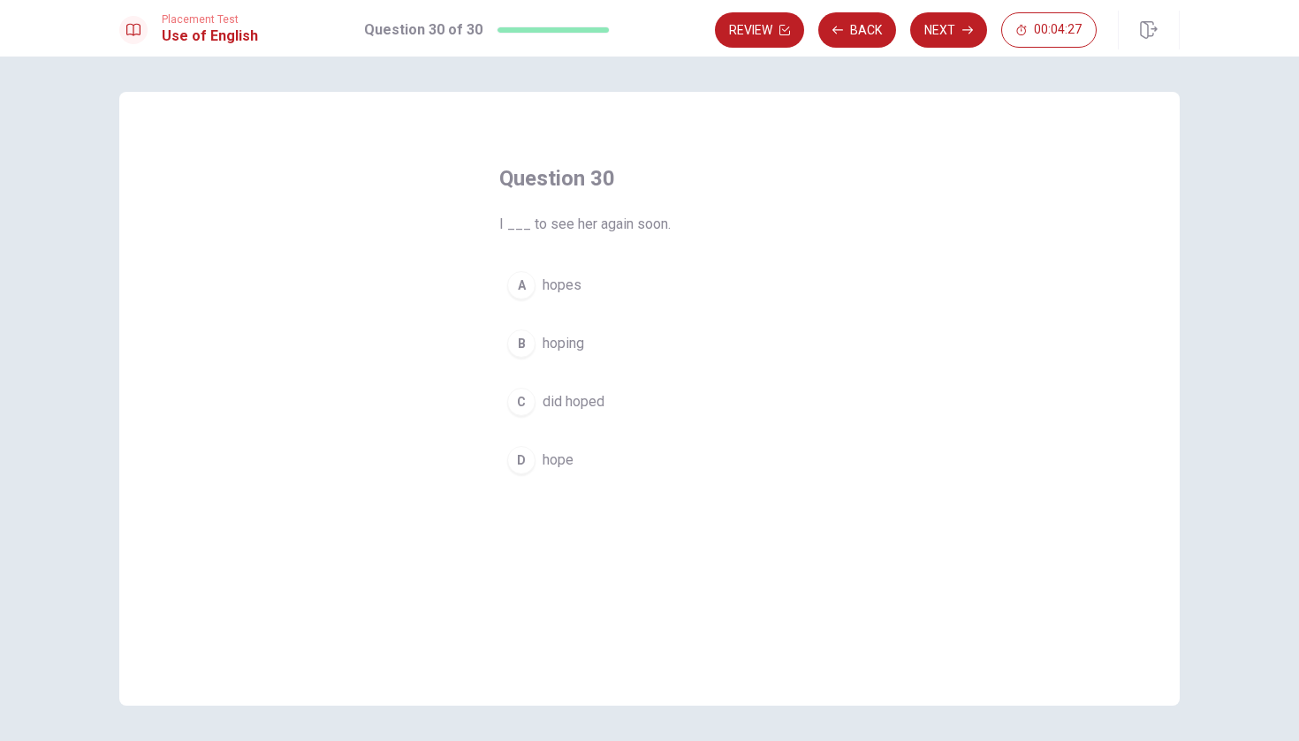
click at [606, 466] on button "D hope" at bounding box center [649, 460] width 300 height 44
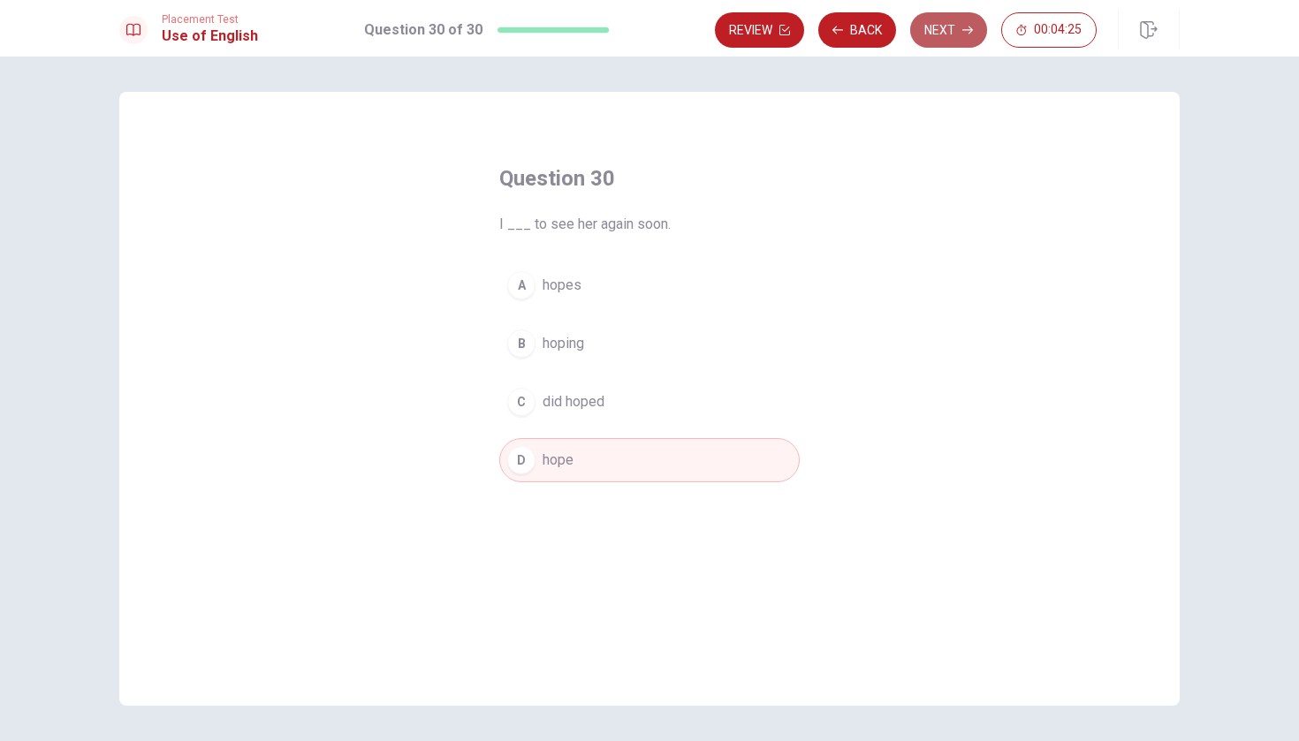
click at [936, 32] on button "Next" at bounding box center [948, 29] width 77 height 35
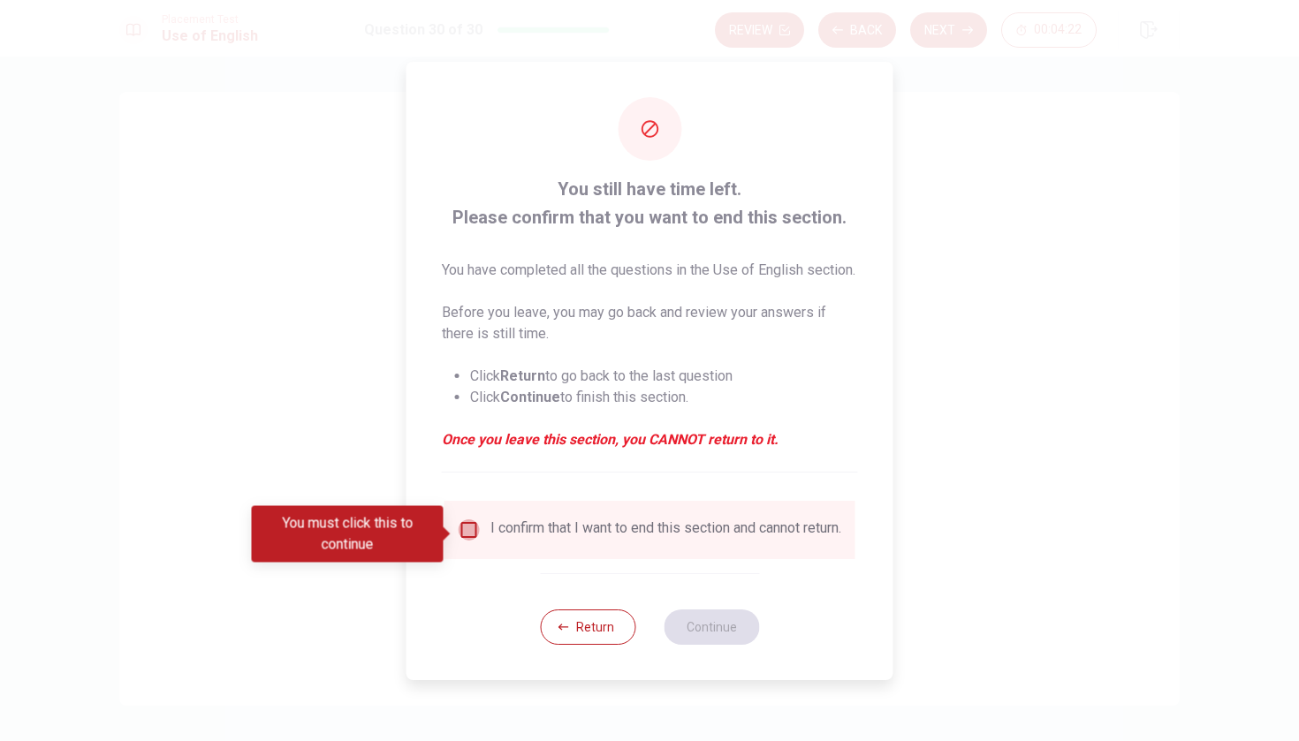
click at [460, 535] on input "You must click this to continue" at bounding box center [469, 530] width 21 height 21
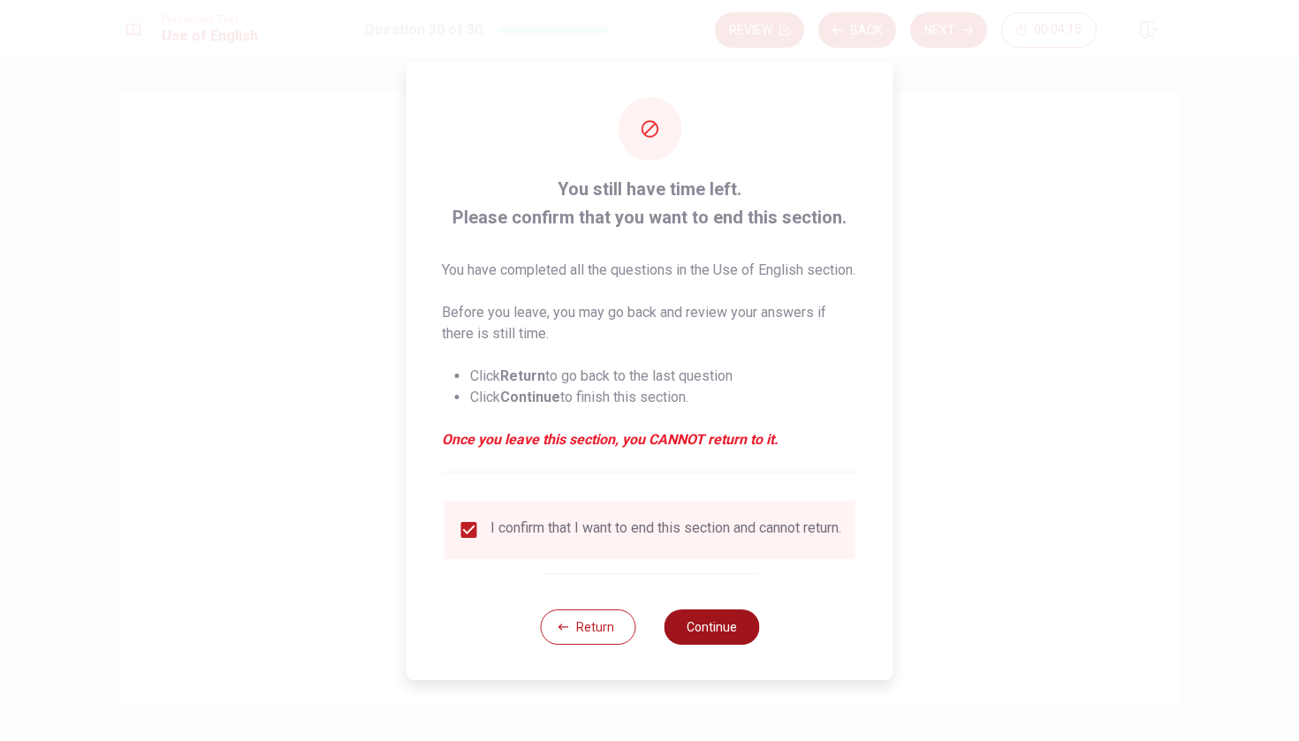
click at [706, 642] on button "Continue" at bounding box center [711, 627] width 95 height 35
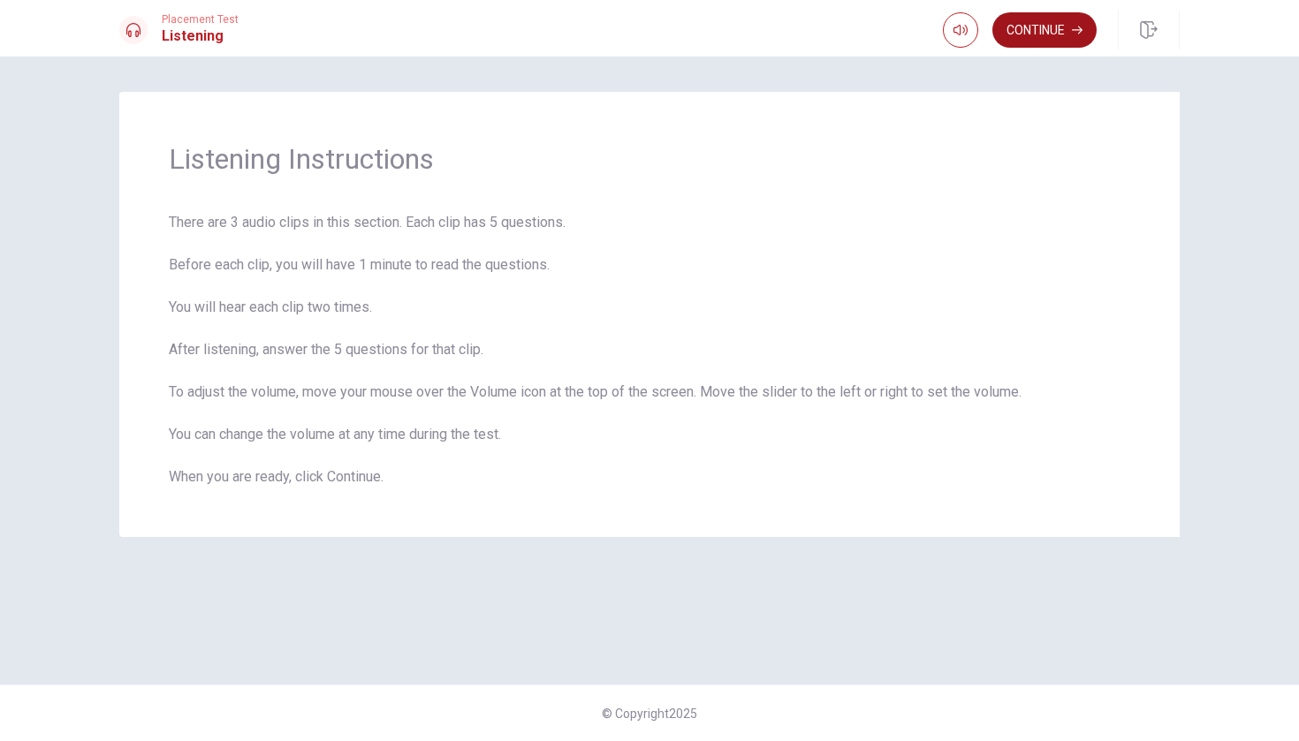
click at [1037, 34] on button "Continue" at bounding box center [1044, 29] width 104 height 35
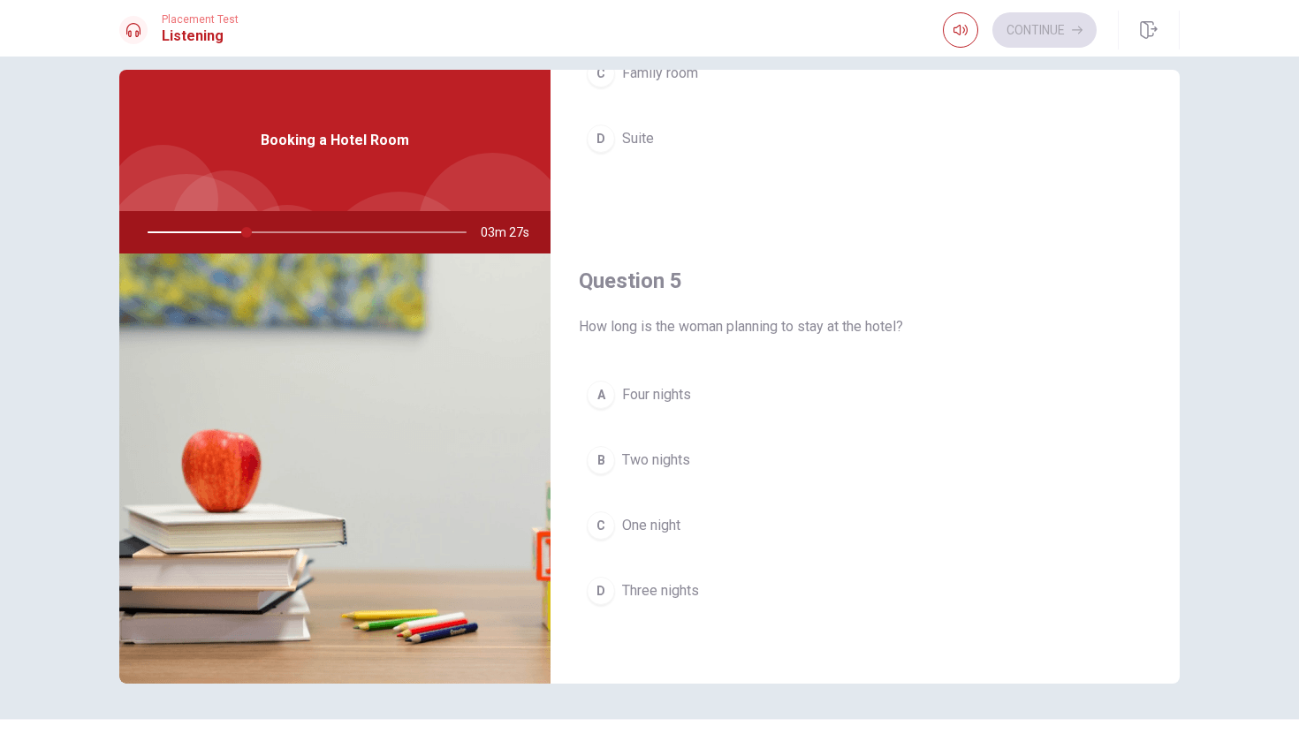
scroll to position [27, 0]
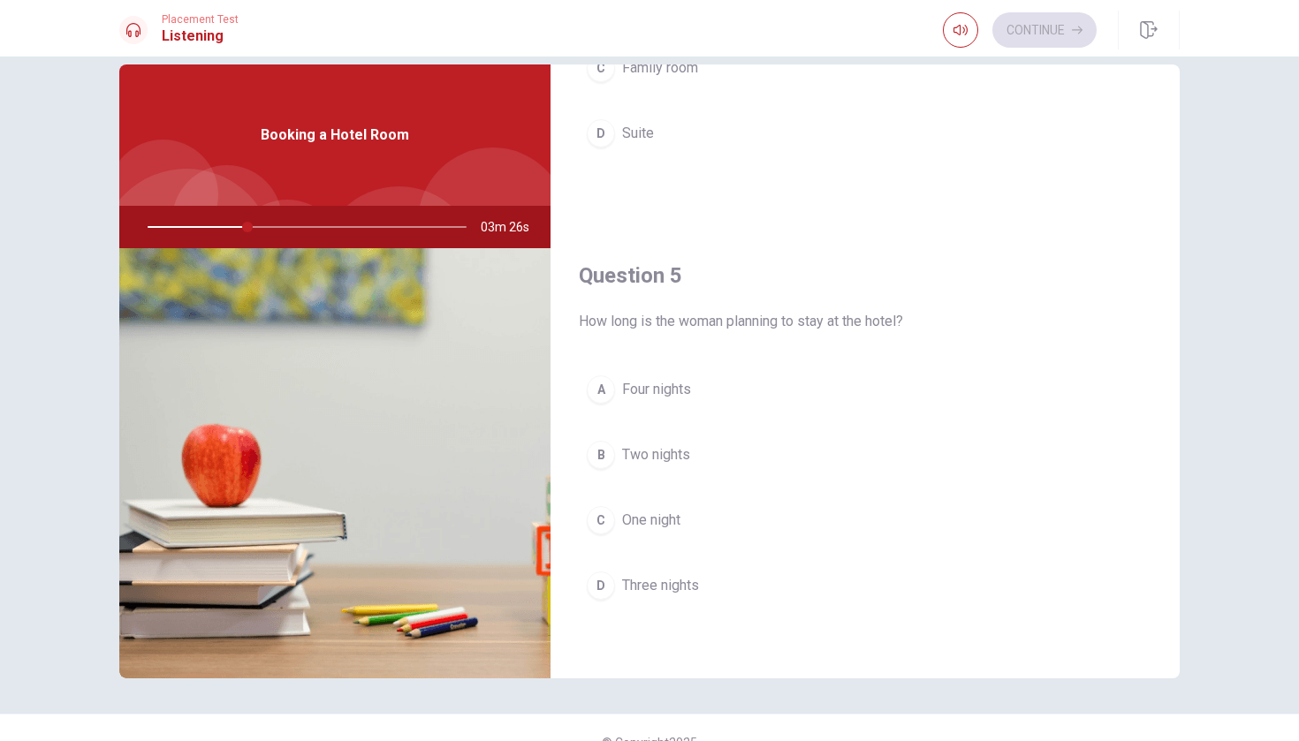
click at [604, 459] on div "B" at bounding box center [601, 455] width 28 height 28
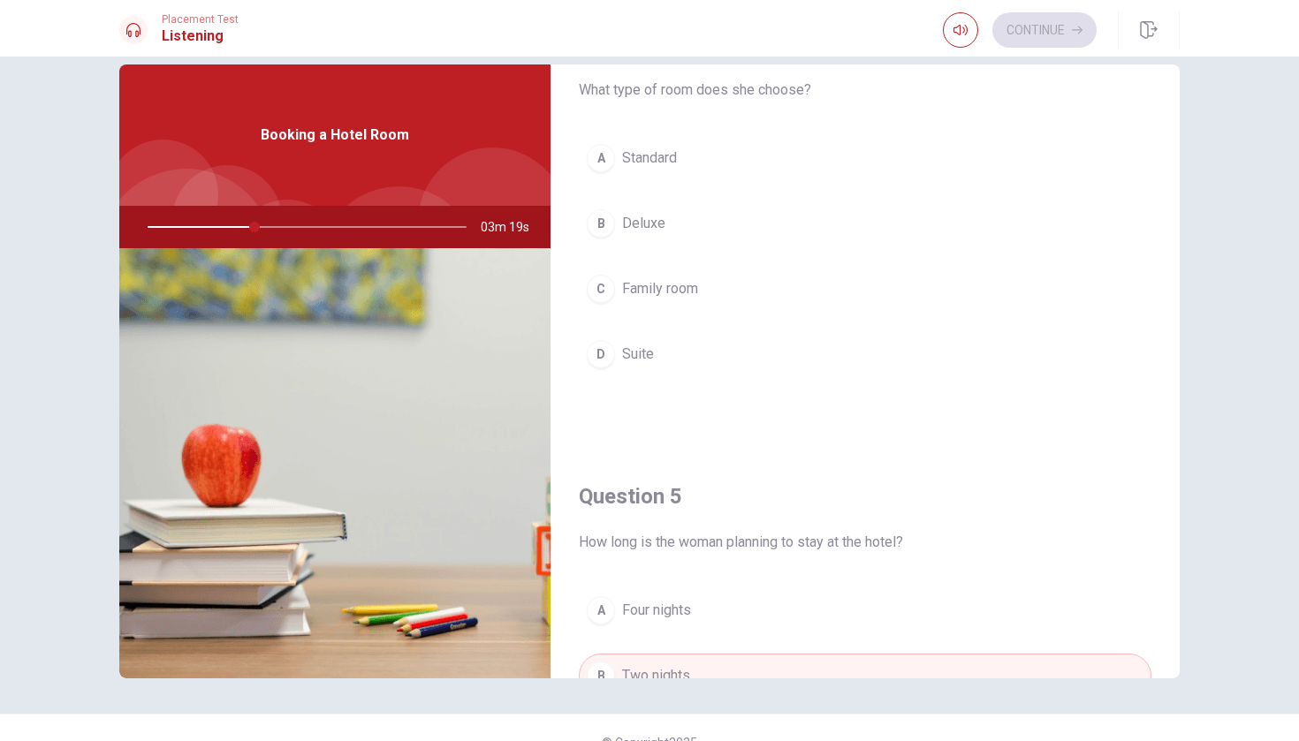
scroll to position [1415, 0]
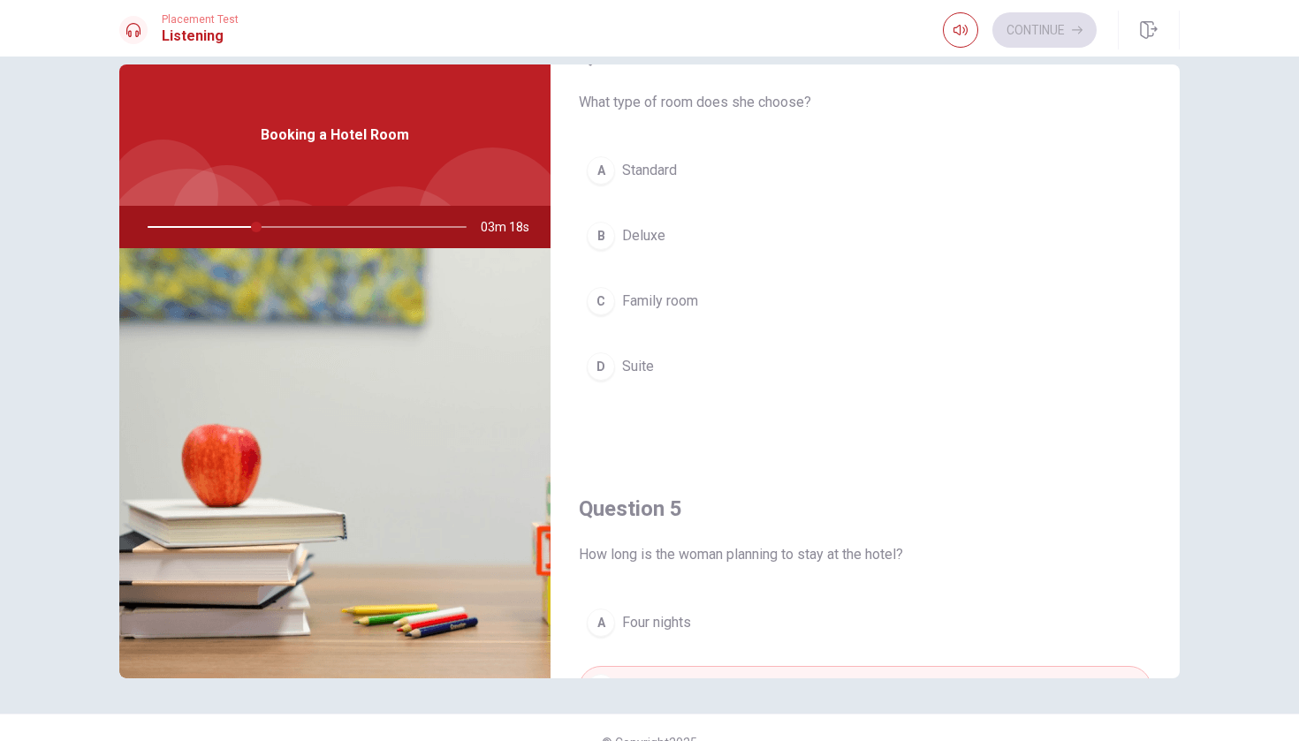
click at [737, 169] on button "A Standard" at bounding box center [865, 170] width 573 height 44
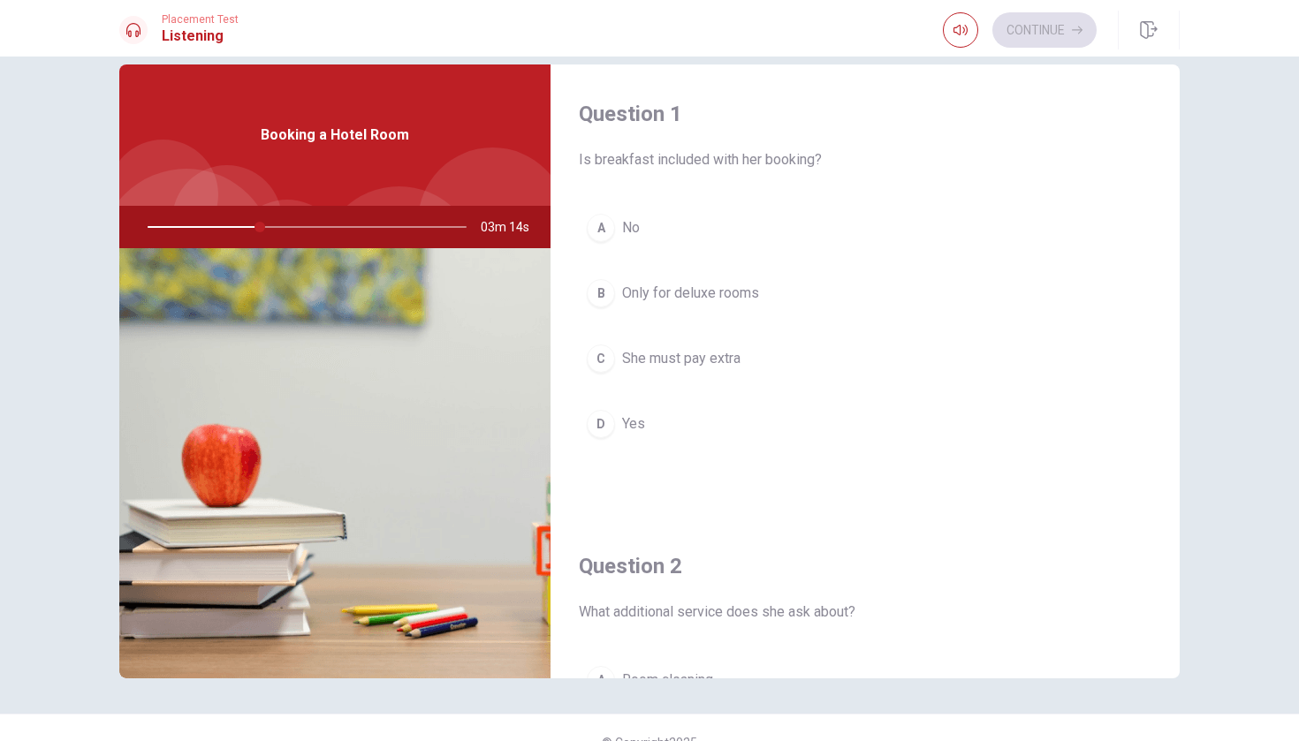
scroll to position [0, 0]
click at [697, 420] on button "D Yes" at bounding box center [865, 424] width 573 height 44
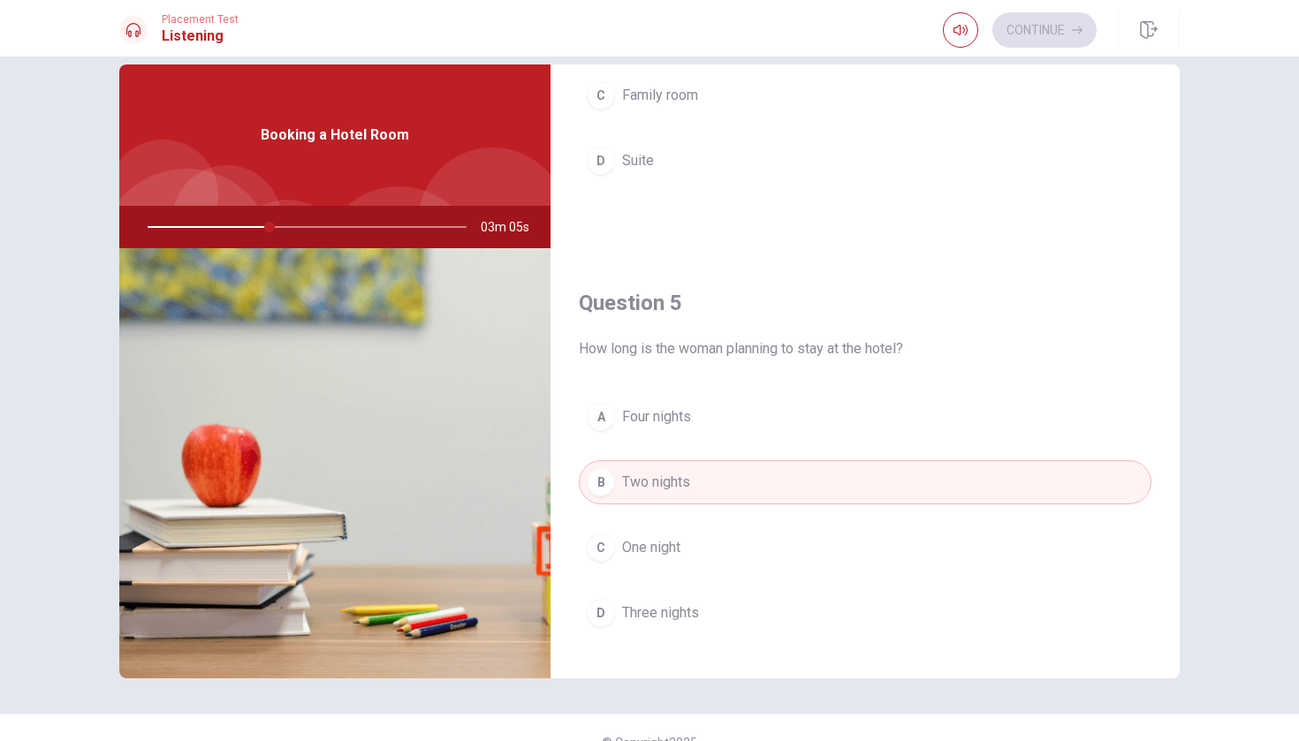
scroll to position [1622, 0]
click at [832, 489] on button "B Two nights" at bounding box center [865, 482] width 573 height 44
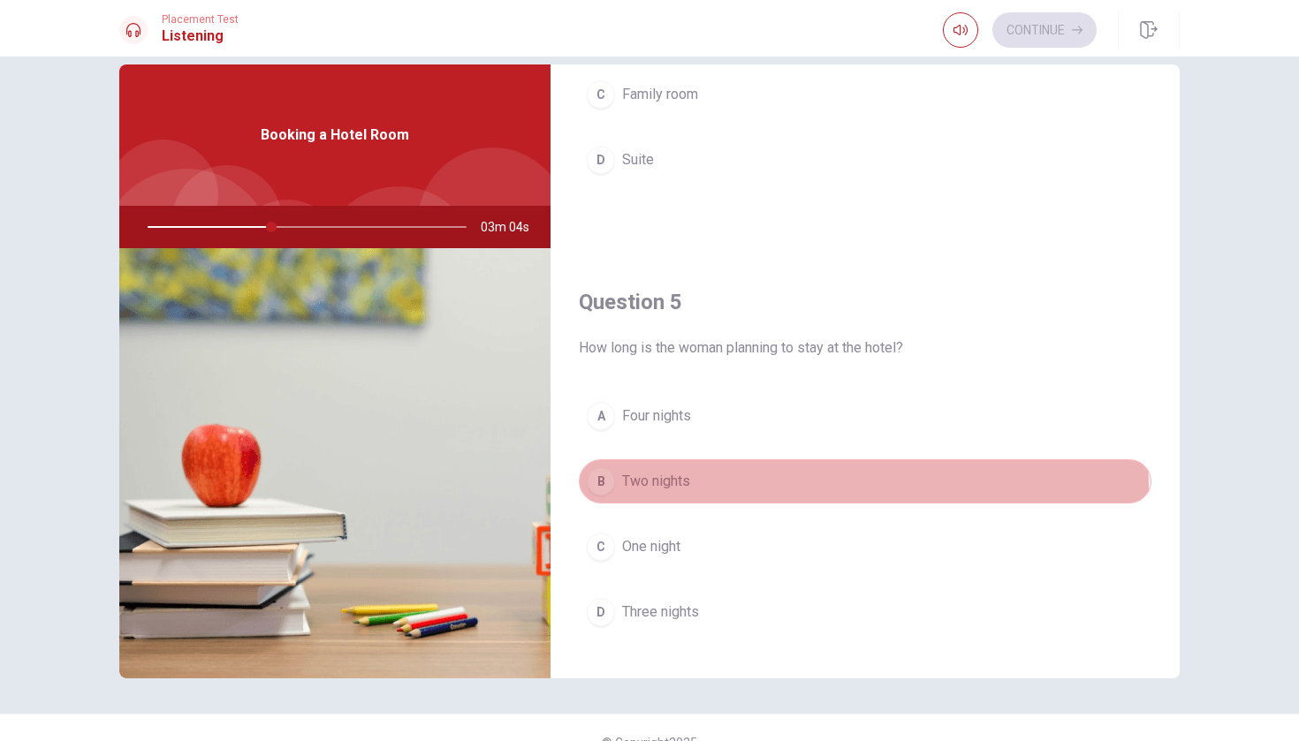
click at [832, 489] on button "B Two nights" at bounding box center [865, 482] width 573 height 44
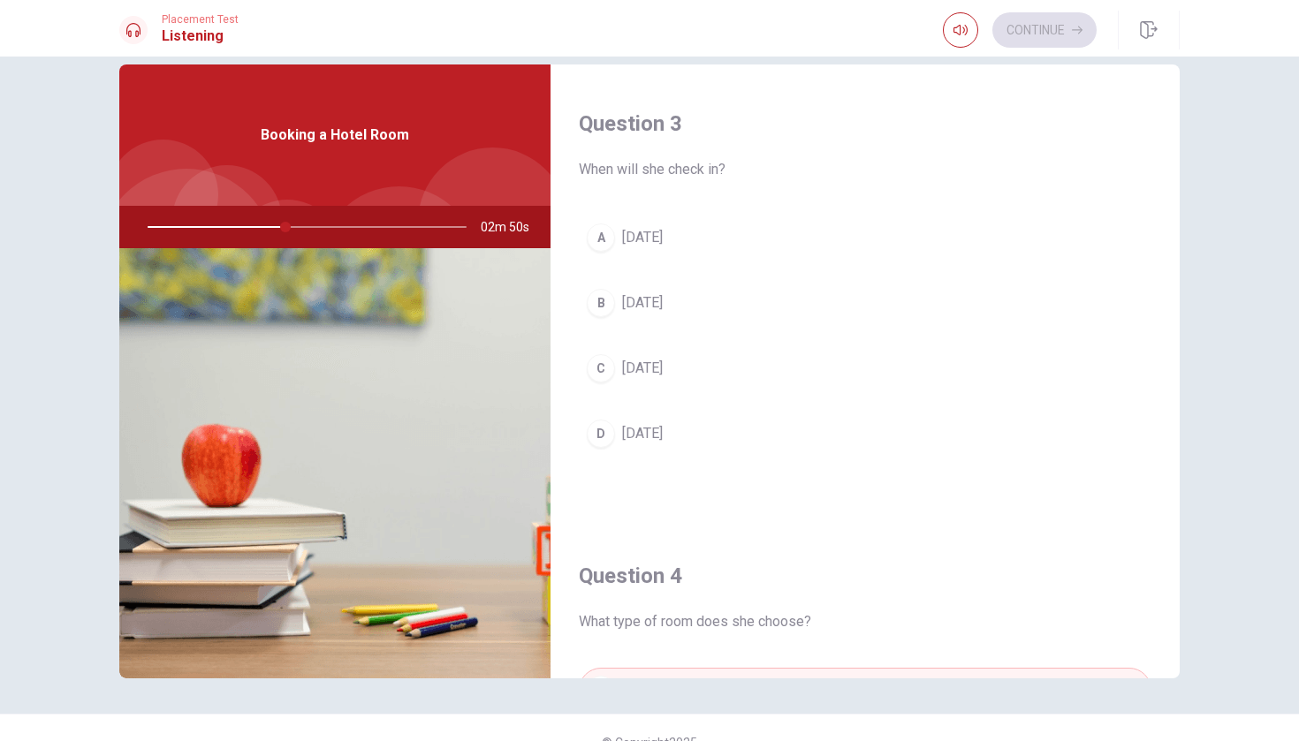
scroll to position [888, 0]
click at [658, 386] on button "C [DATE]" at bounding box center [865, 375] width 573 height 44
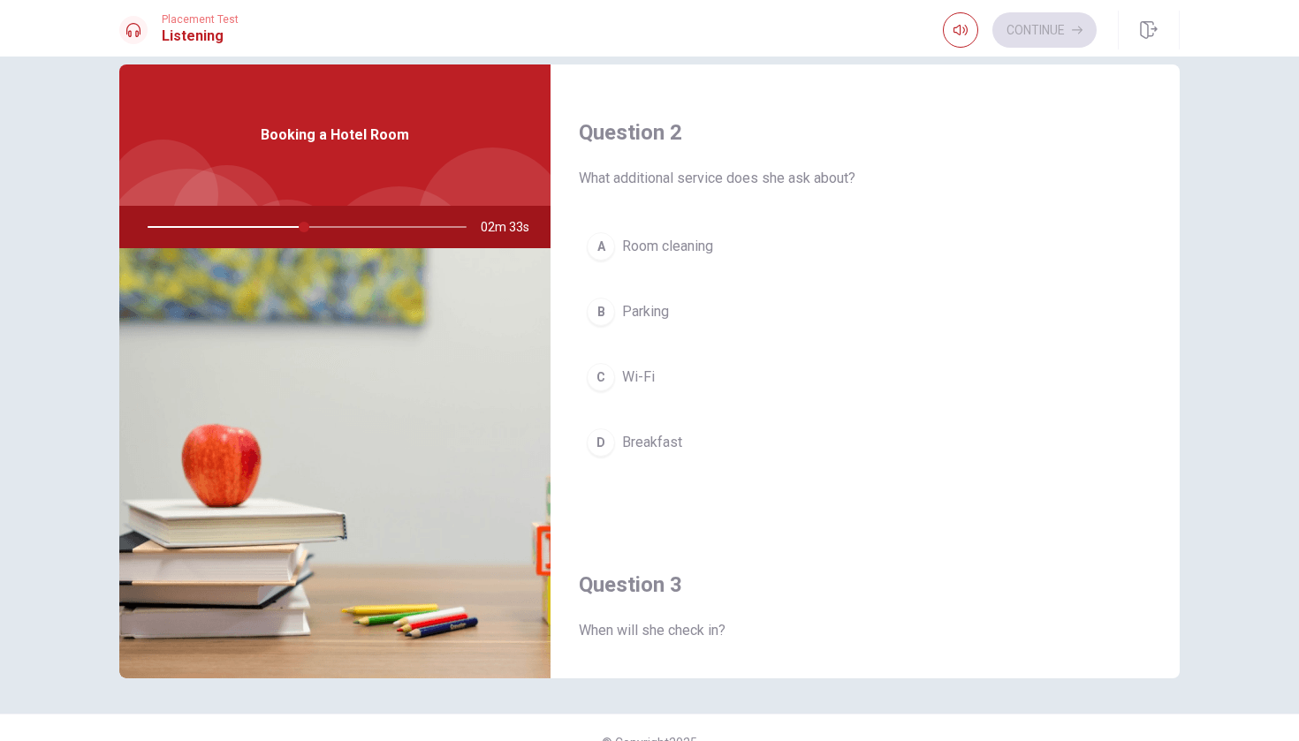
scroll to position [428, 0]
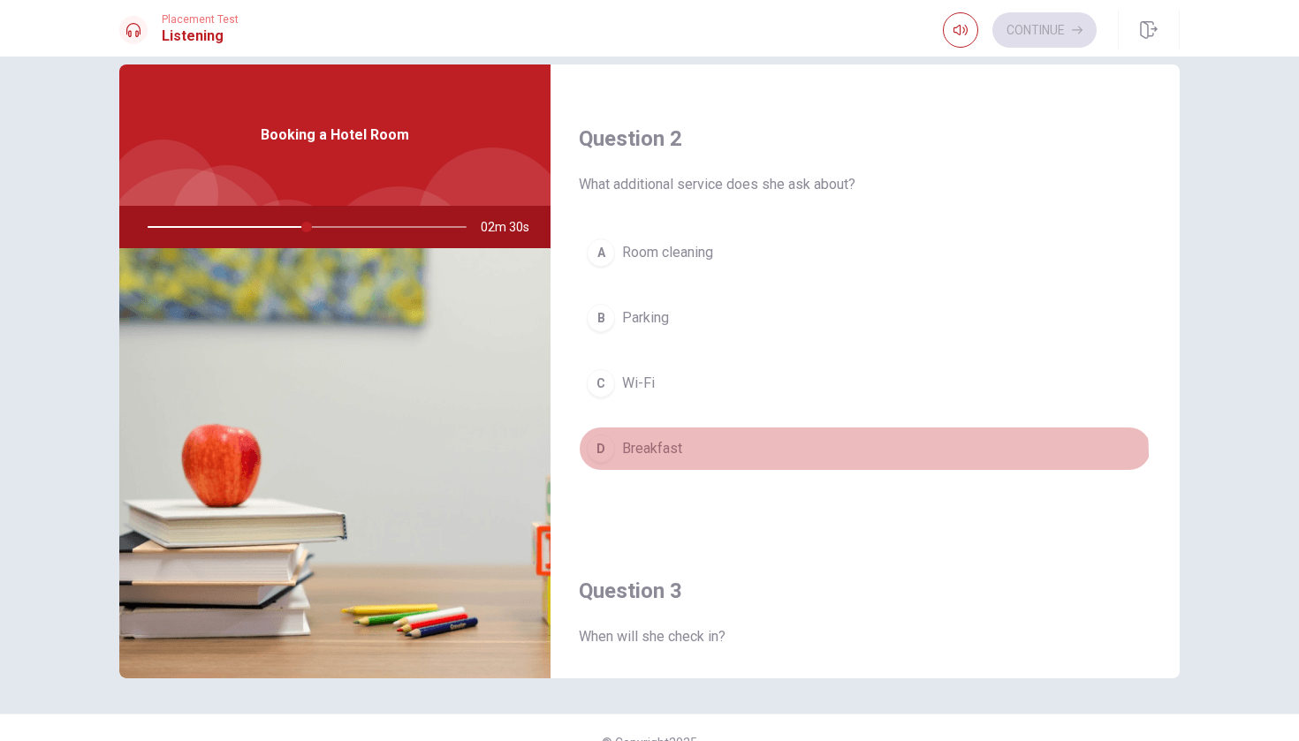
click at [756, 460] on button "D Breakfast" at bounding box center [865, 449] width 573 height 44
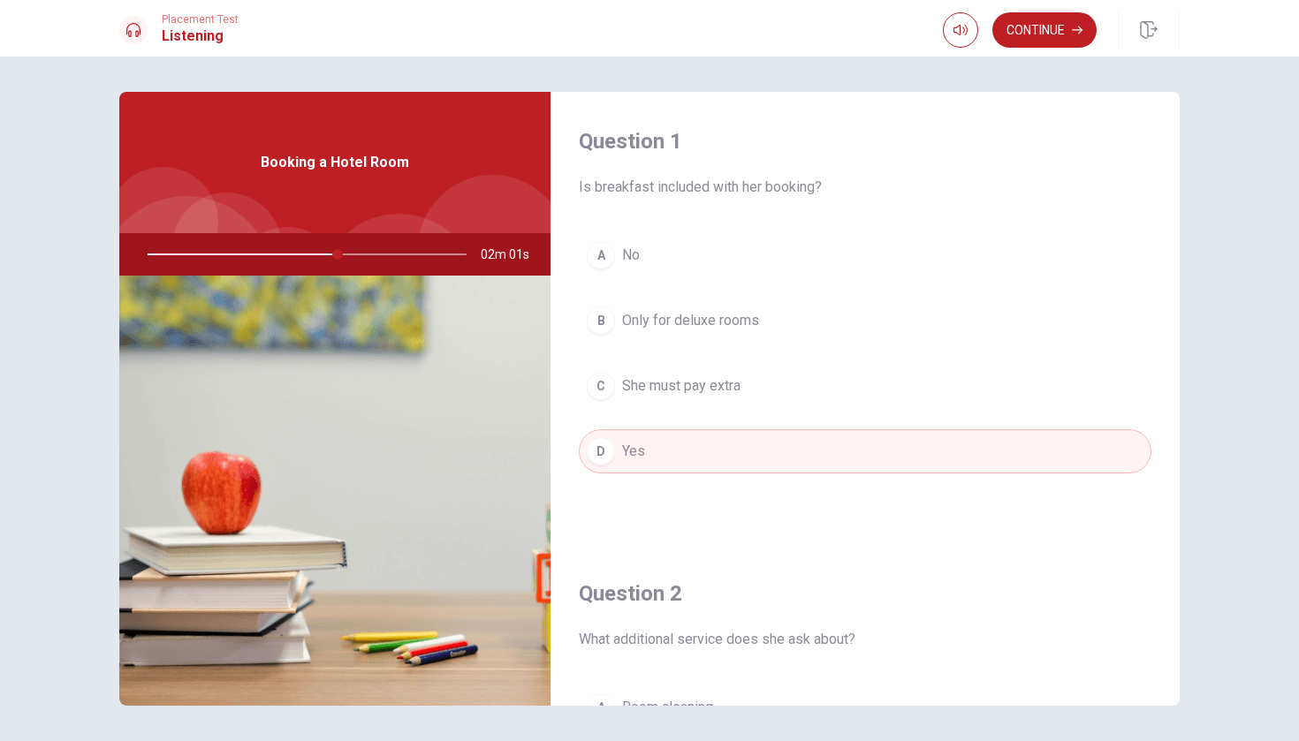
scroll to position [0, 0]
click at [360, 258] on div at bounding box center [303, 254] width 354 height 42
click at [1016, 29] on button "Continue" at bounding box center [1044, 29] width 104 height 35
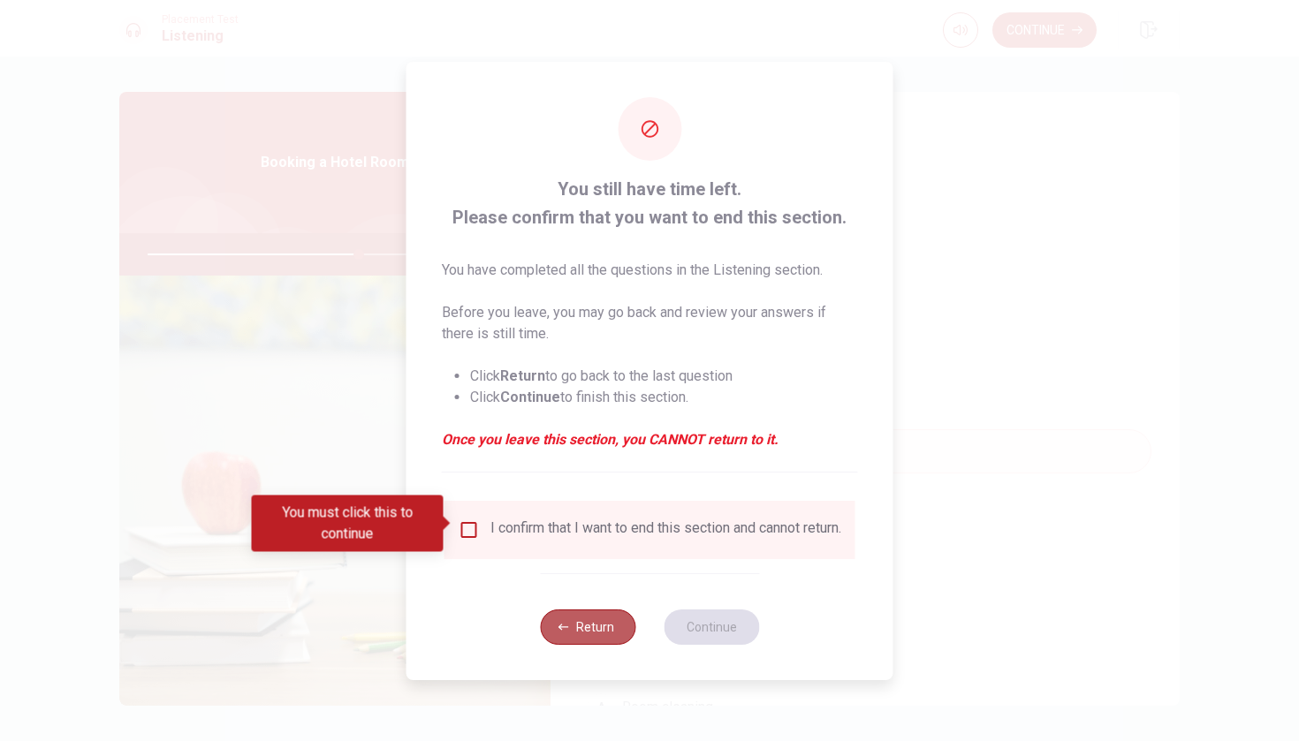
click at [563, 628] on icon "button" at bounding box center [563, 627] width 11 height 11
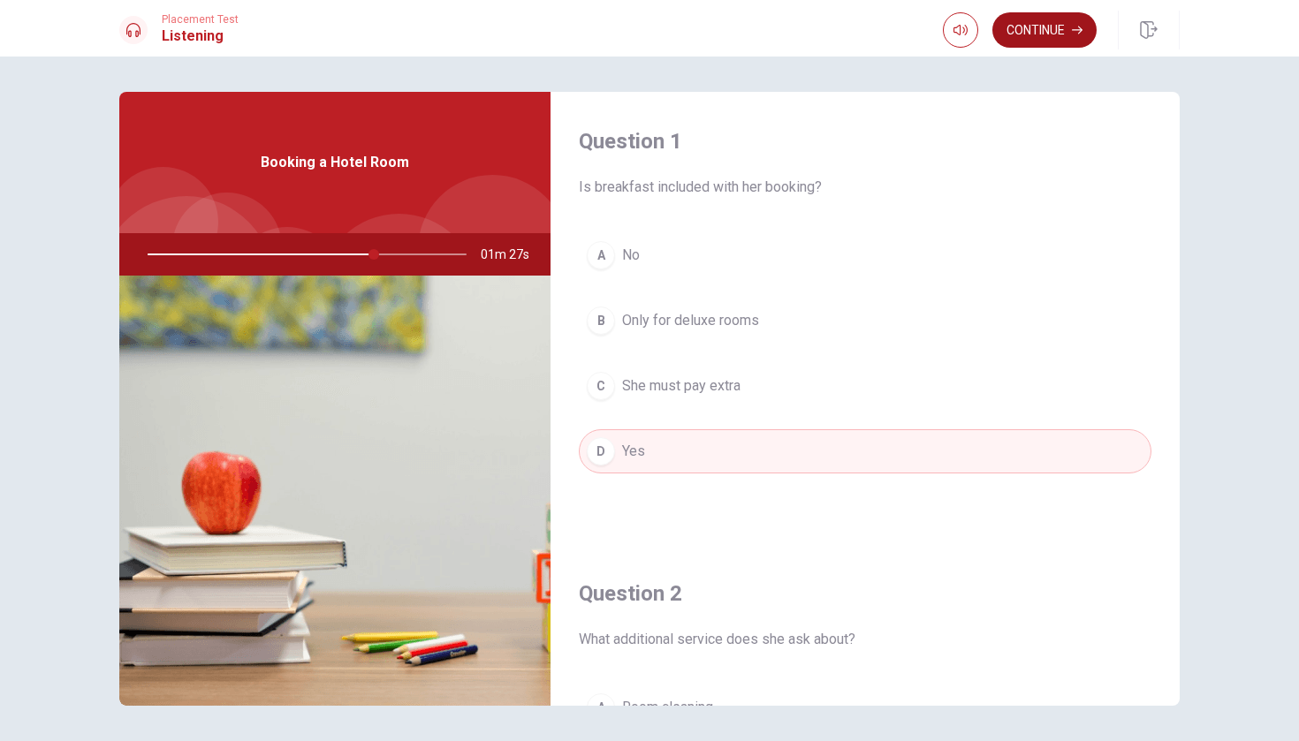
click at [1010, 32] on button "Continue" at bounding box center [1044, 29] width 104 height 35
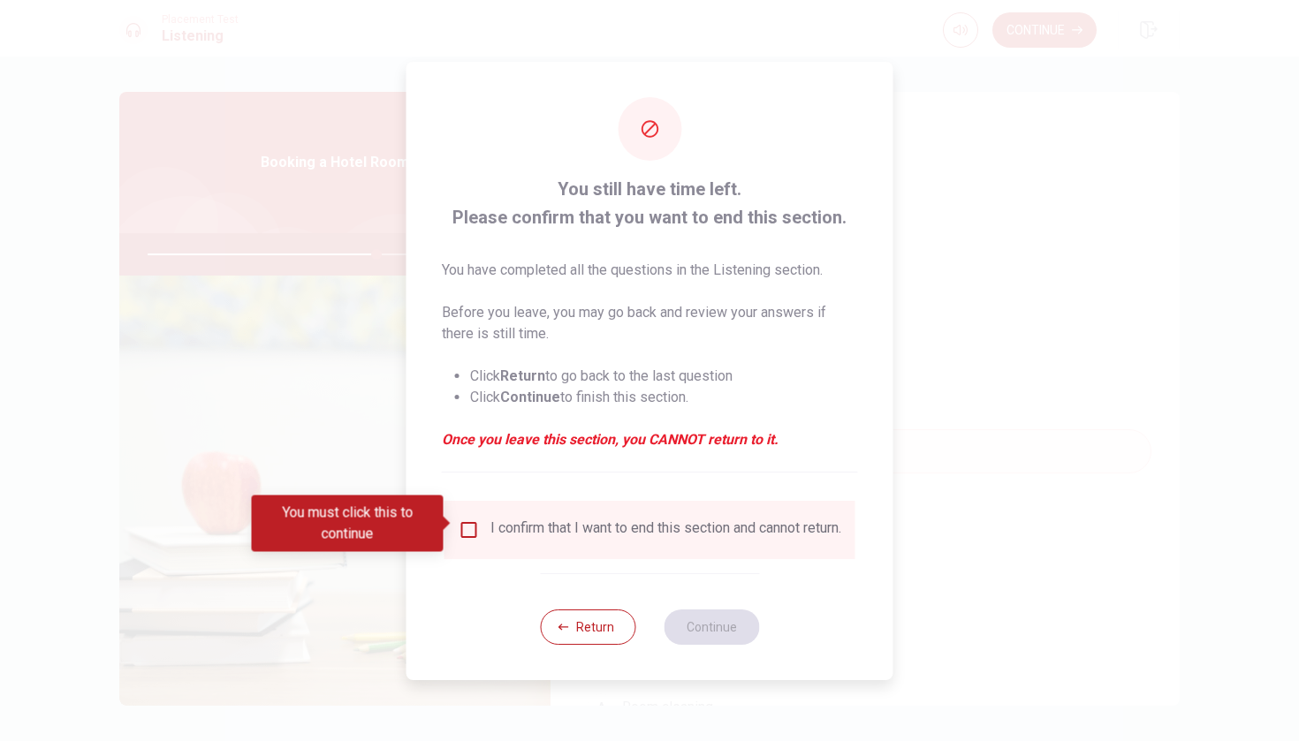
click at [467, 520] on input "You must click this to continue" at bounding box center [469, 530] width 21 height 21
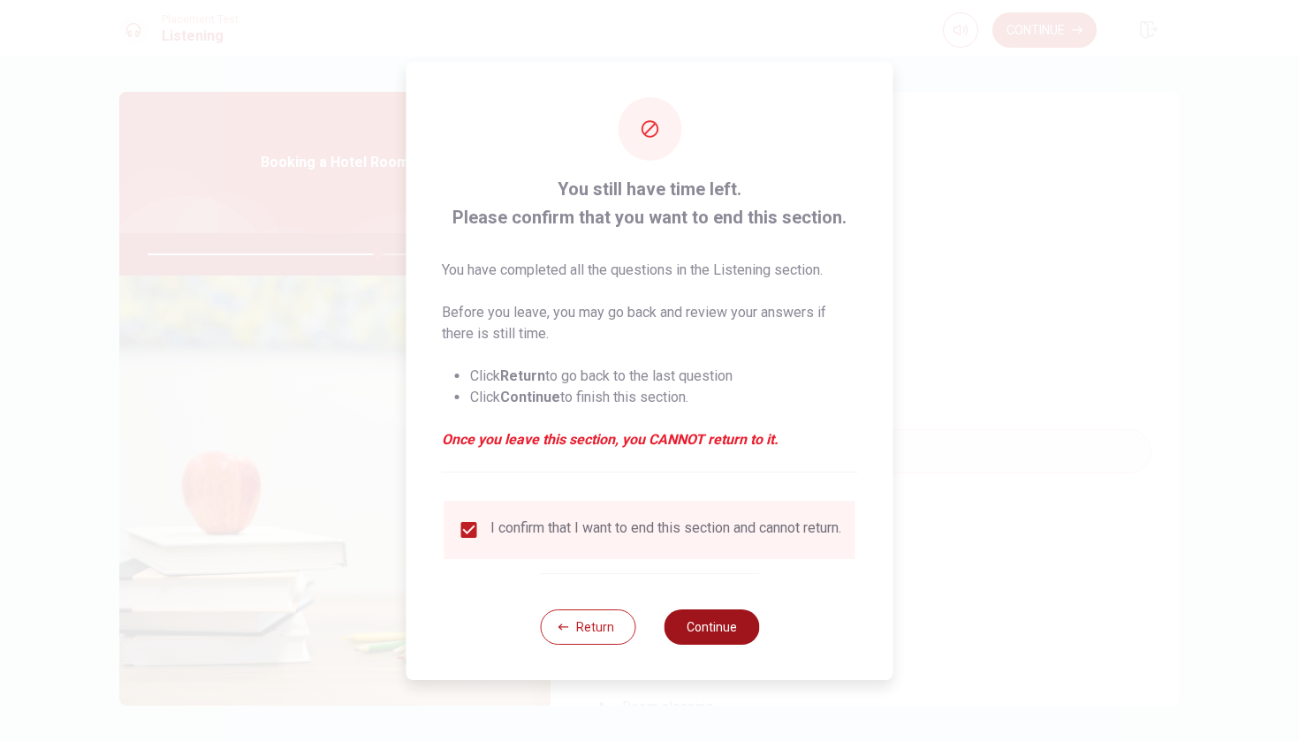
click at [693, 627] on button "Continue" at bounding box center [711, 627] width 95 height 35
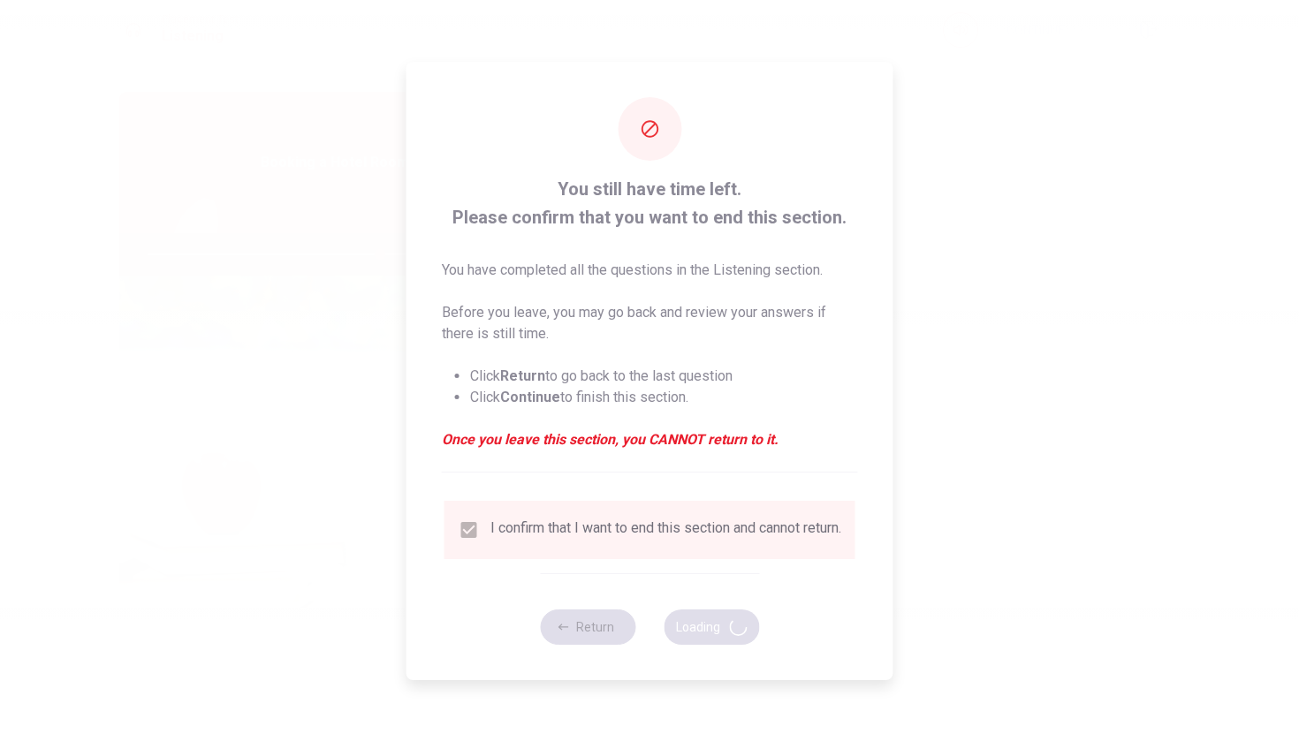
type input "73"
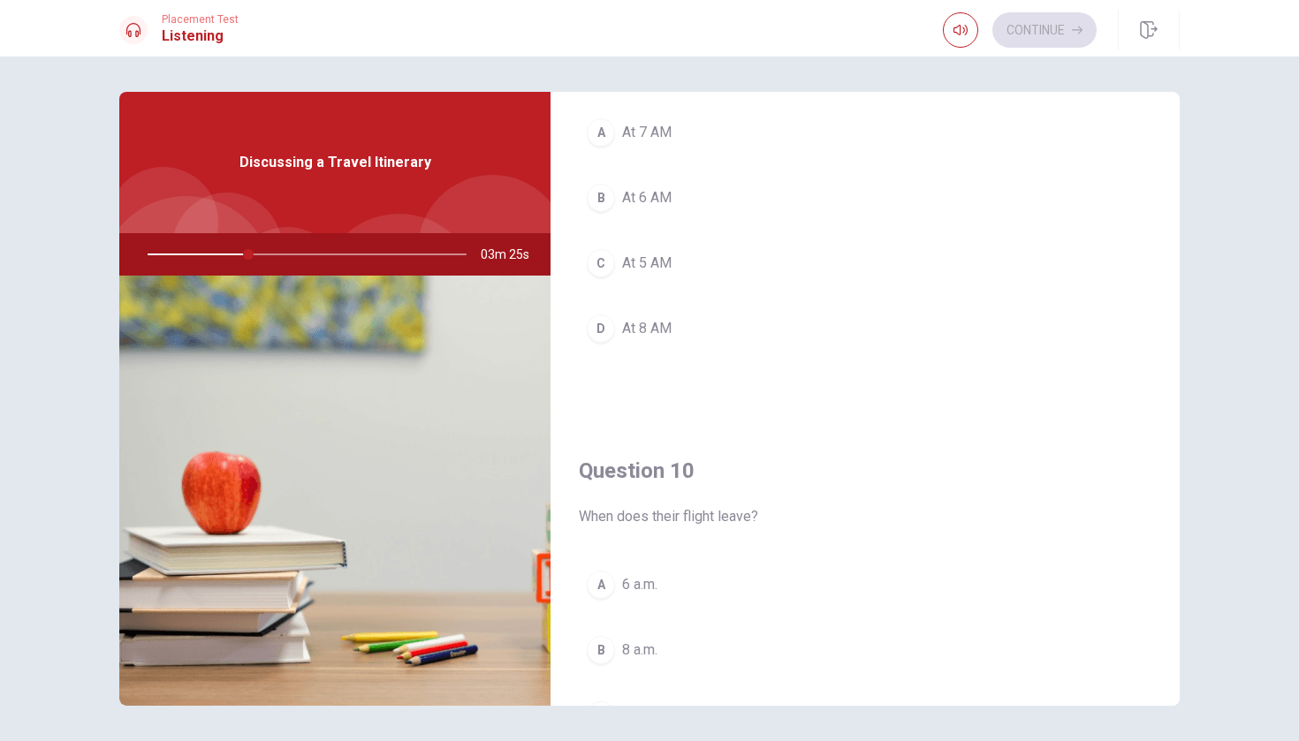
scroll to position [1479, 0]
click at [767, 209] on button "B At 6 AM" at bounding box center [865, 199] width 573 height 44
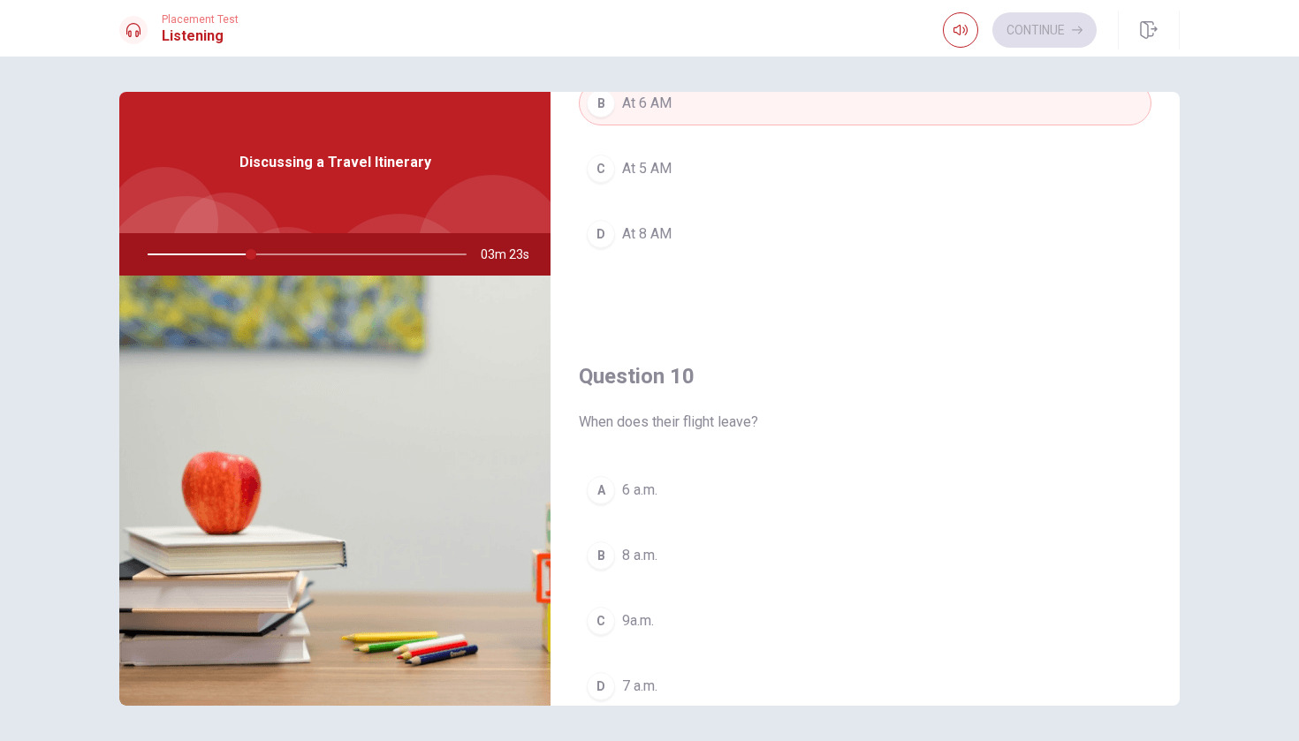
scroll to position [1578, 0]
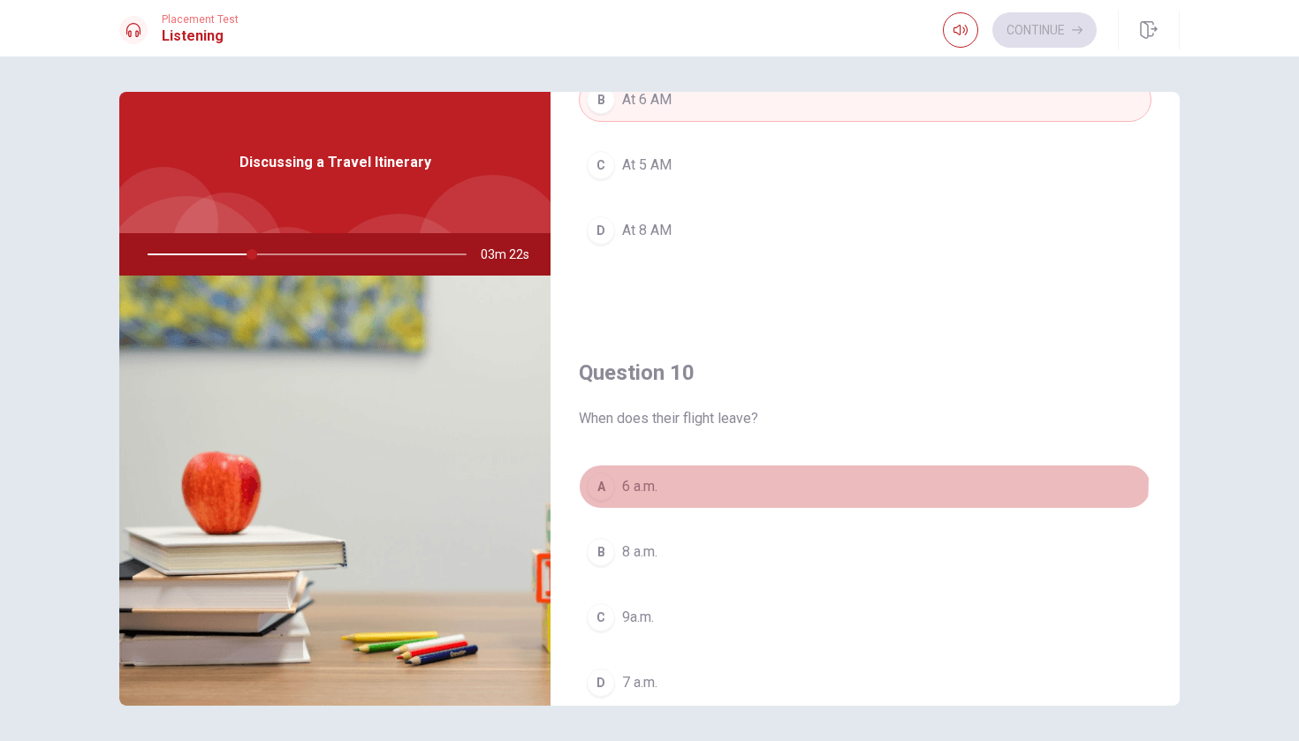
click at [733, 474] on button "A 6 a.m." at bounding box center [865, 487] width 573 height 44
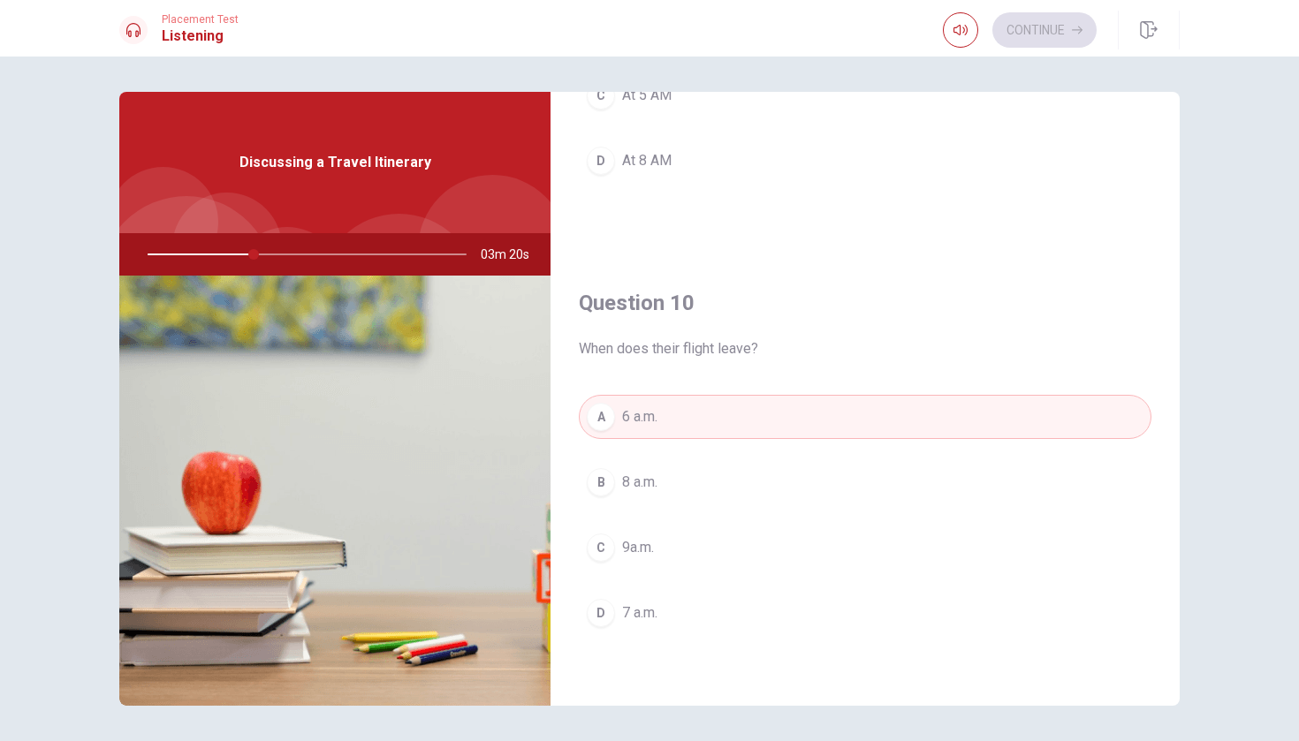
scroll to position [11, 0]
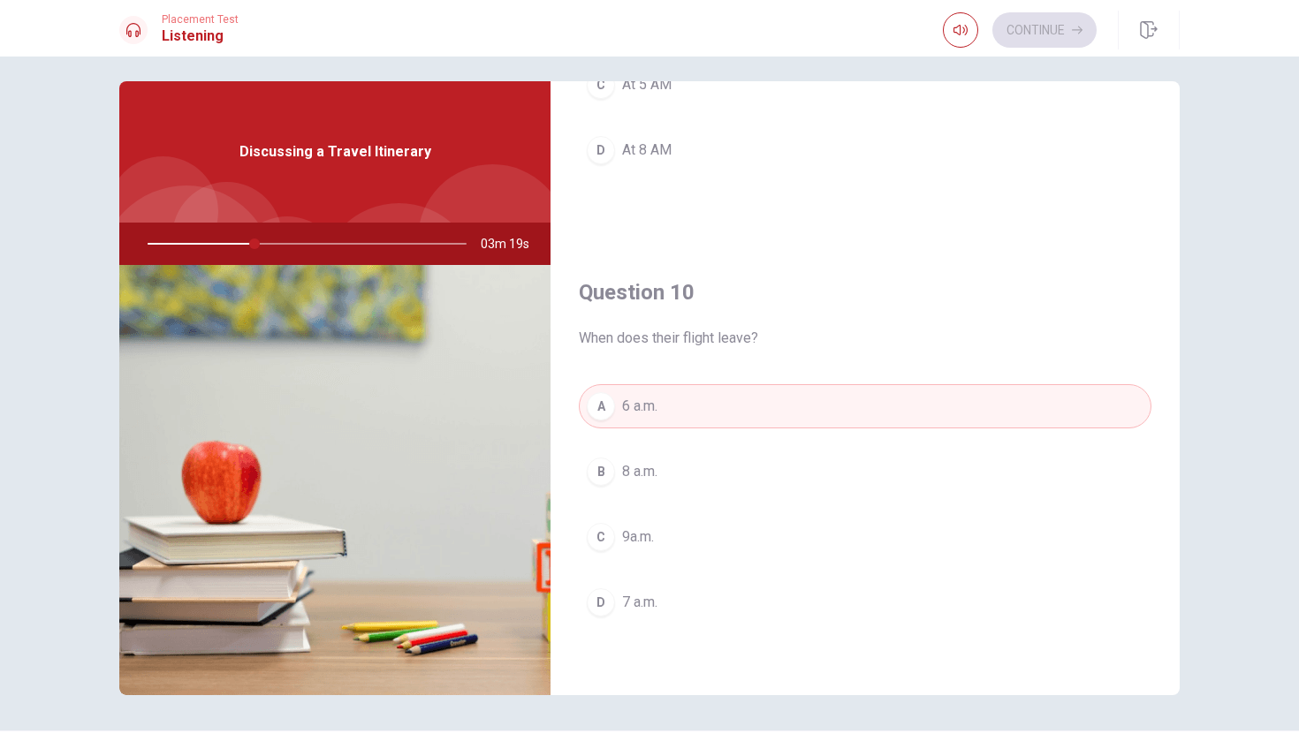
click at [802, 475] on button "B 8 a.m." at bounding box center [865, 472] width 573 height 44
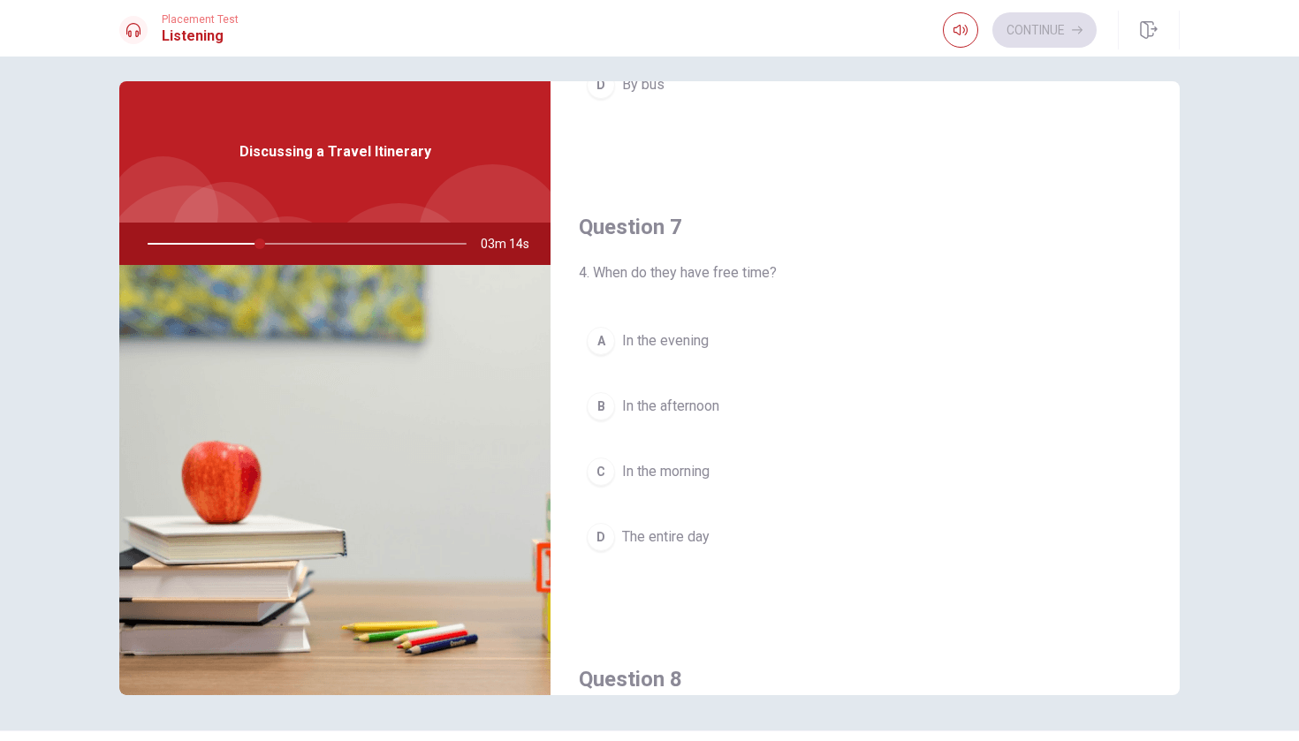
scroll to position [362, 0]
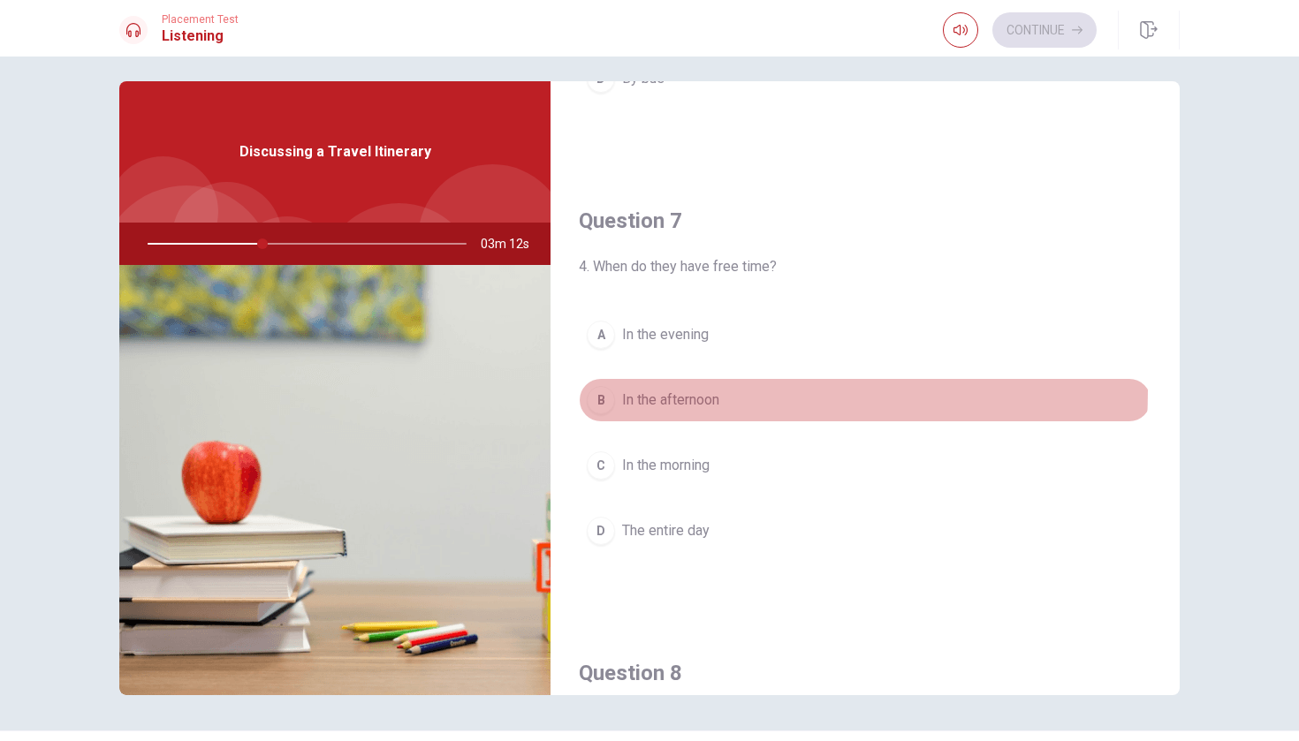
click at [670, 391] on span "In the afternoon" at bounding box center [670, 400] width 97 height 21
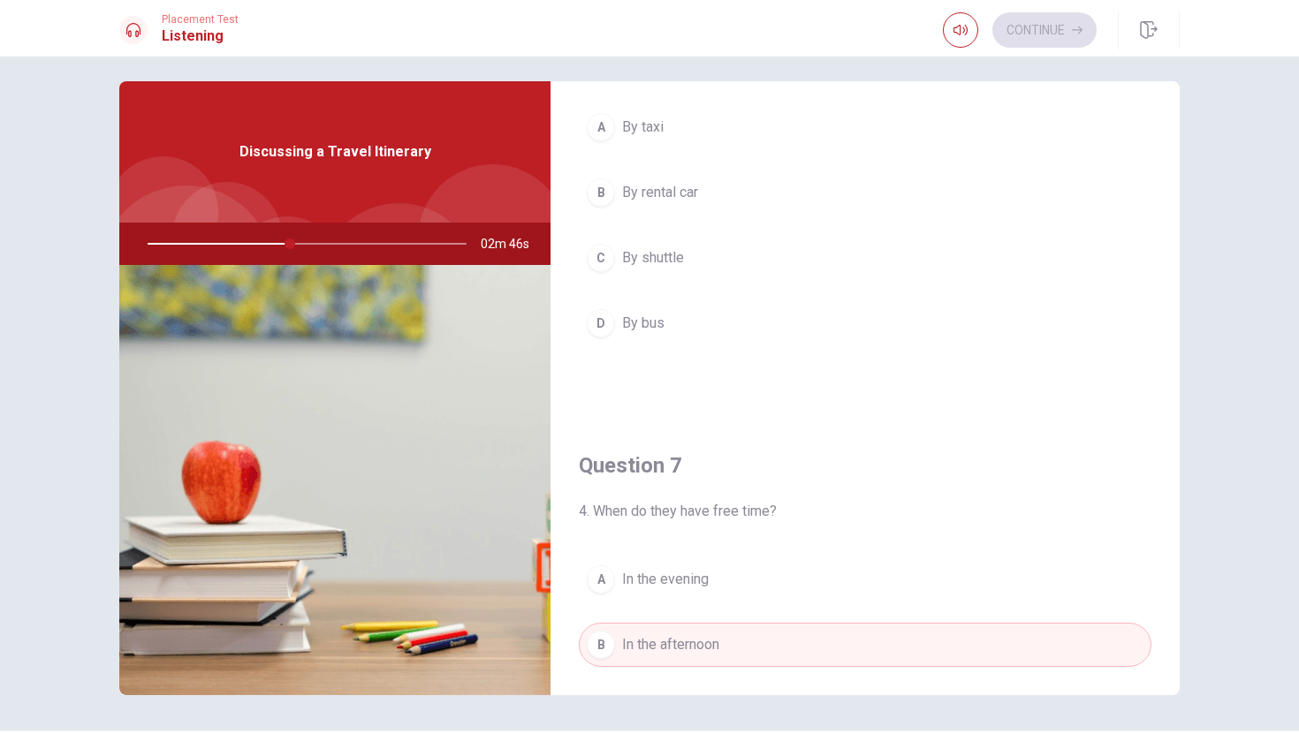
scroll to position [73, 0]
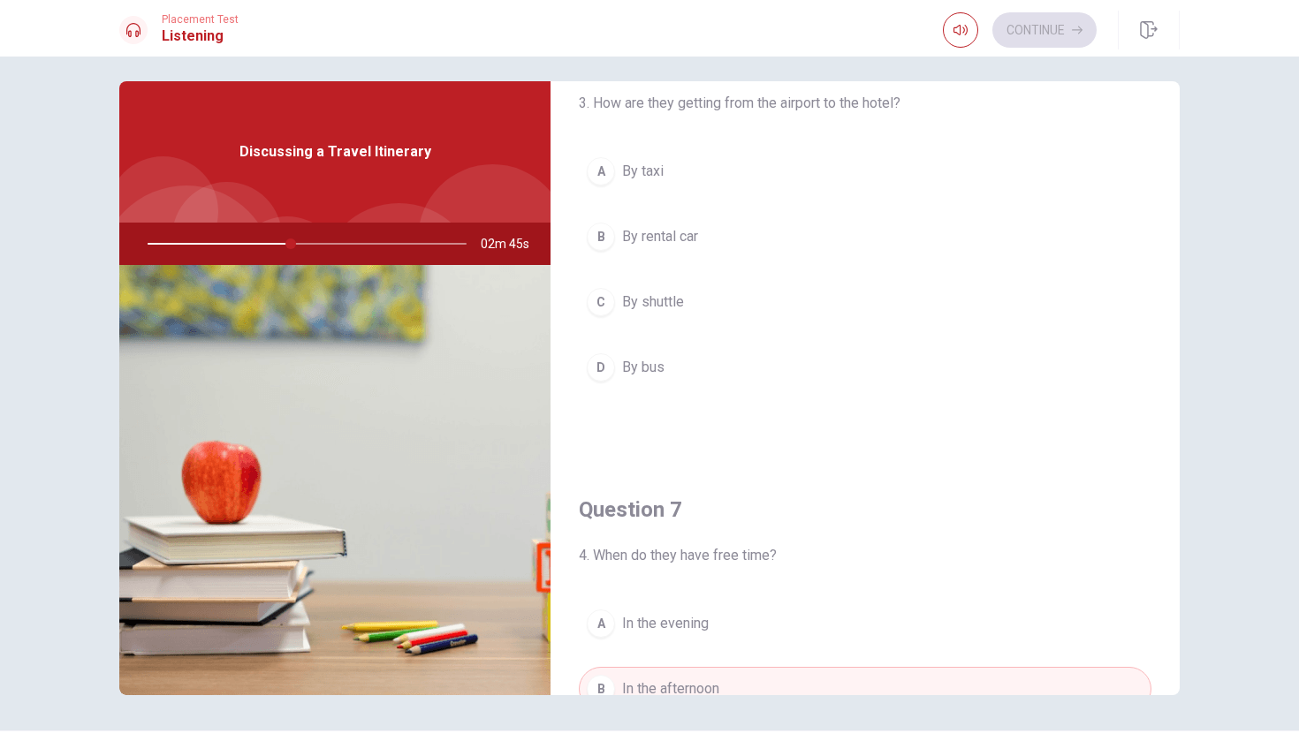
click at [803, 300] on button "C By shuttle" at bounding box center [865, 302] width 573 height 44
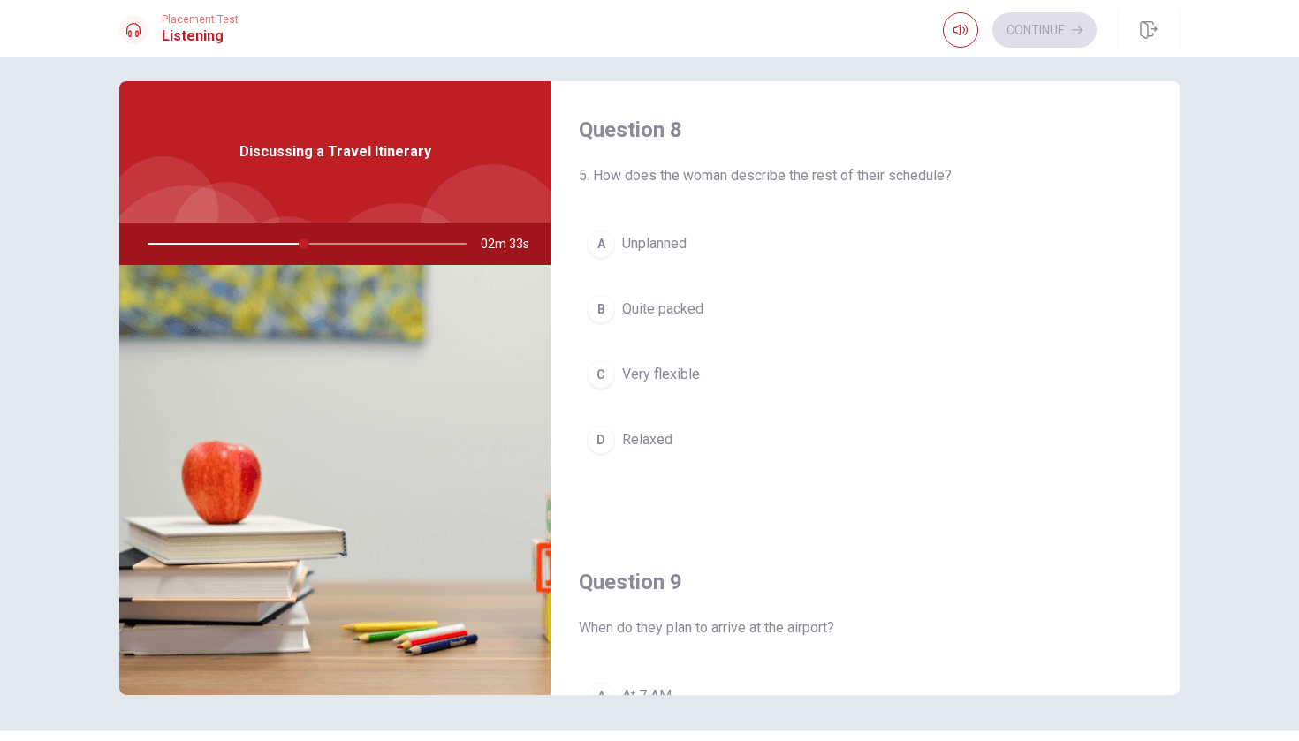
scroll to position [904, 0]
click at [716, 378] on button "C Very flexible" at bounding box center [865, 376] width 573 height 44
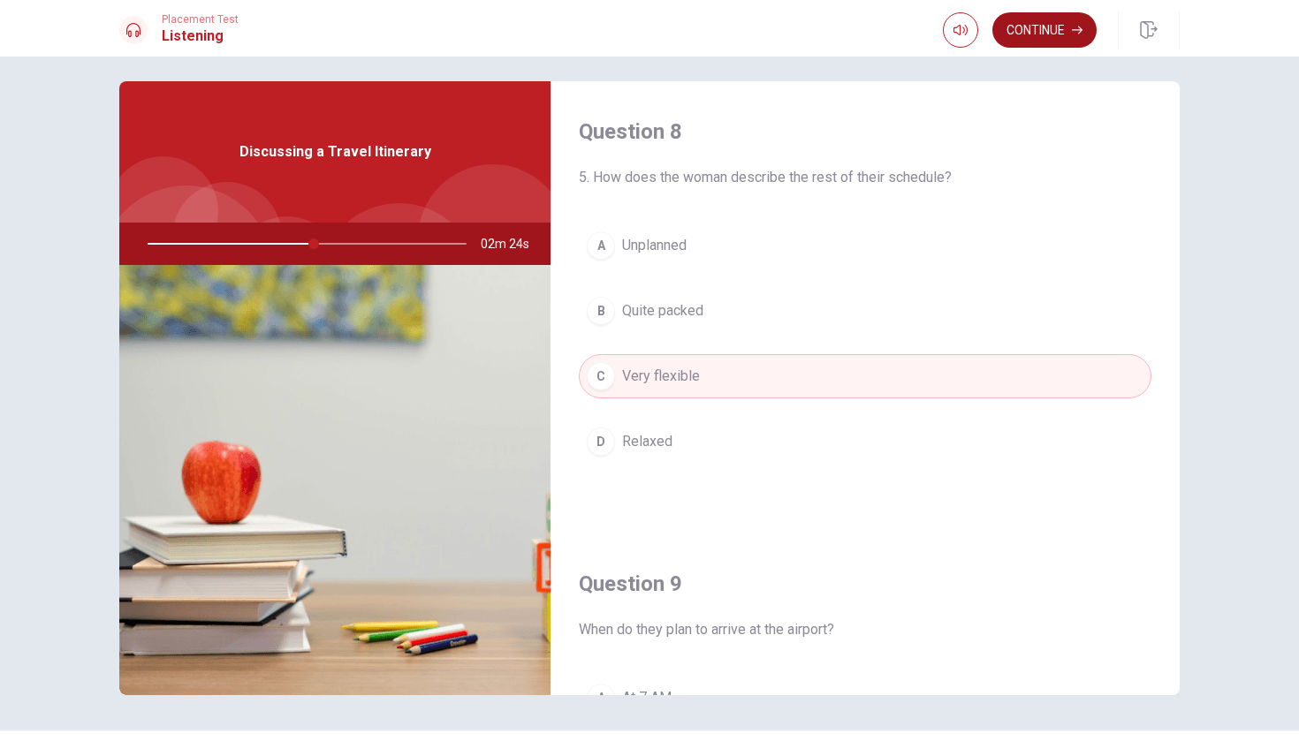
click at [1021, 33] on button "Continue" at bounding box center [1044, 29] width 104 height 35
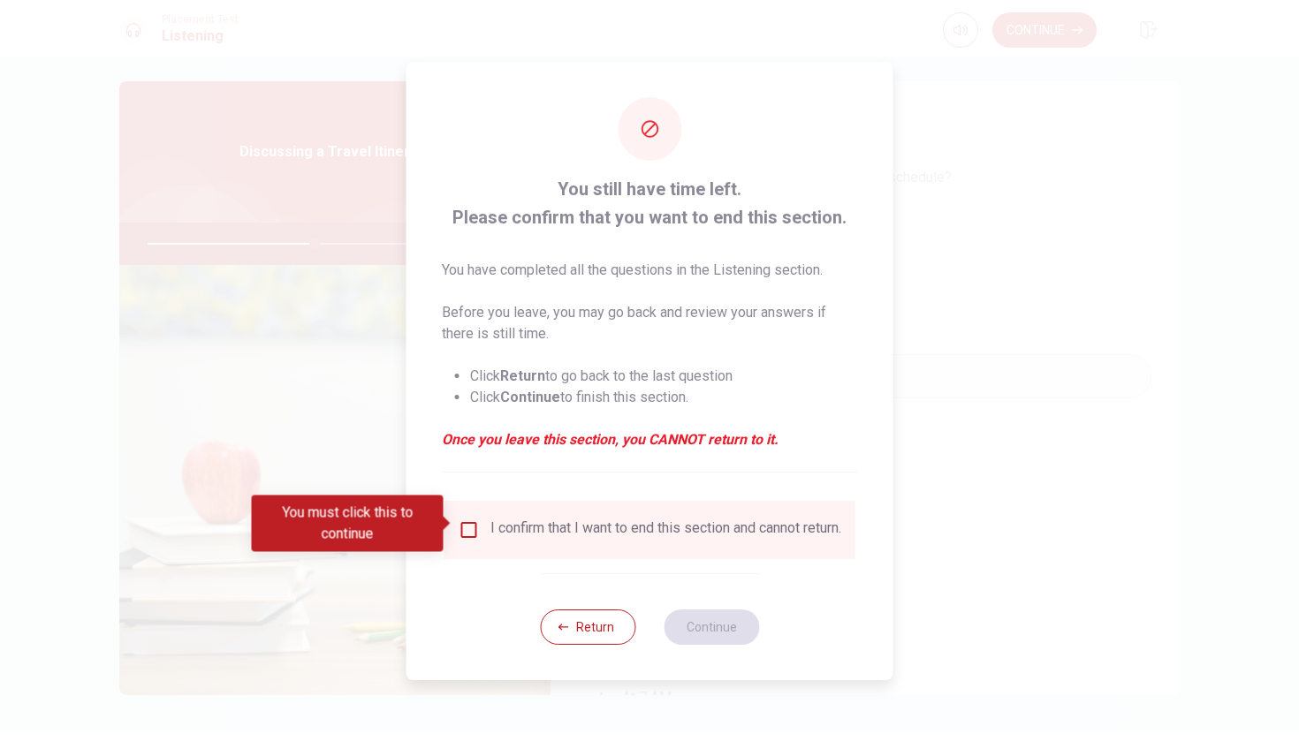
click at [466, 525] on input "You must click this to continue" at bounding box center [469, 530] width 21 height 21
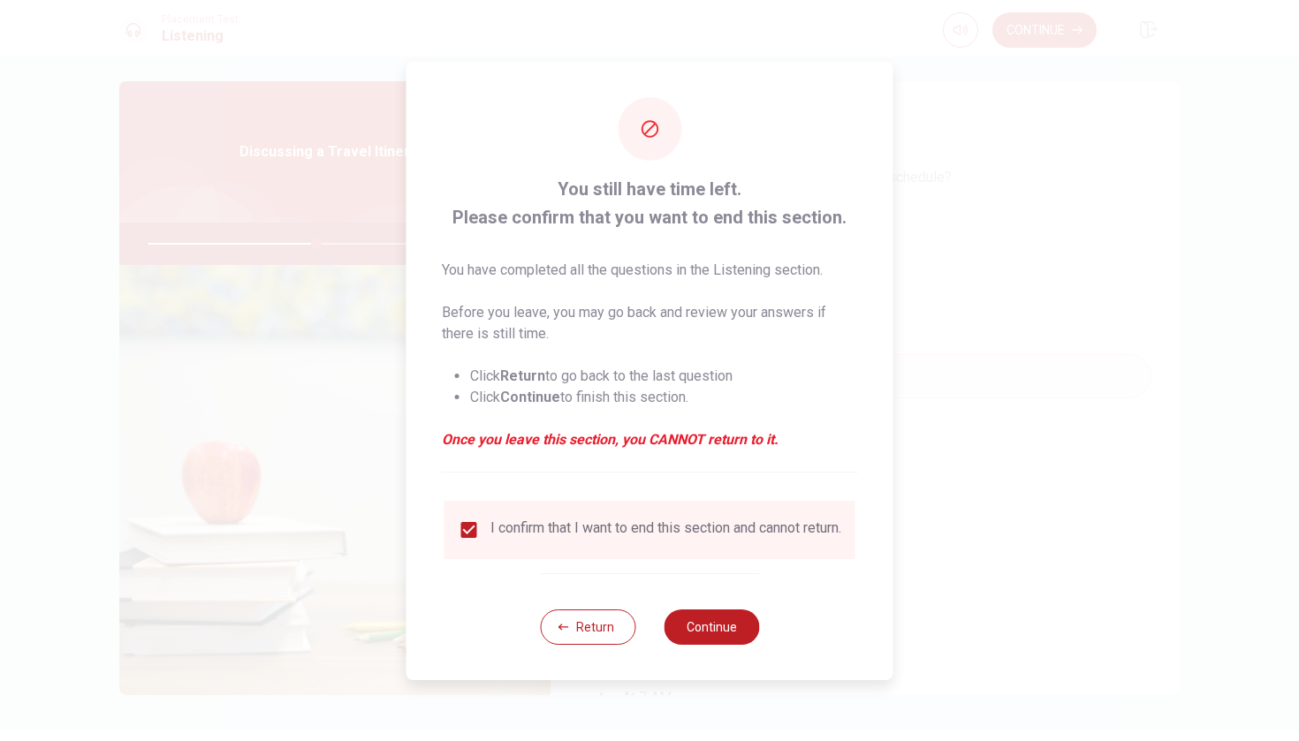
click at [533, 636] on div "You still have time left. Please confirm that you want to end this section. You…" at bounding box center [649, 371] width 487 height 619
click at [577, 634] on button "Return" at bounding box center [587, 627] width 95 height 35
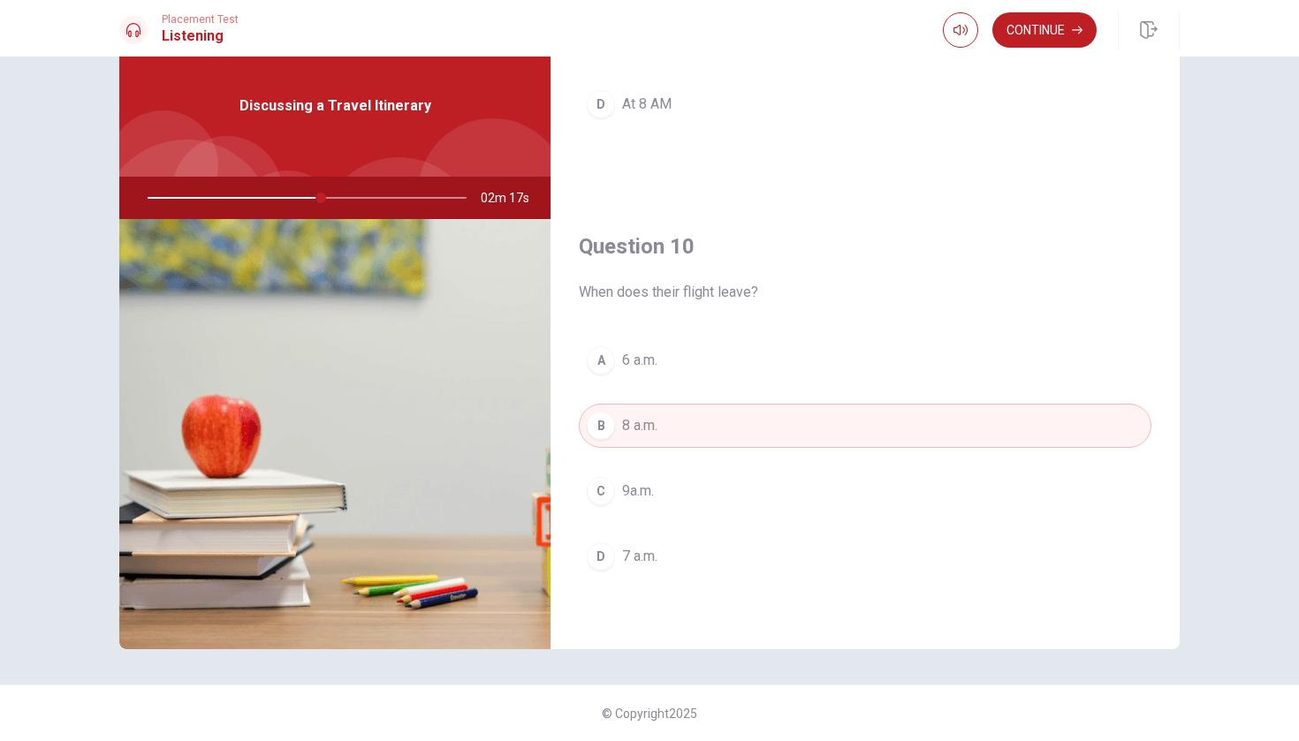
scroll to position [57, 0]
click at [1034, 39] on button "Continue" at bounding box center [1044, 29] width 104 height 35
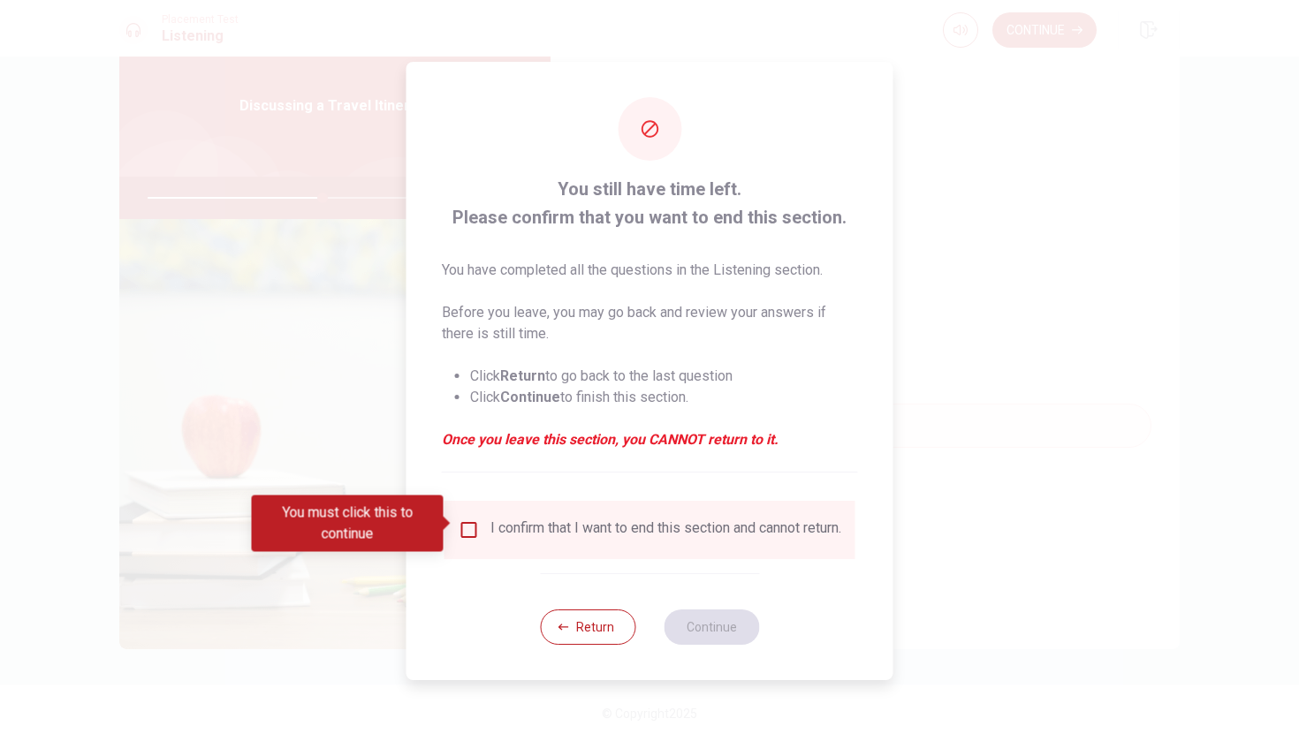
click at [474, 525] on input "You must click this to continue" at bounding box center [469, 530] width 21 height 21
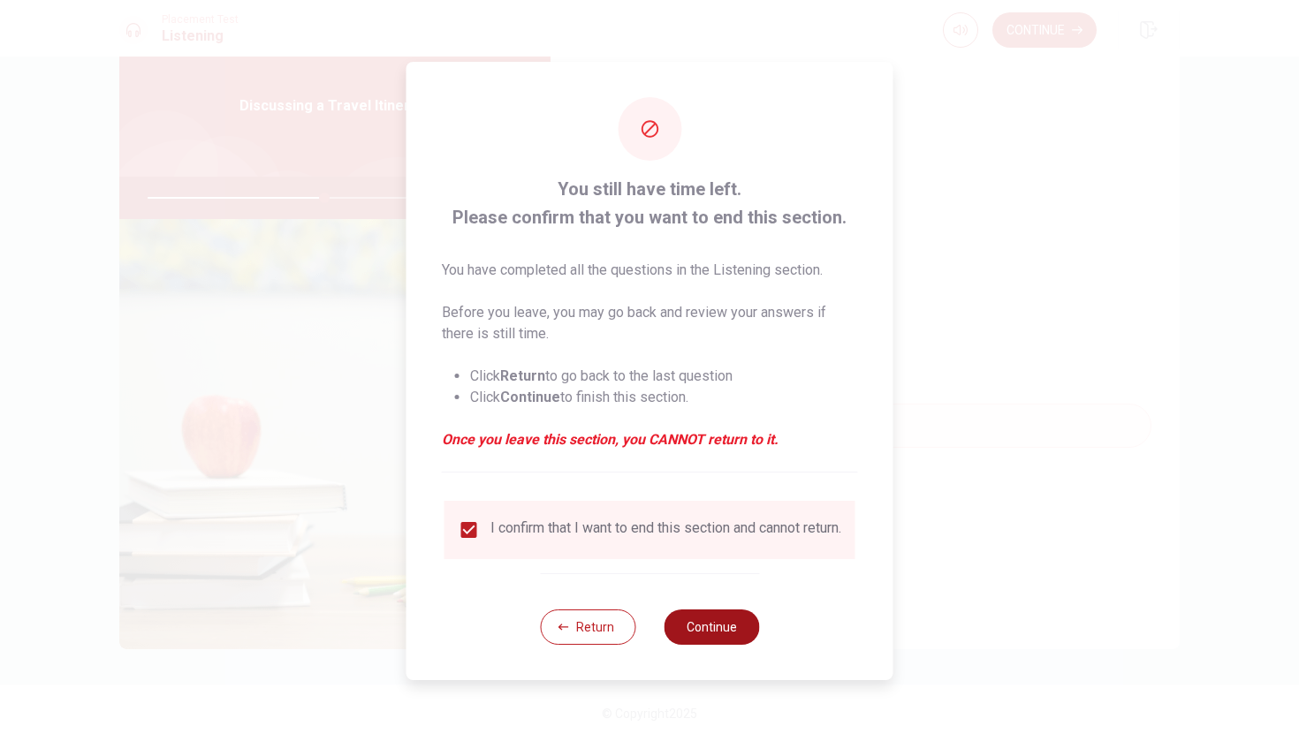
click at [689, 632] on button "Continue" at bounding box center [711, 627] width 95 height 35
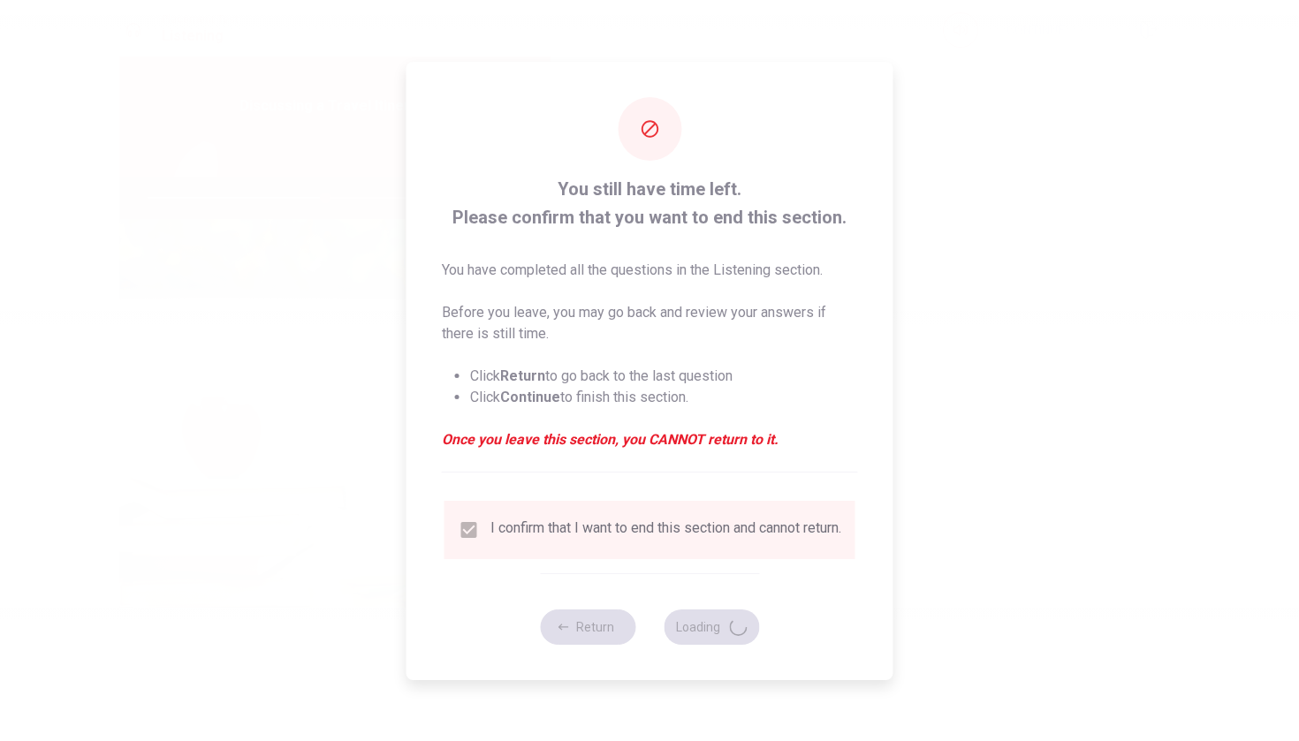
type input "56"
